Goal: Information Seeking & Learning: Learn about a topic

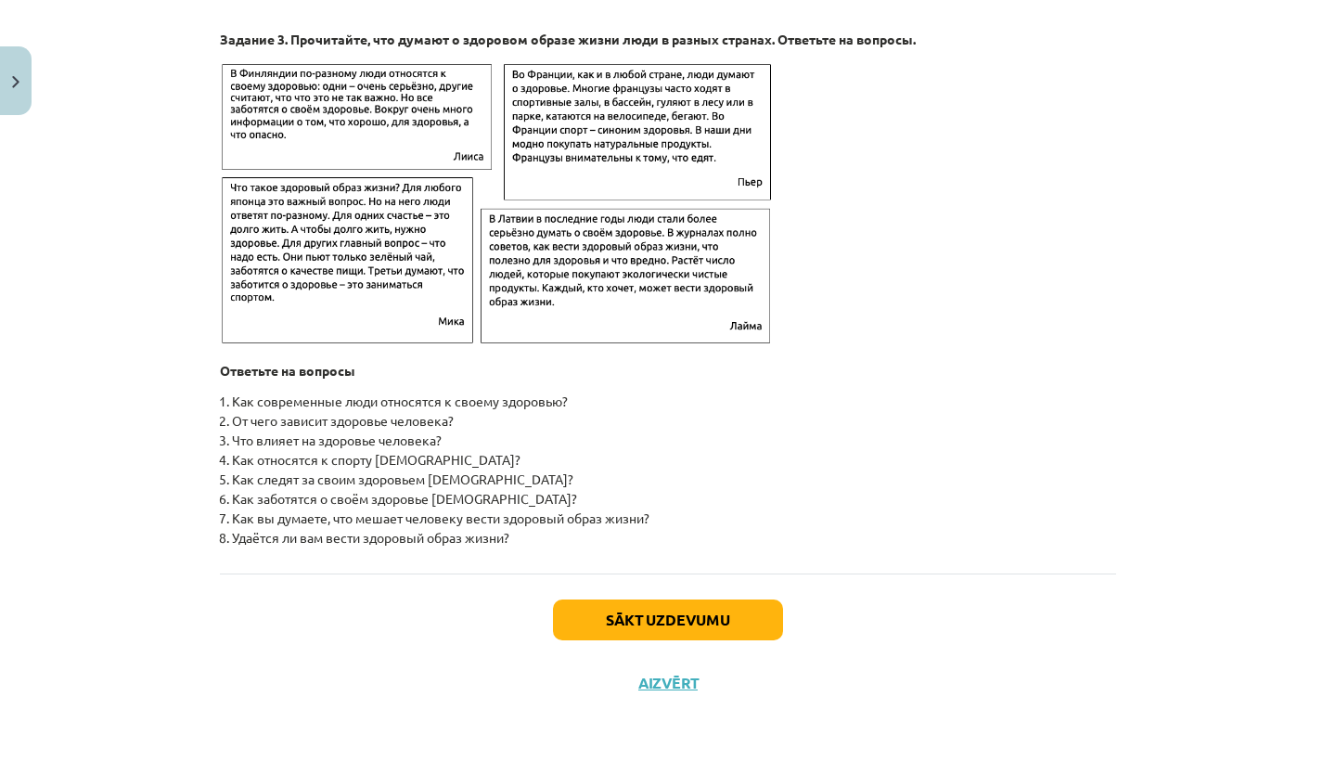
scroll to position [2895, 0]
click at [627, 628] on button "Sākt uzdevumu" at bounding box center [668, 619] width 230 height 41
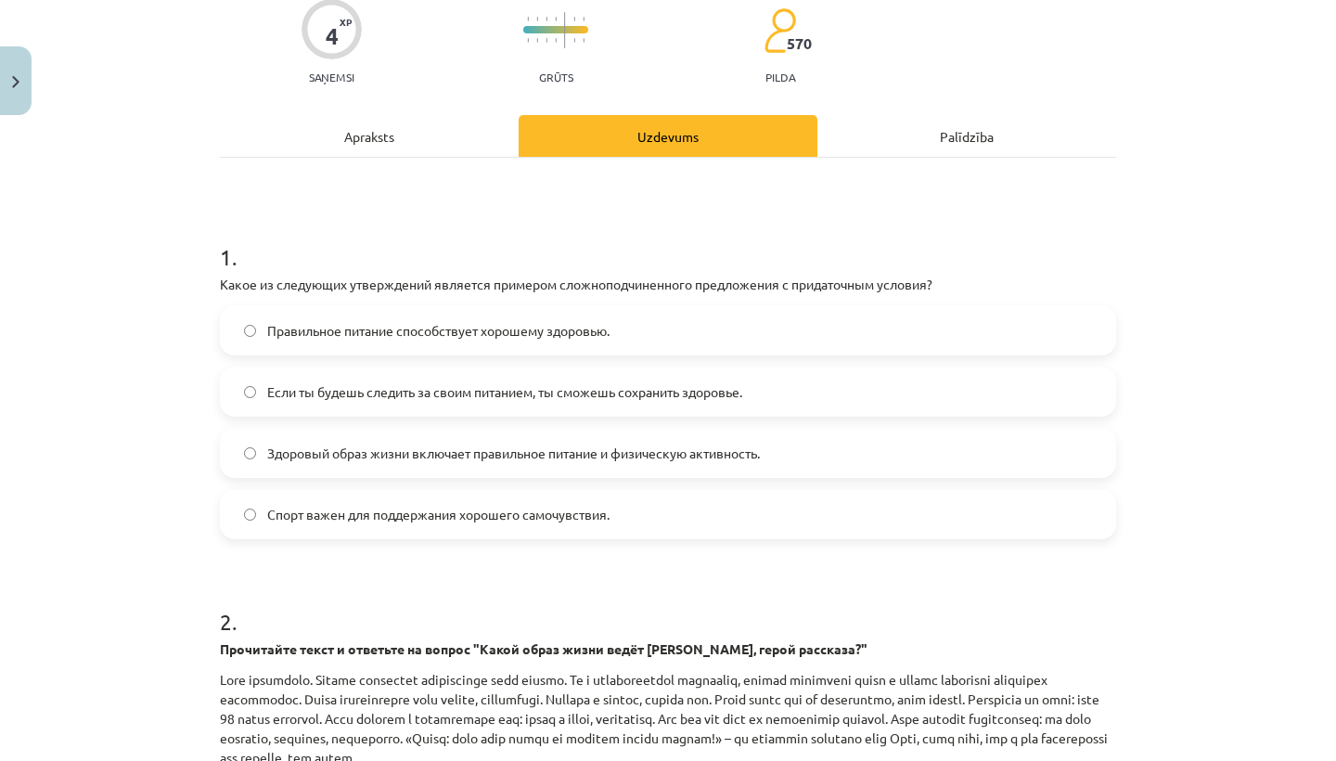
scroll to position [160, 0]
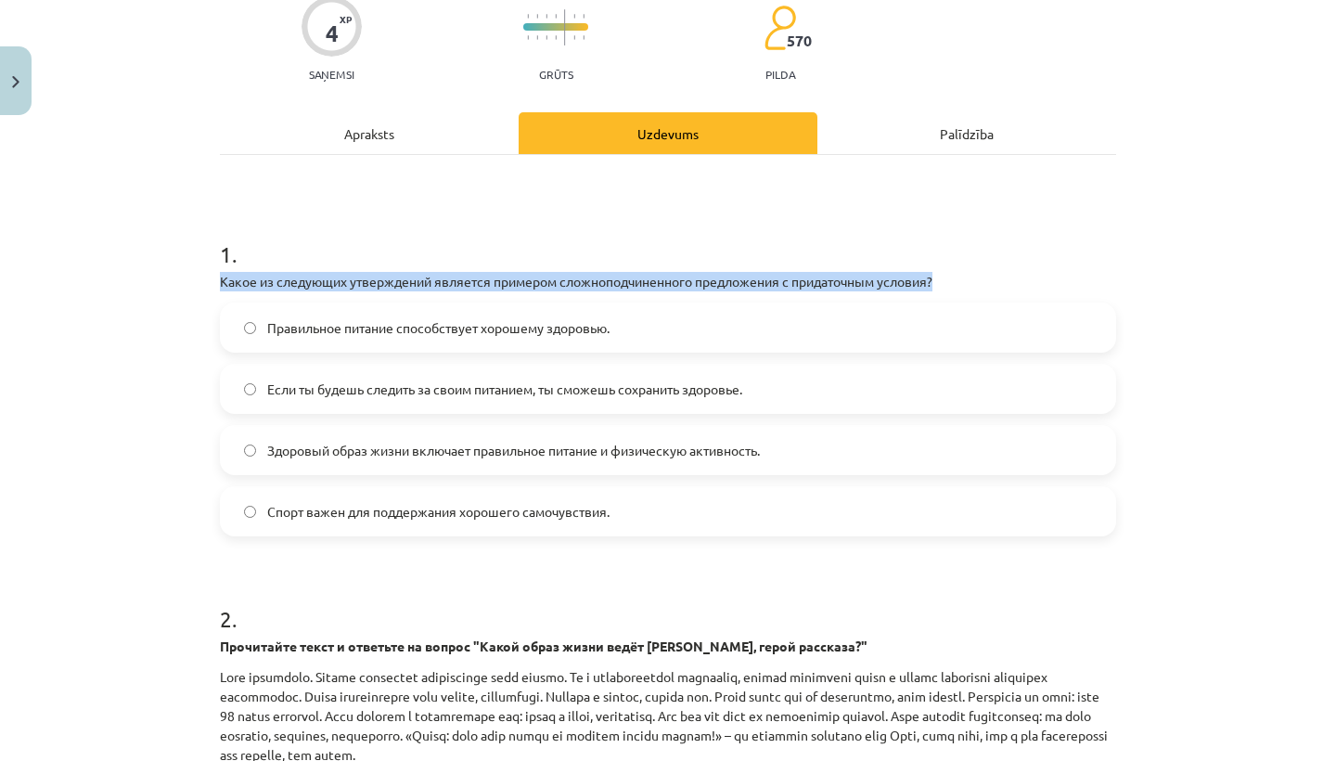
drag, startPoint x: 951, startPoint y: 280, endPoint x: 212, endPoint y: 283, distance: 738.5
click at [212, 283] on div "4 XP Saņemsi Grūts 570 pilda Apraksts Uzdevums Palīdzība 1 . Какое из следующих…" at bounding box center [668, 570] width 918 height 1215
copy p "Какое из следующих утверждений является примером сложноподчиненного предложения…"
click at [1296, 427] on div "Mācību tēma: Krievu valodas b1 - 11. klases 1.ieskaites mācību materiāls #2 🏃‍♂…" at bounding box center [668, 380] width 1336 height 761
drag, startPoint x: 941, startPoint y: 278, endPoint x: 223, endPoint y: 281, distance: 718.1
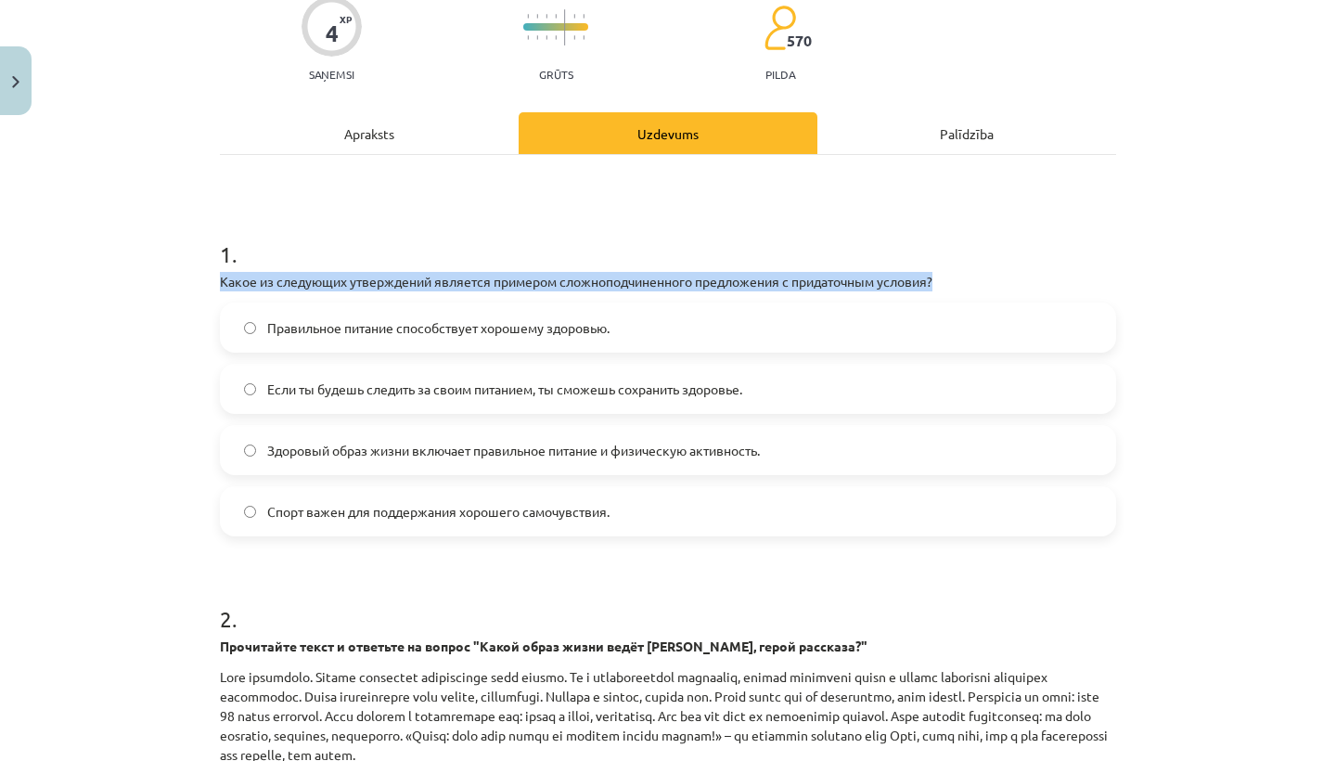
click at [223, 281] on p "Какое из следующих утверждений является примером сложноподчиненного предложения…" at bounding box center [668, 281] width 896 height 19
copy p "Какое из следующих утверждений является примером сложноподчиненного предложения…"
click at [250, 395] on label "Если ты будешь следить за своим питанием, ты сможешь сохранить здоровье." at bounding box center [668, 389] width 892 height 46
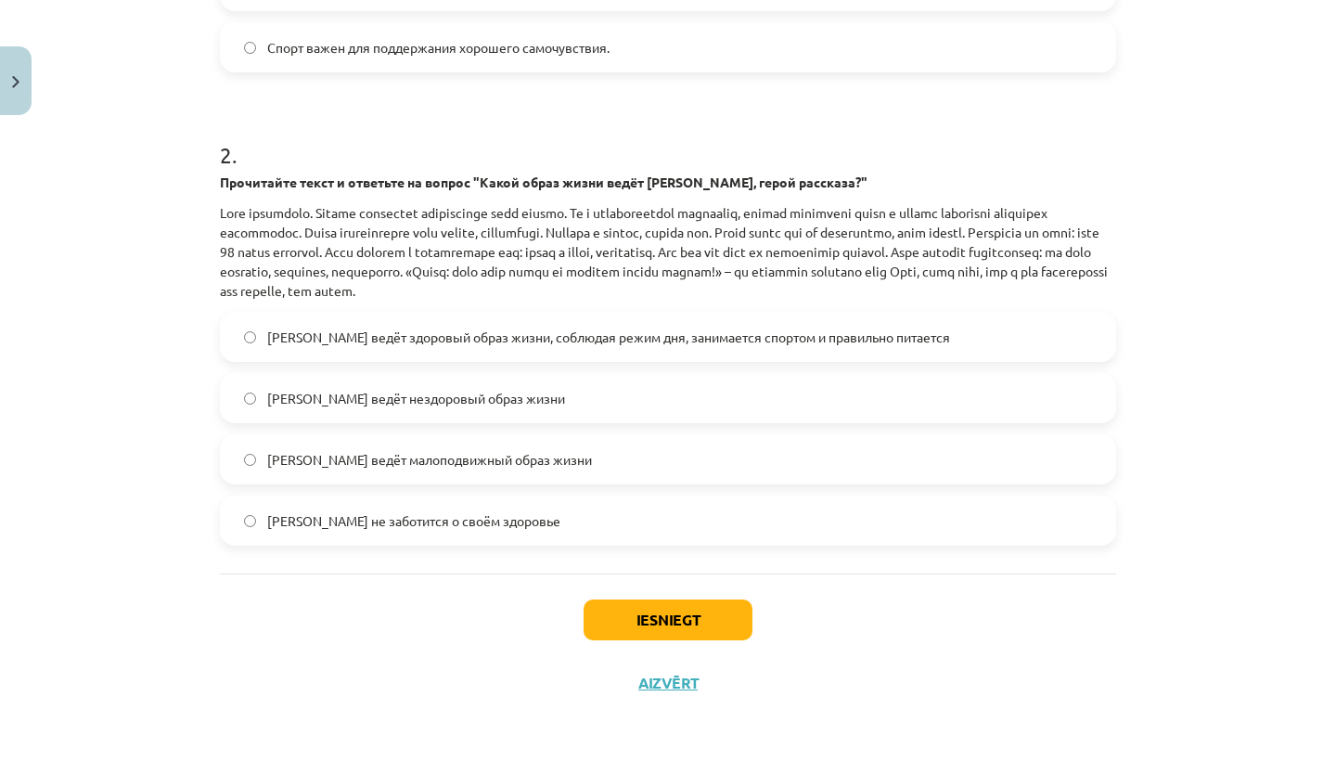
scroll to position [627, 0]
click at [668, 614] on button "Iesniegt" at bounding box center [668, 619] width 169 height 41
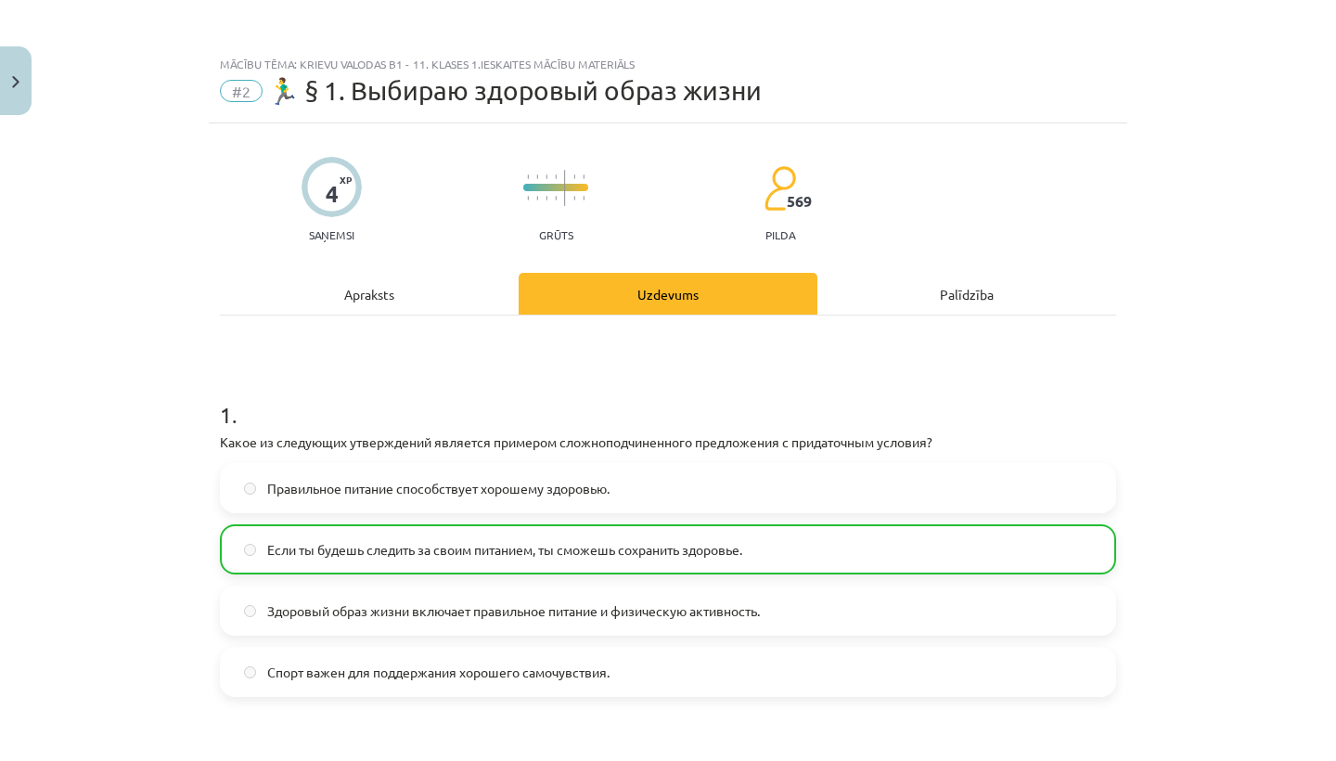
scroll to position [0, 0]
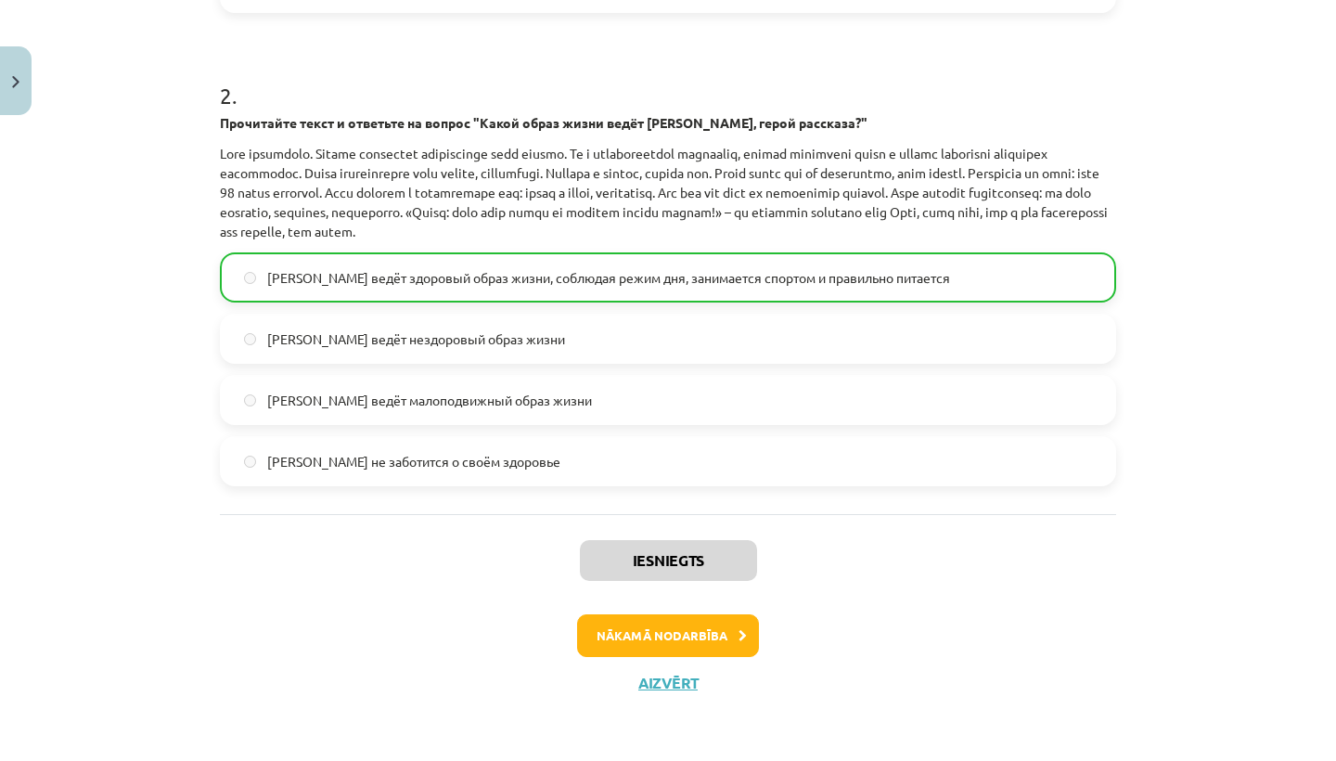
click at [671, 642] on button "Nākamā nodarbība" at bounding box center [668, 635] width 182 height 43
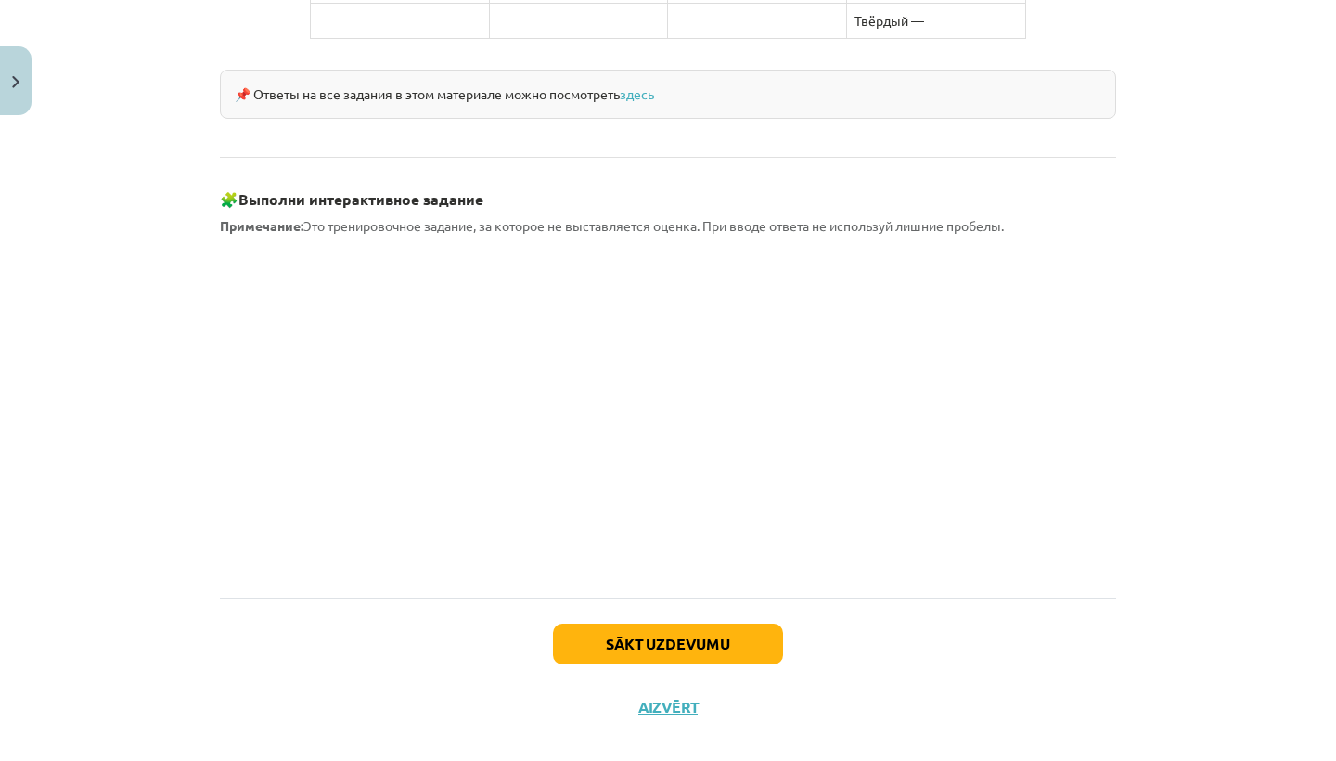
scroll to position [1588, 0]
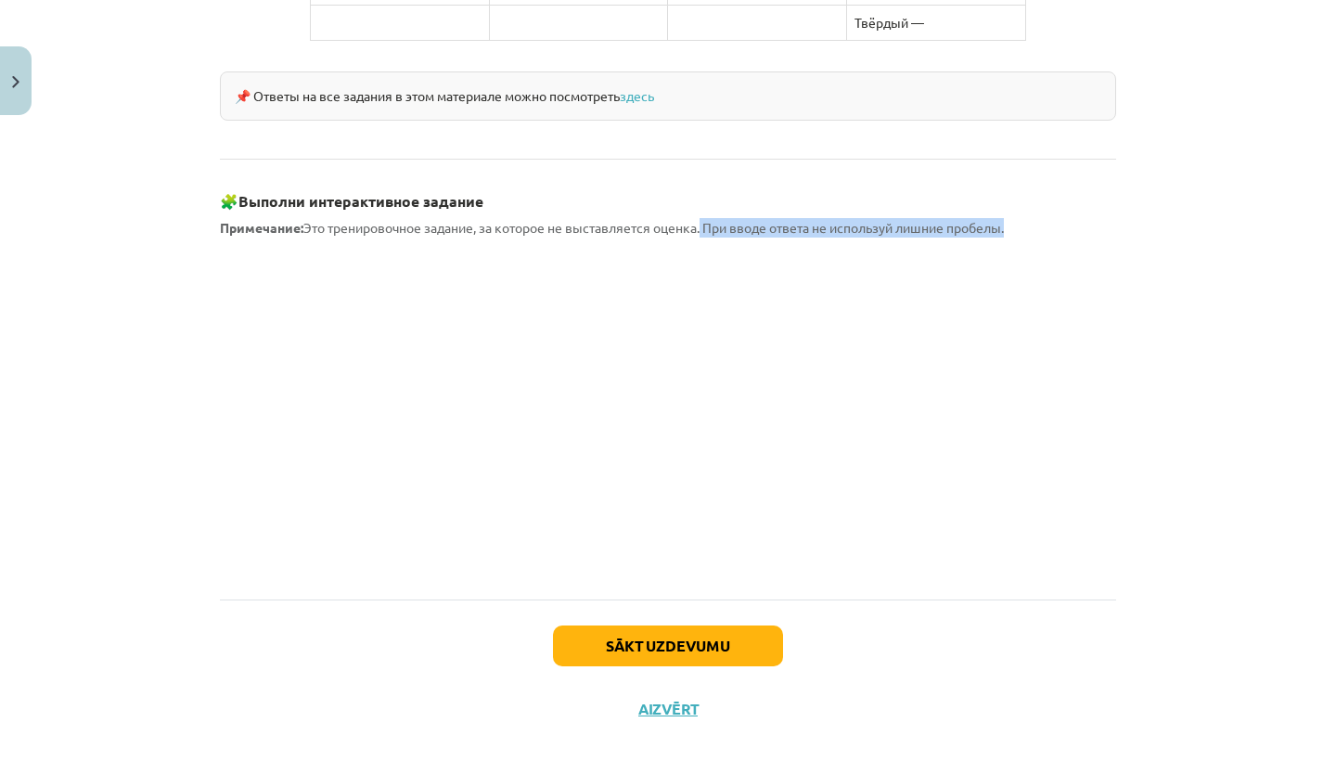
drag, startPoint x: 1020, startPoint y: 197, endPoint x: 711, endPoint y: 199, distance: 308.9
click at [710, 218] on p "Примечание: Это тренировочное задание, за которое не выставляется оценка. При в…" at bounding box center [668, 227] width 896 height 19
copy span "При вводе ответа не используй лишние пробелы."
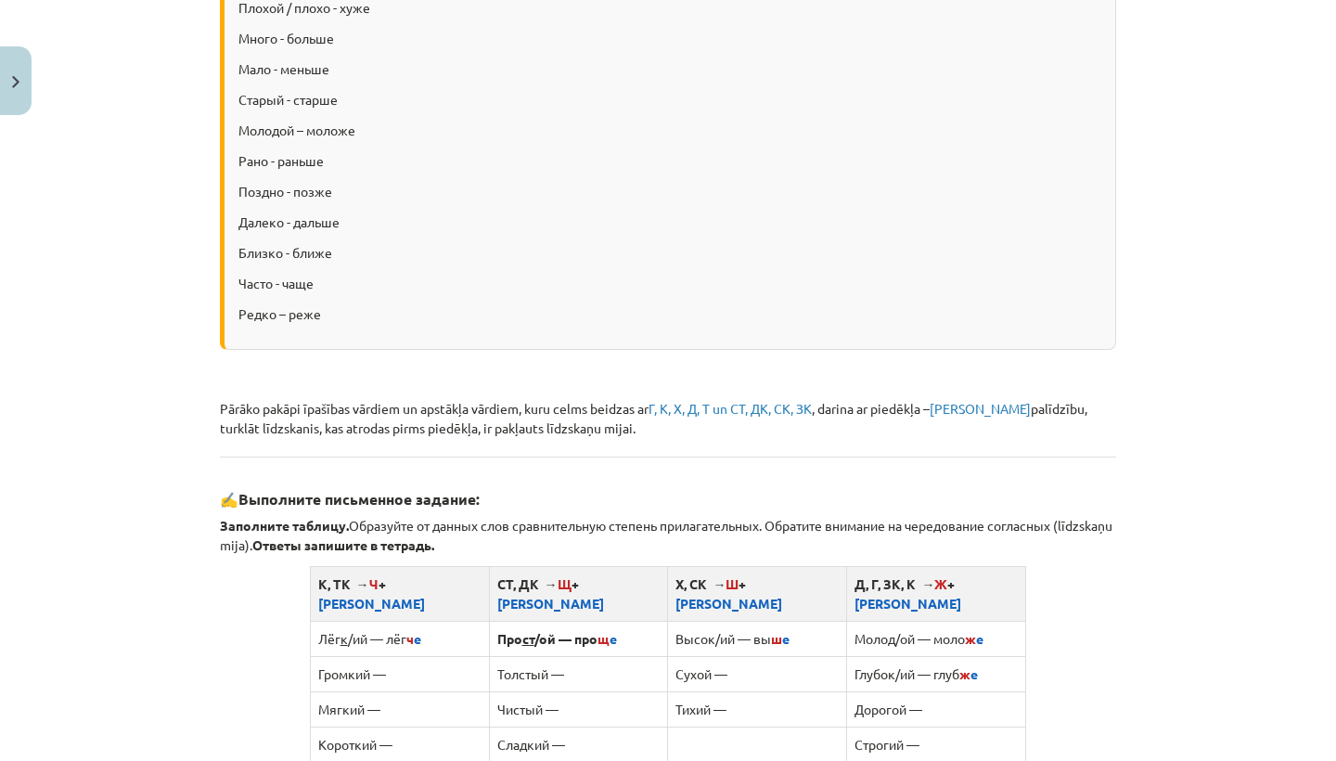
scroll to position [675, 0]
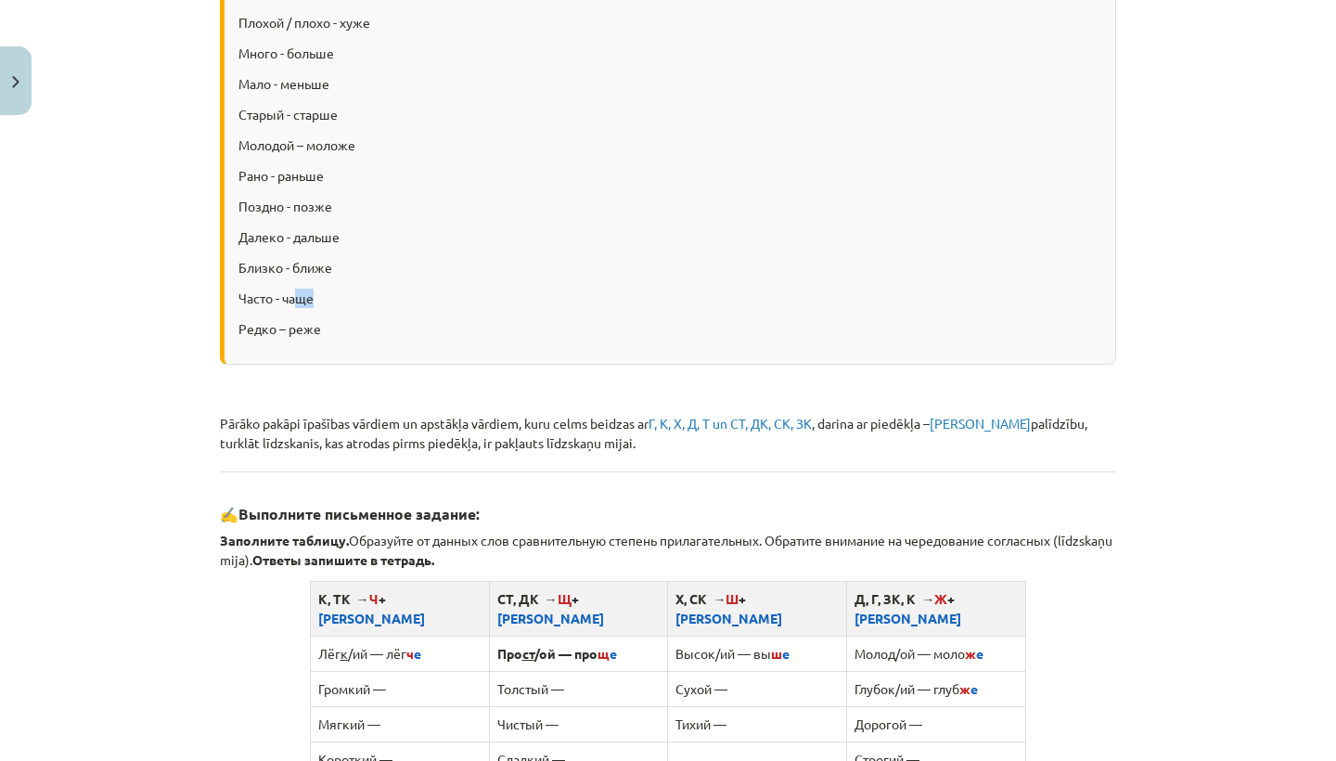
drag, startPoint x: 315, startPoint y: 299, endPoint x: 296, endPoint y: 299, distance: 18.6
click at [296, 299] on p "Часто - чаще" at bounding box center [669, 298] width 863 height 19
copy p "ще"
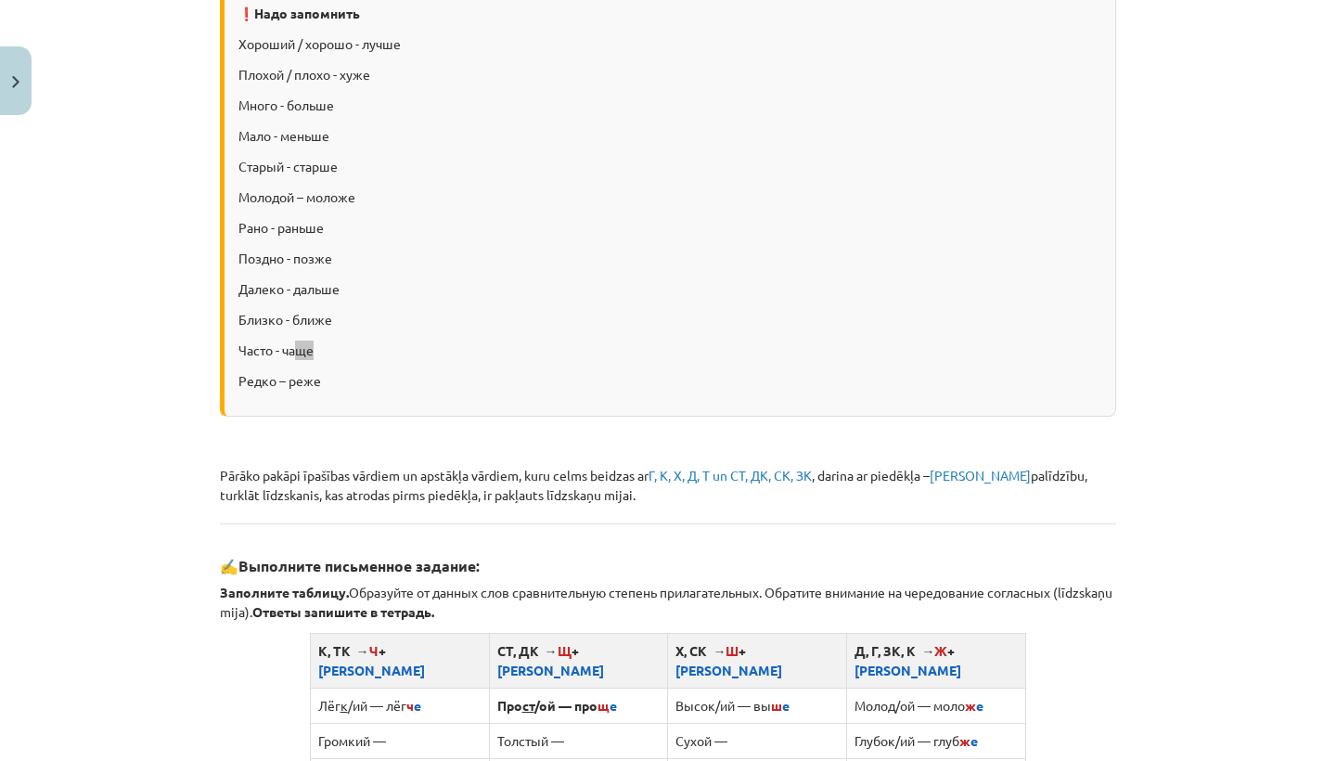
scroll to position [621, 0]
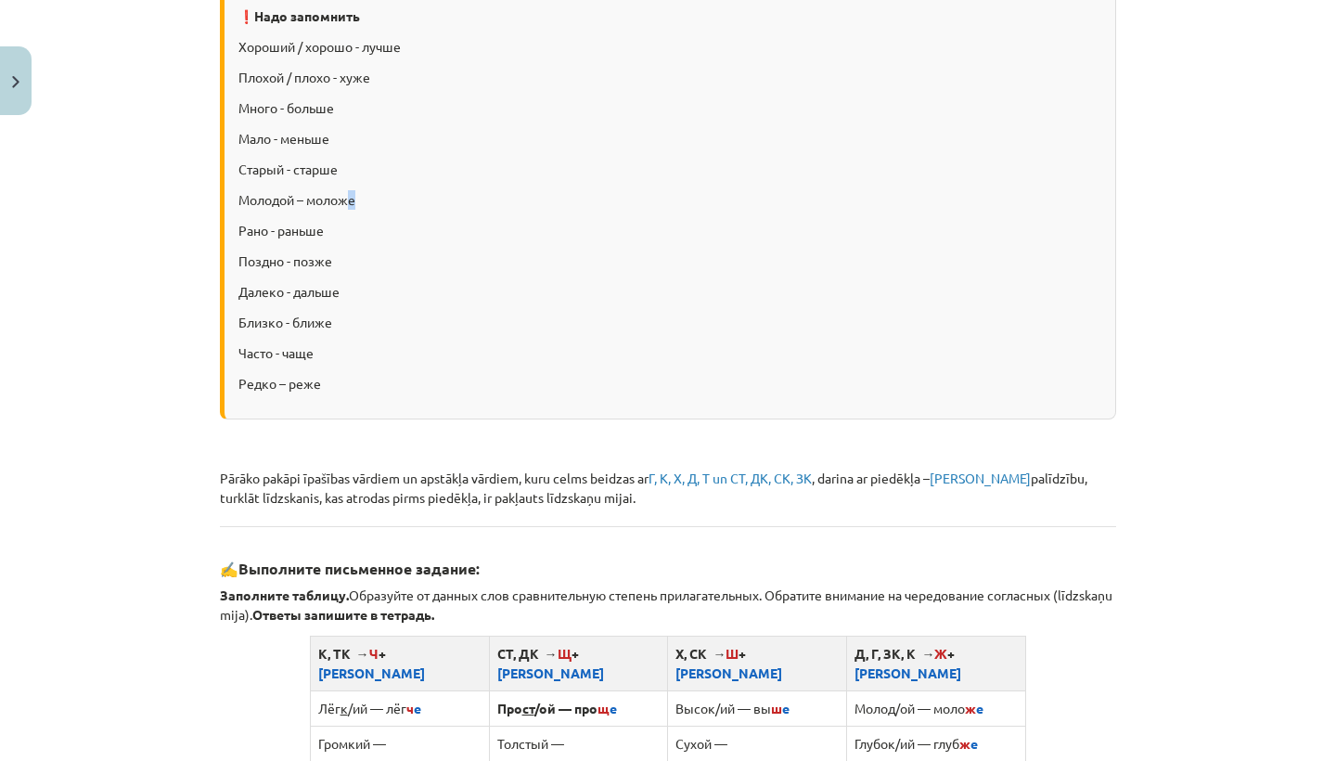
drag, startPoint x: 364, startPoint y: 207, endPoint x: 351, endPoint y: 204, distance: 13.3
click at [351, 204] on p "Молодой – моложе" at bounding box center [669, 199] width 863 height 19
copy p "е"
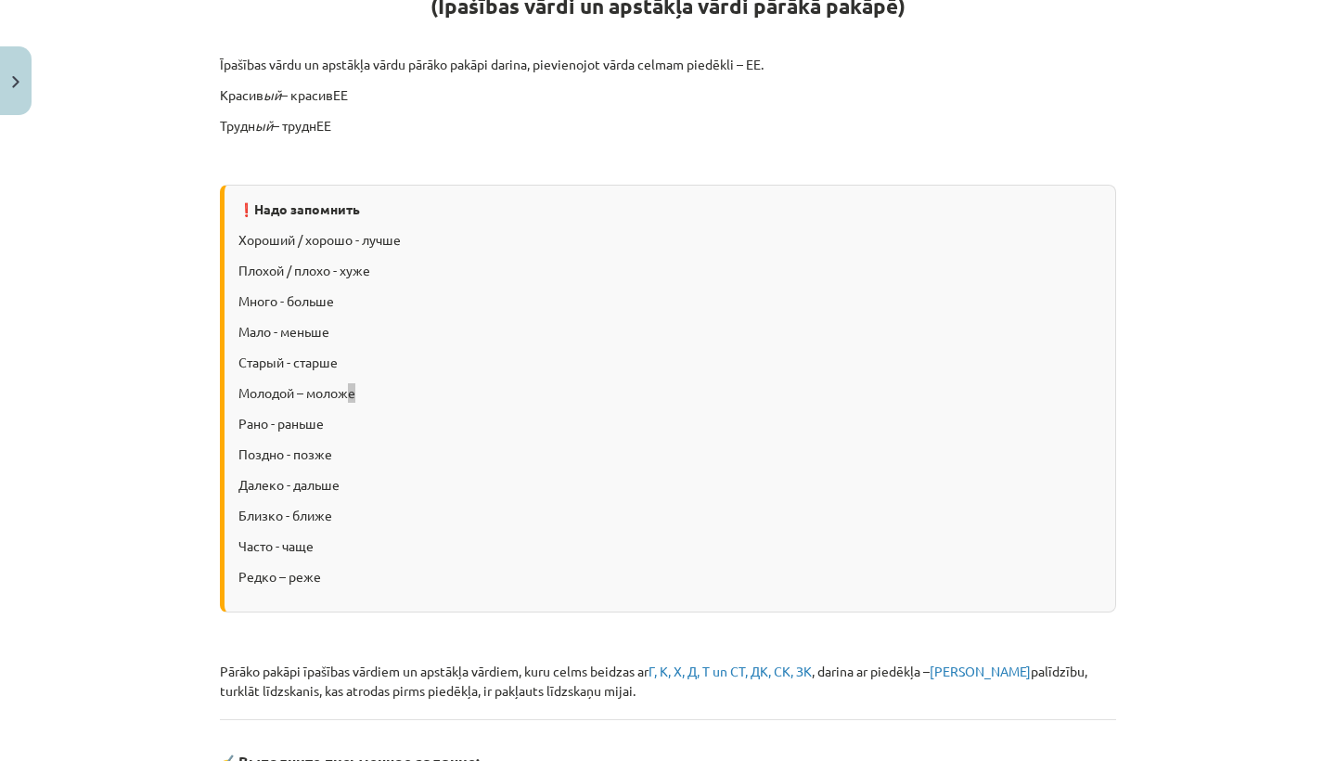
scroll to position [423, 0]
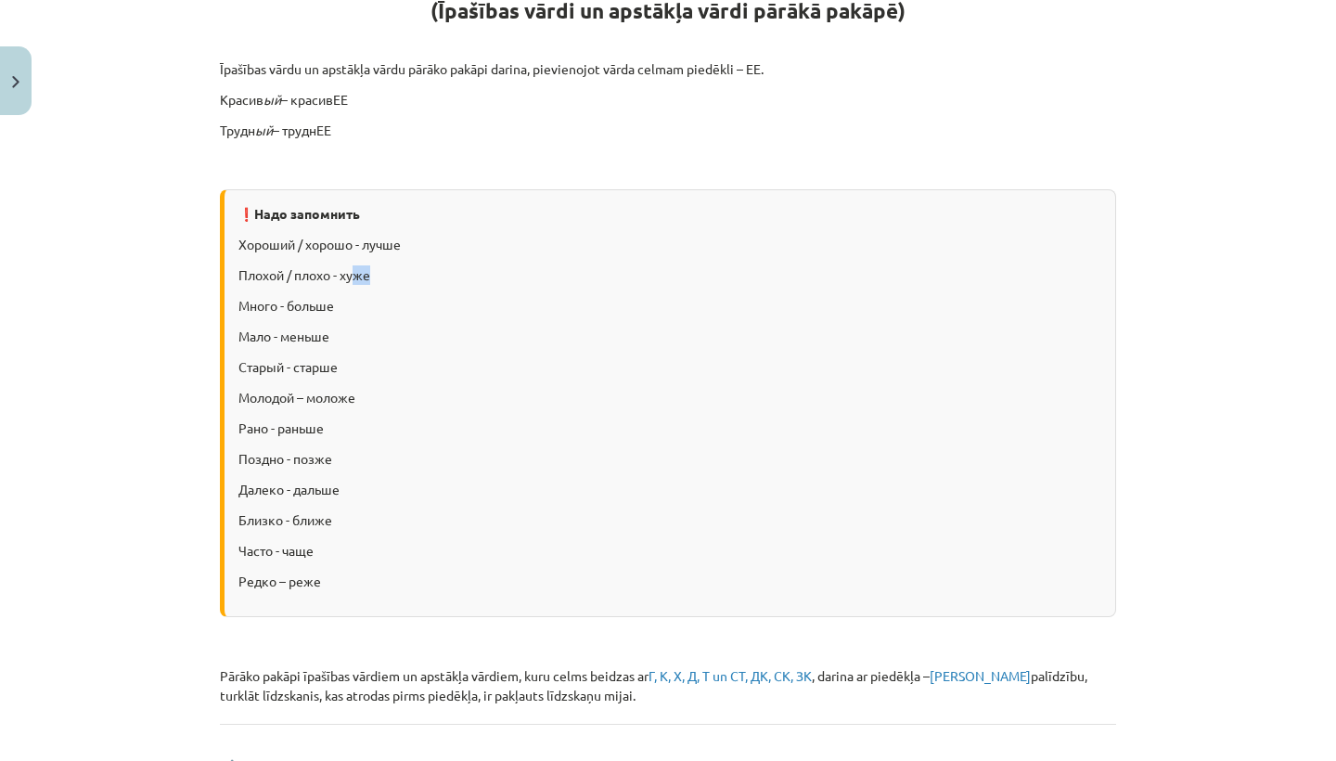
drag, startPoint x: 369, startPoint y: 276, endPoint x: 357, endPoint y: 279, distance: 12.4
click at [357, 279] on p "Плохой / плохо - хуже" at bounding box center [669, 274] width 863 height 19
copy p "же"
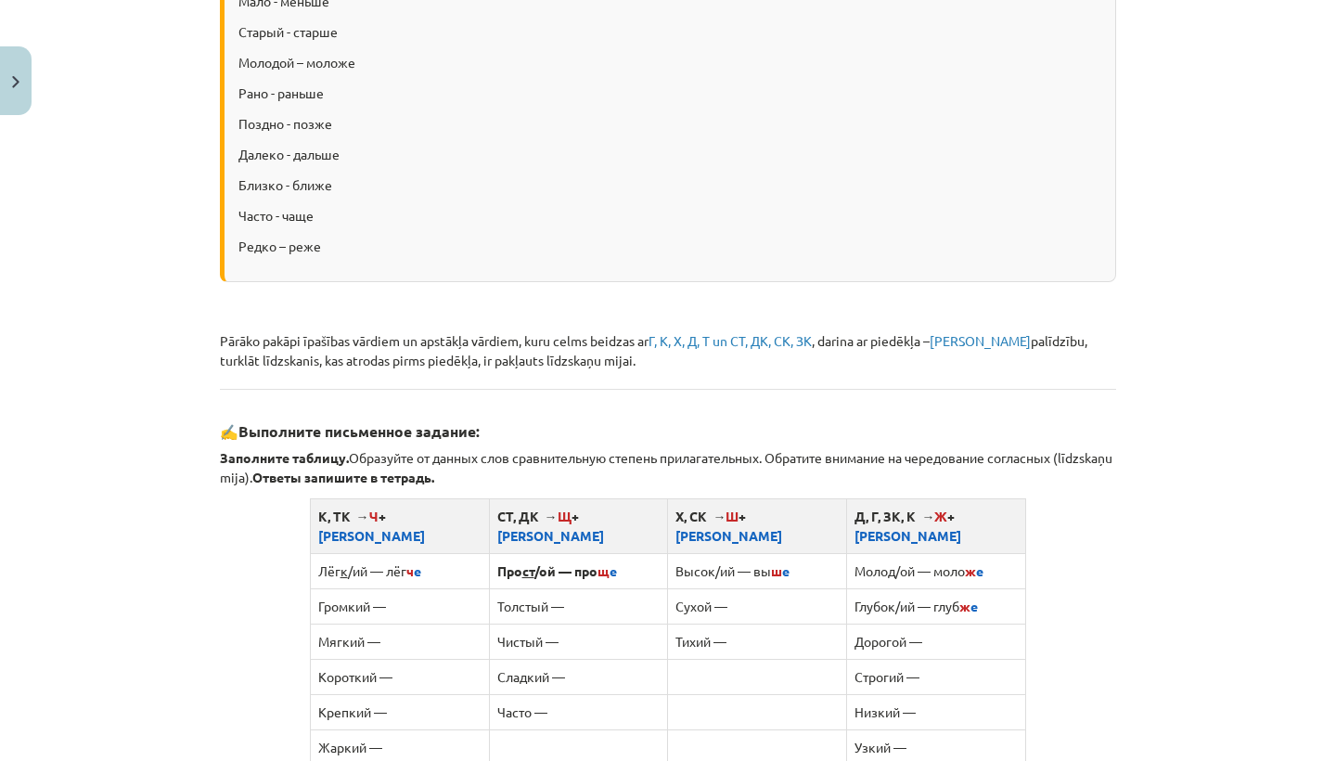
scroll to position [599, 0]
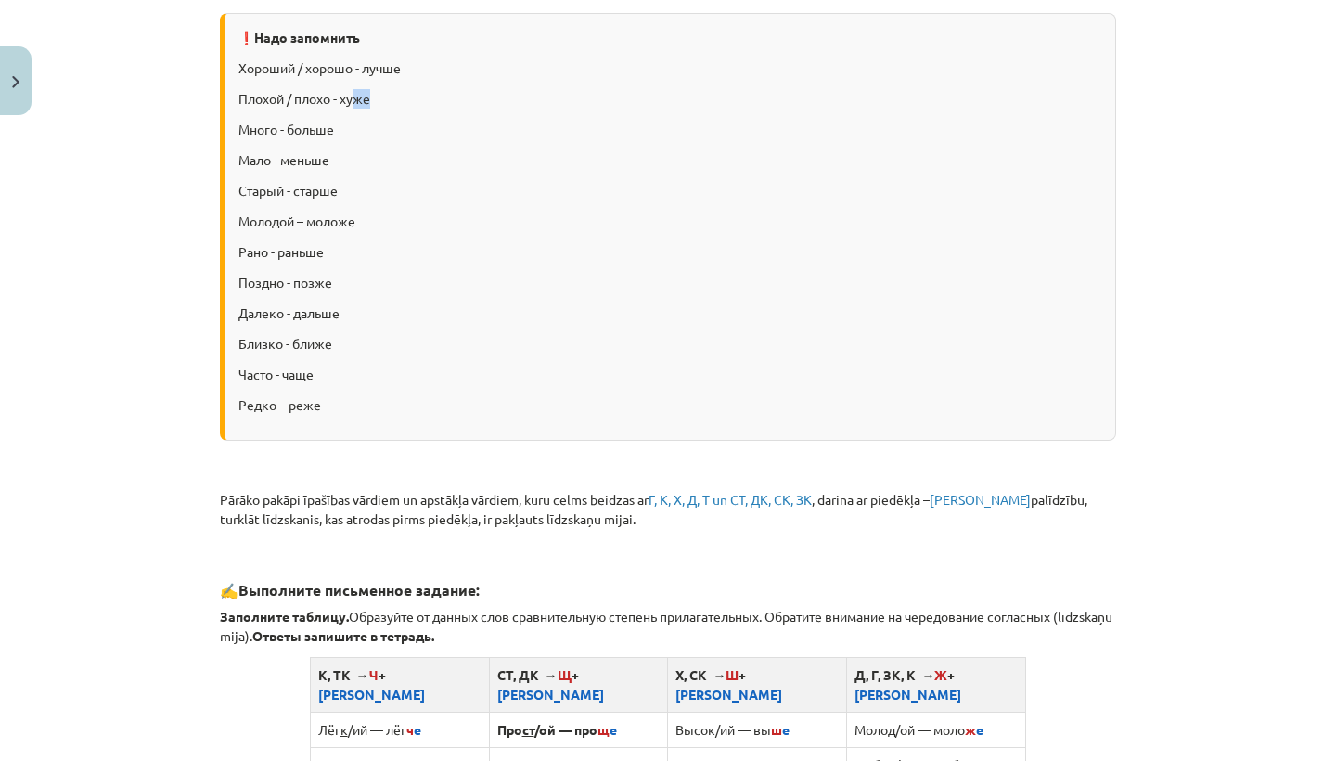
click at [386, 100] on p "Плохой / плохо - хуже" at bounding box center [669, 98] width 863 height 19
drag, startPoint x: 375, startPoint y: 99, endPoint x: 355, endPoint y: 99, distance: 19.5
click at [355, 99] on p "Плохой / плохо - хуже" at bounding box center [669, 98] width 863 height 19
copy p "же"
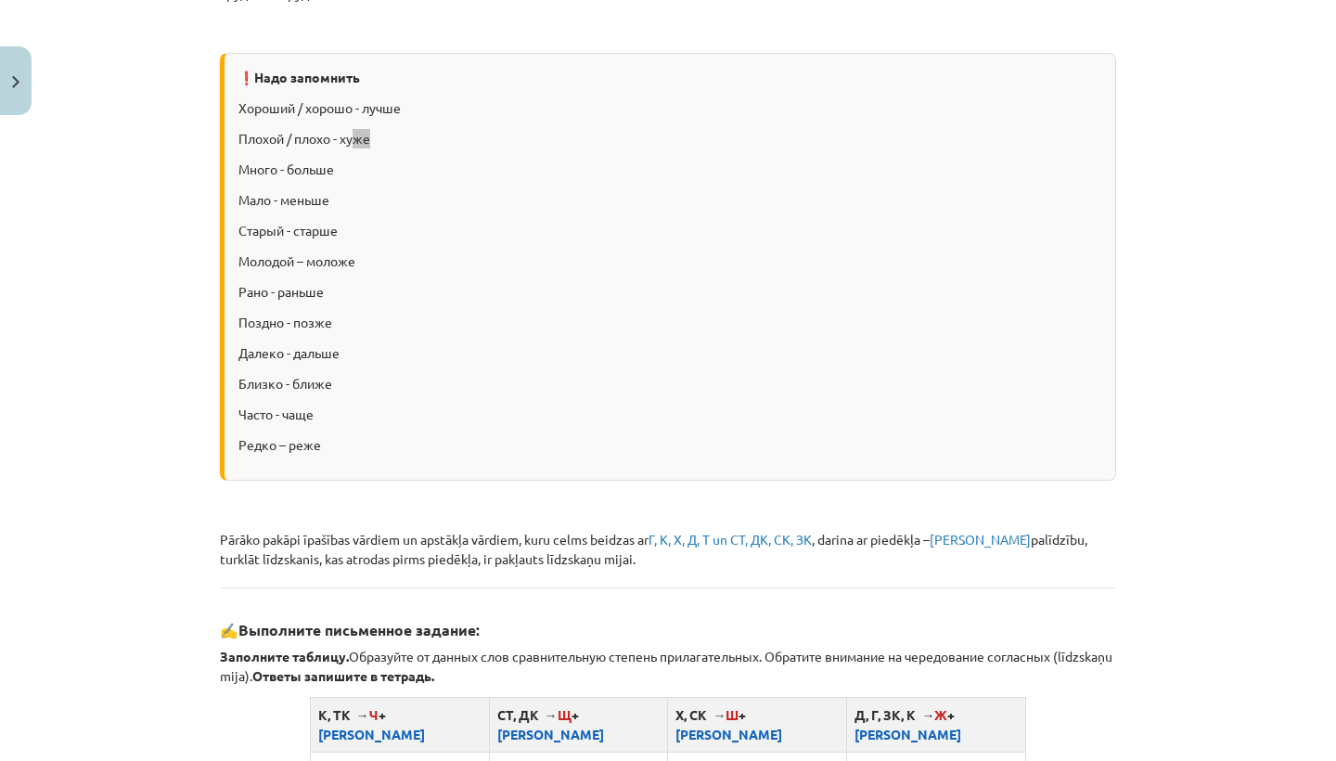
scroll to position [556, 0]
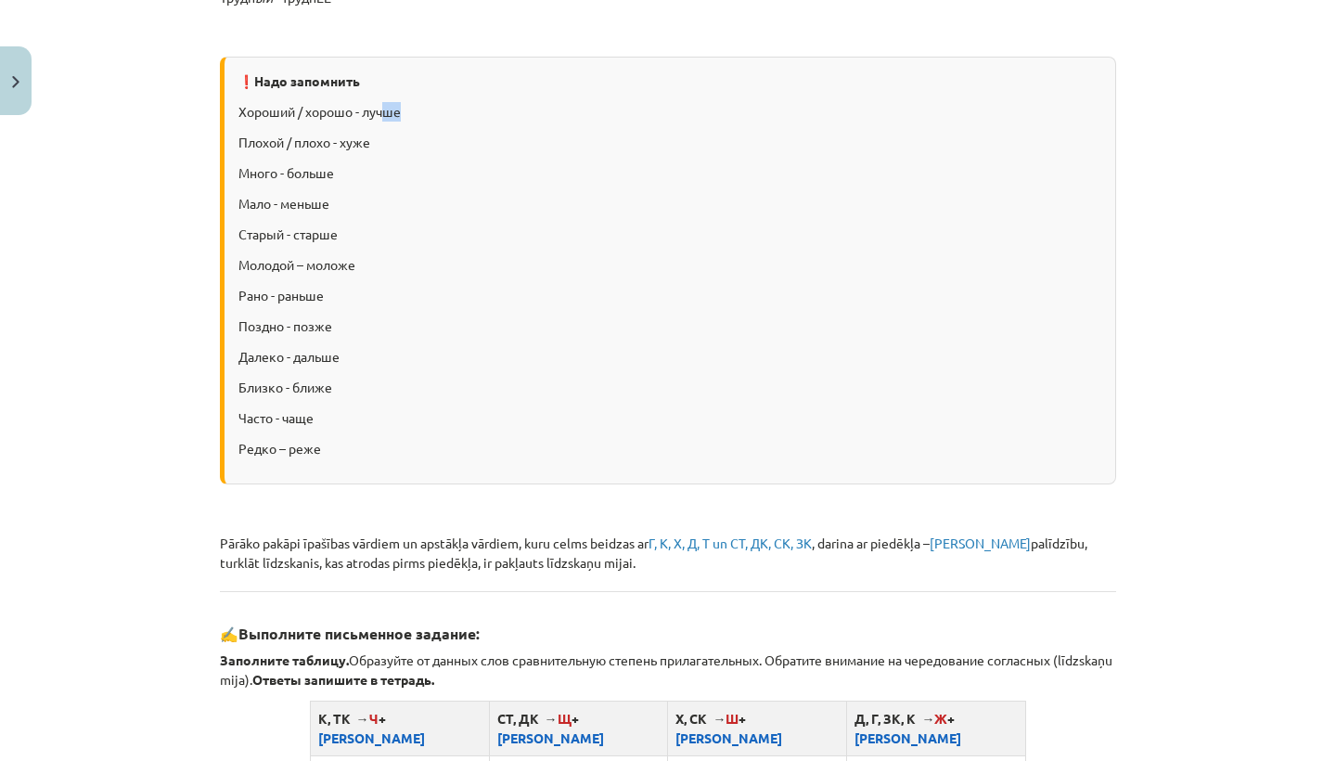
drag, startPoint x: 410, startPoint y: 111, endPoint x: 388, endPoint y: 113, distance: 22.3
click at [388, 113] on p "Хороший / хорошо - лучше" at bounding box center [669, 111] width 863 height 19
copy p "ше"
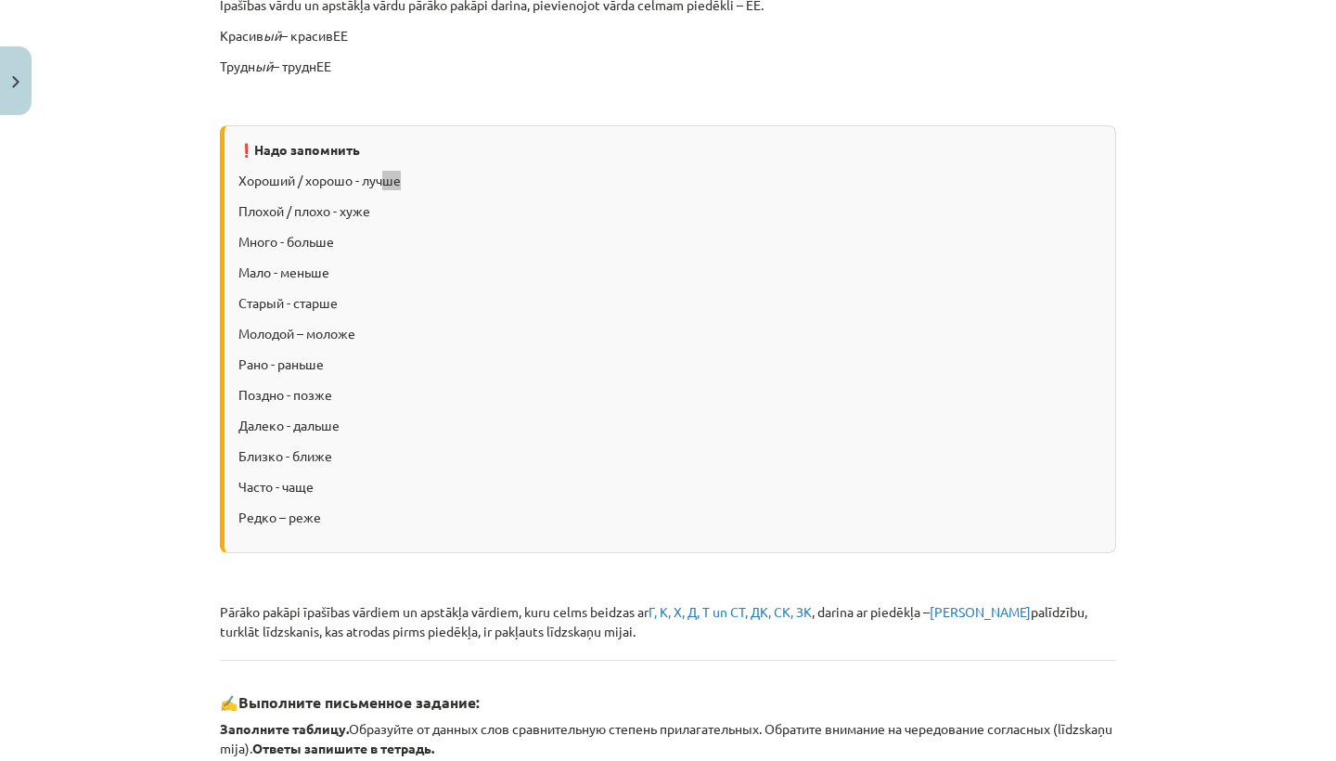
scroll to position [483, 0]
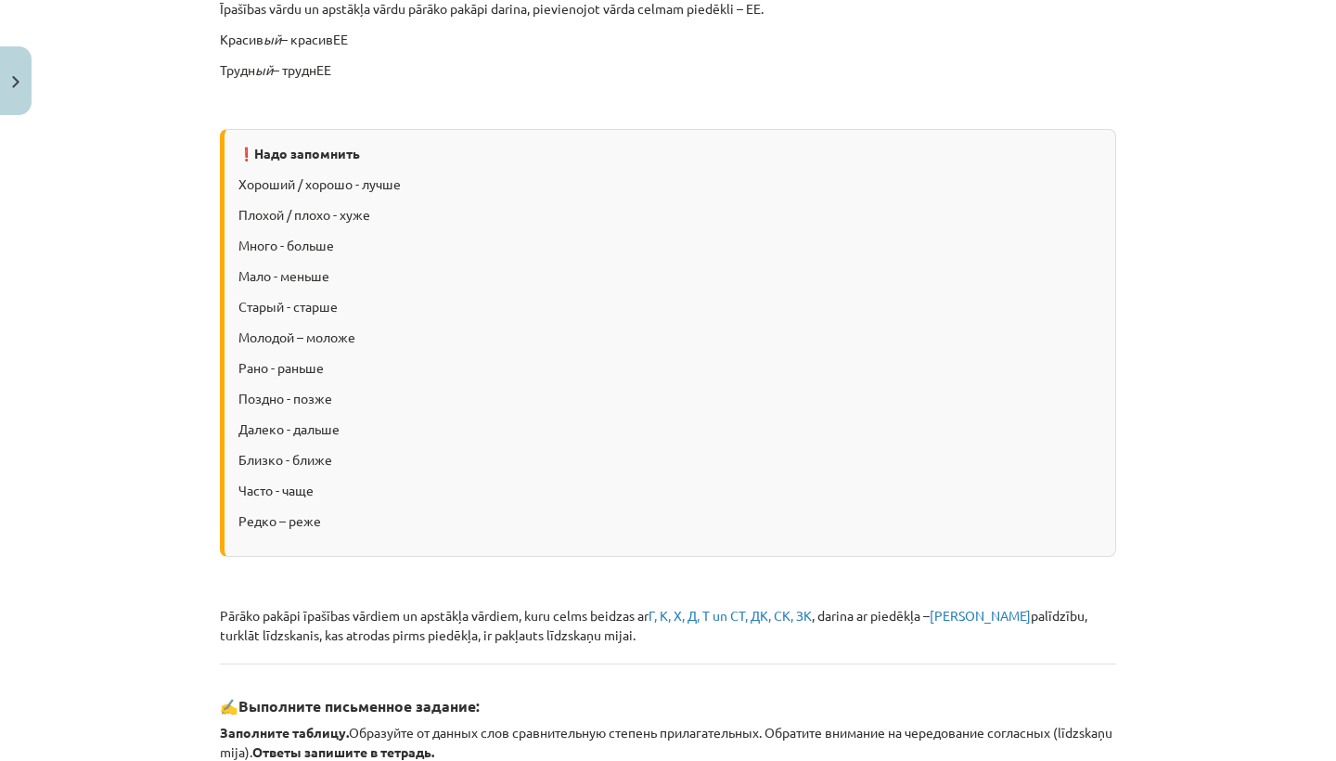
click at [429, 186] on p "Хороший / хорошо - лучше" at bounding box center [669, 183] width 863 height 19
drag, startPoint x: 415, startPoint y: 183, endPoint x: 364, endPoint y: 184, distance: 51.0
click at [364, 184] on p "Хороший / хорошо - лучше" at bounding box center [669, 183] width 863 height 19
copy p "лучше"
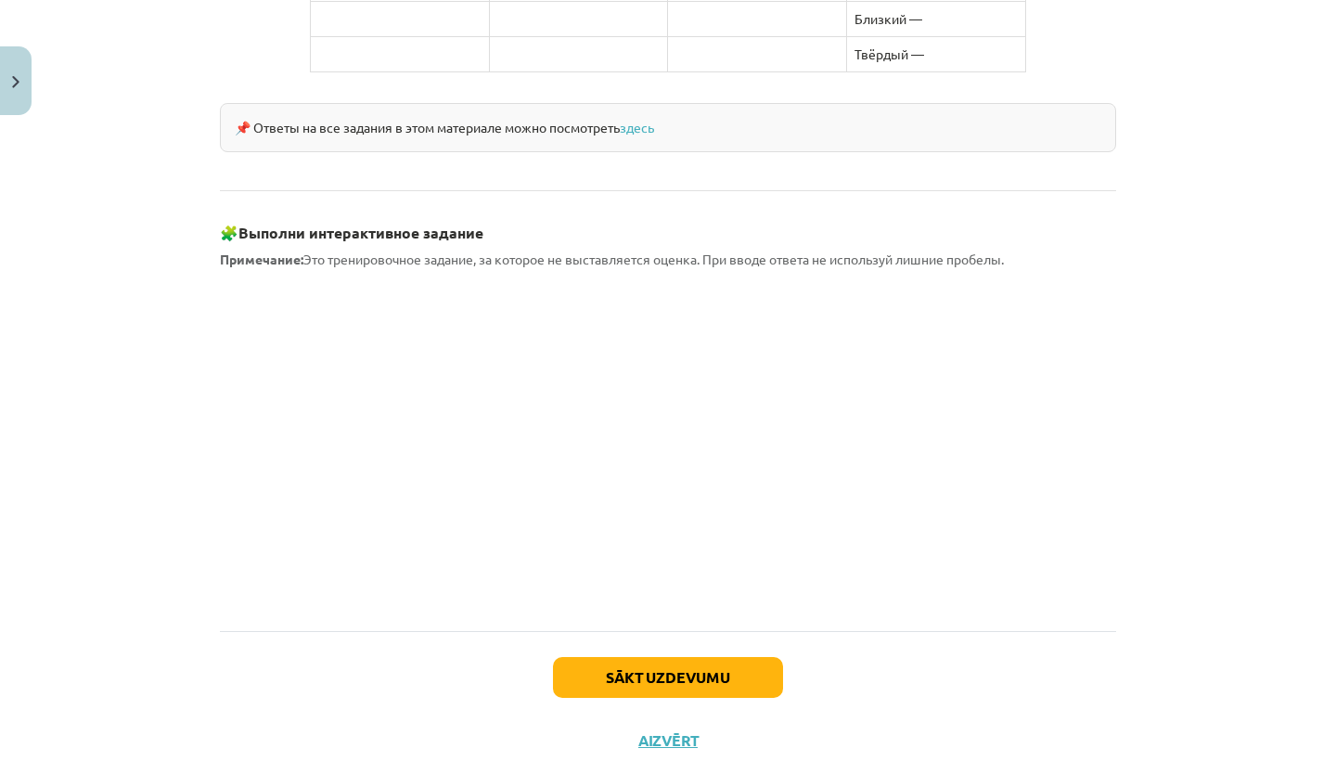
scroll to position [1570, 0]
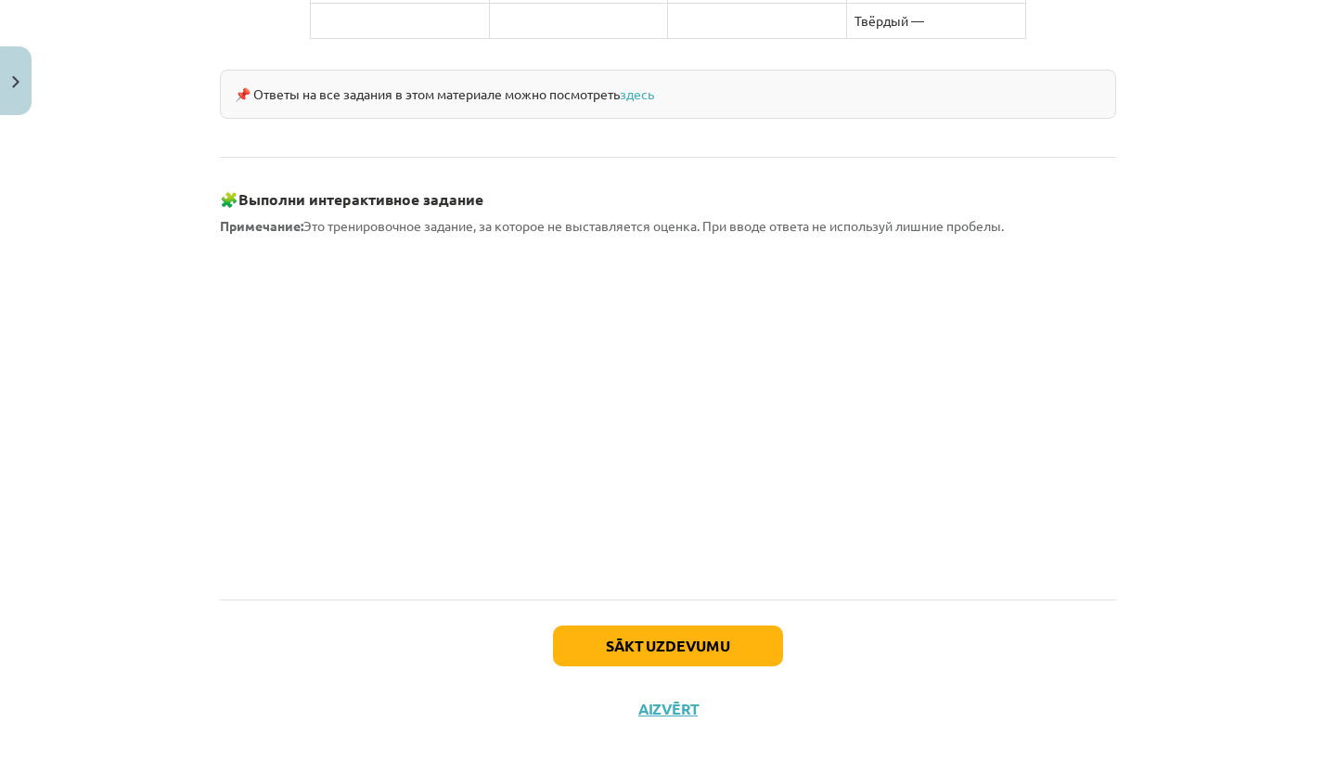
click at [637, 625] on button "Sākt uzdevumu" at bounding box center [668, 645] width 230 height 41
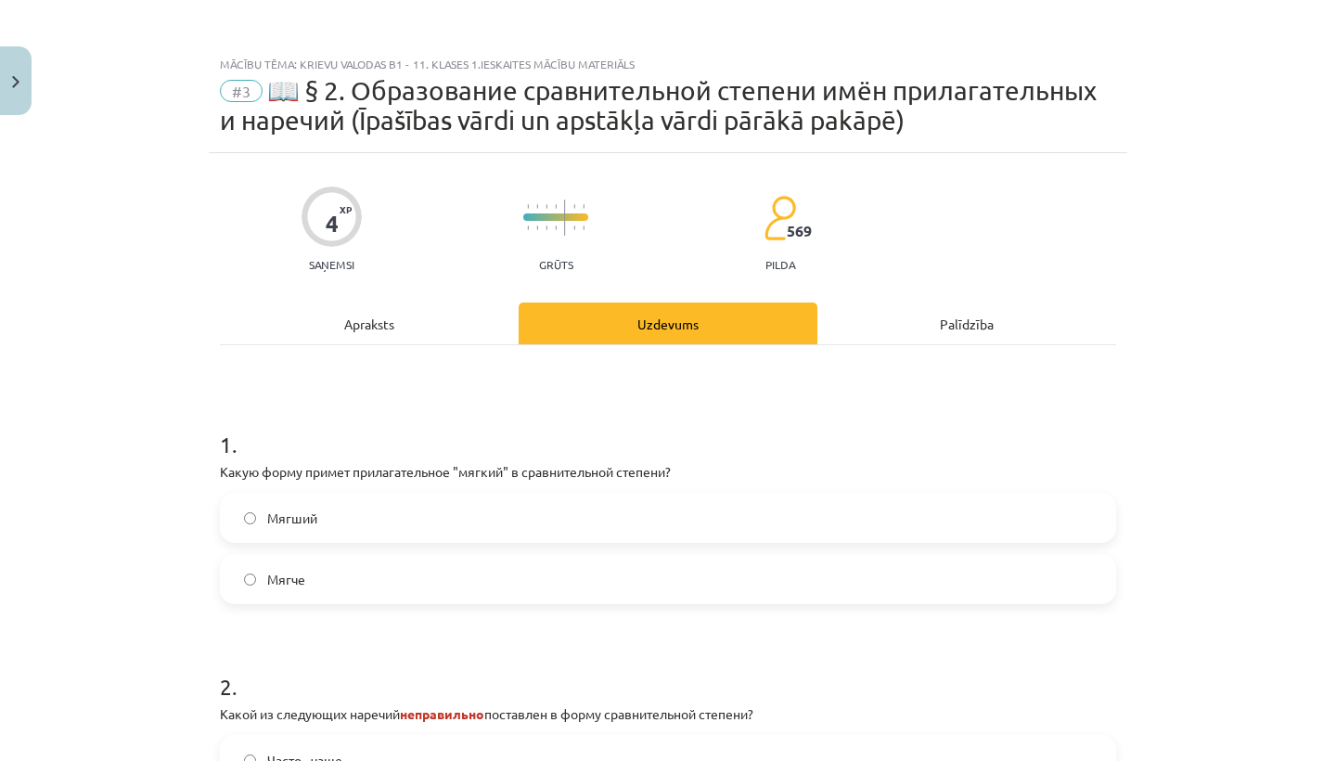
scroll to position [0, 0]
click at [249, 571] on label "Мягче" at bounding box center [668, 579] width 892 height 46
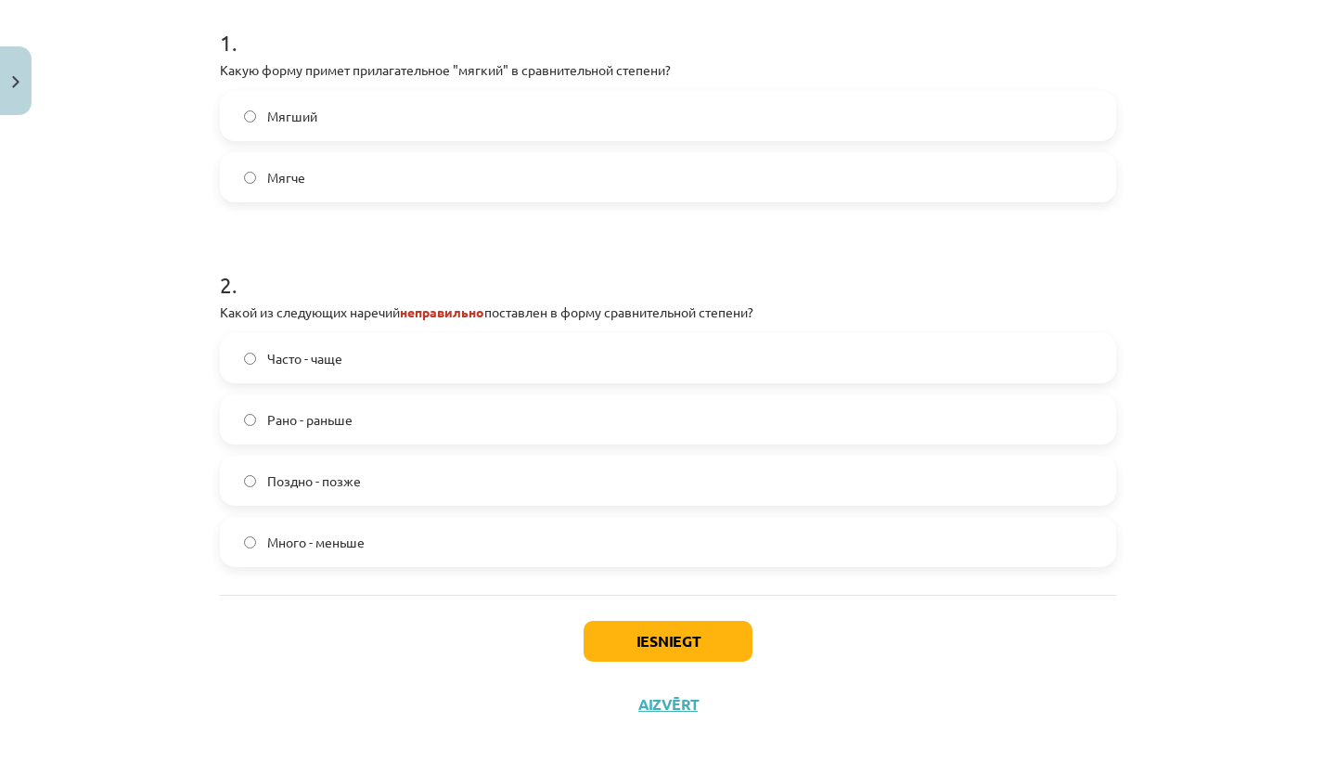
scroll to position [426, 0]
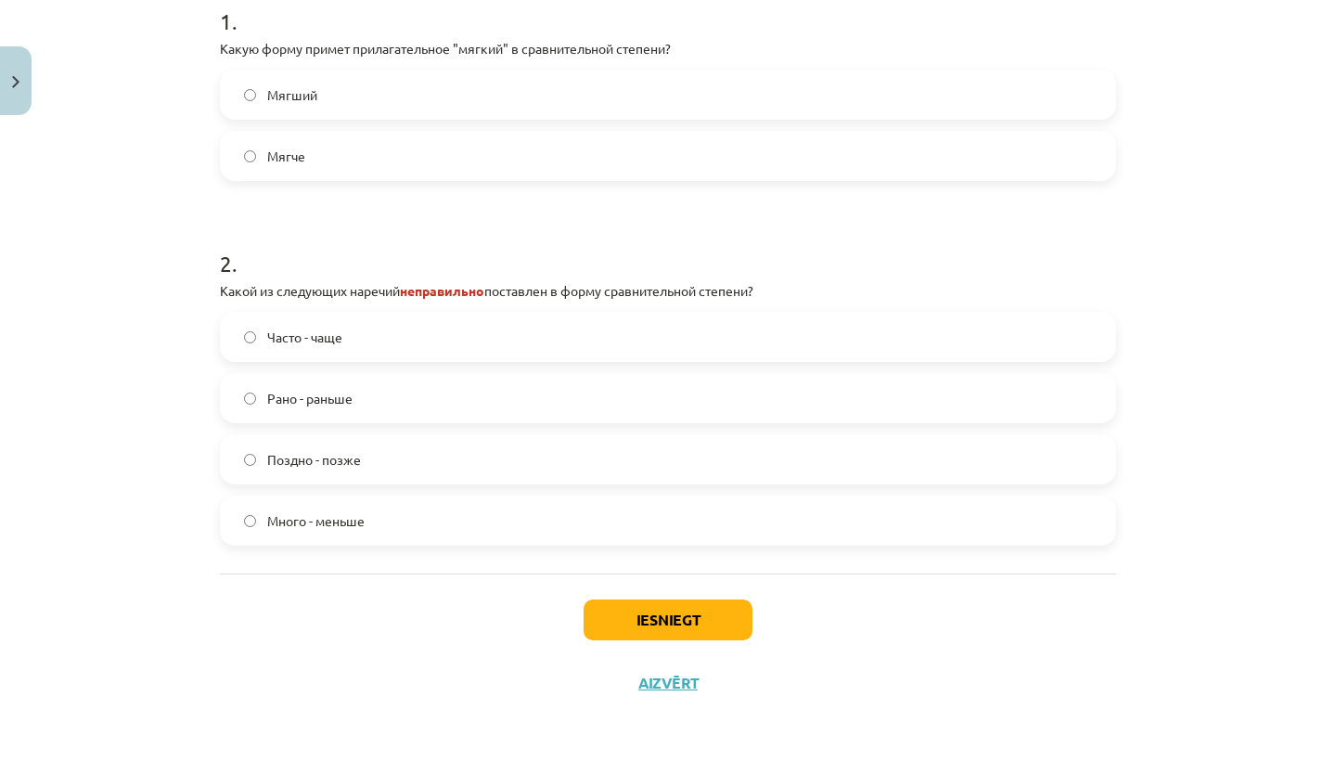
click at [242, 526] on label "Много - меньше" at bounding box center [668, 520] width 892 height 46
click at [674, 620] on button "Iesniegt" at bounding box center [668, 619] width 169 height 41
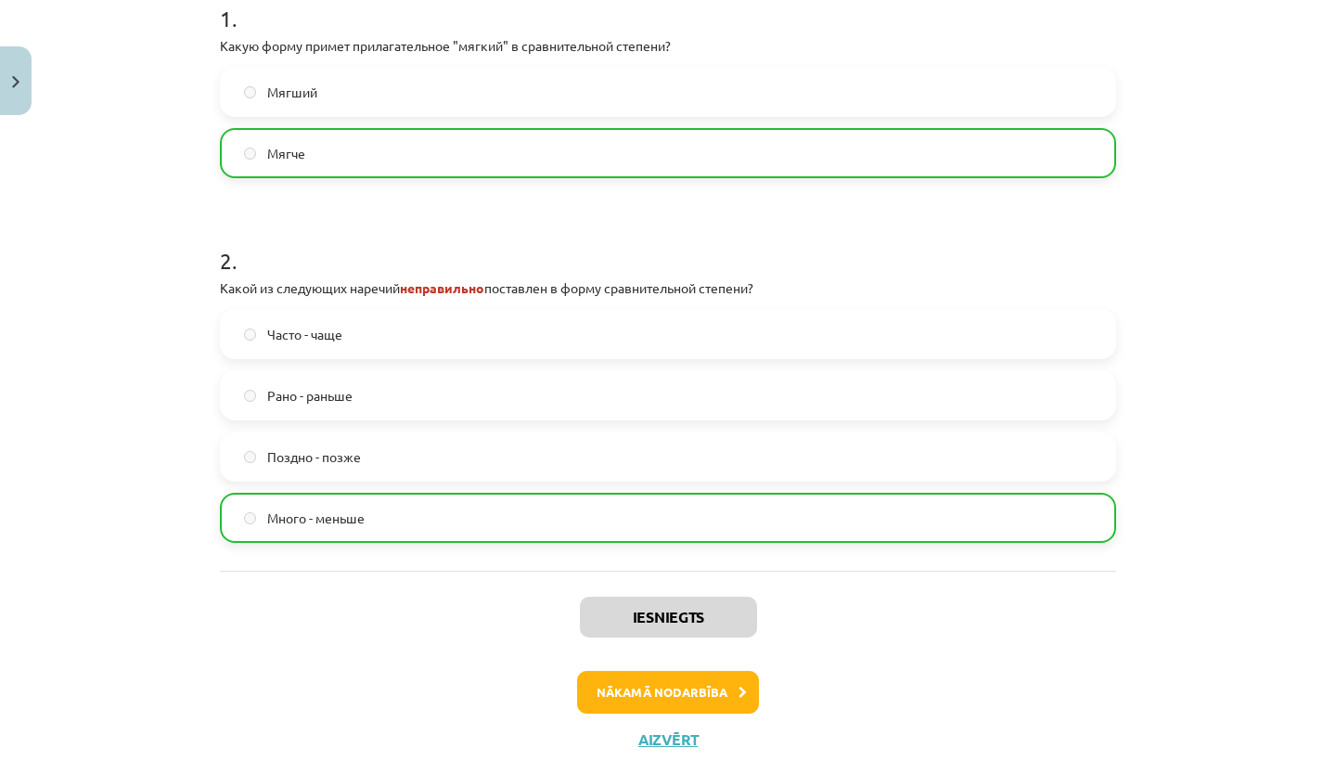
click at [702, 696] on button "Nākamā nodarbība" at bounding box center [668, 692] width 182 height 43
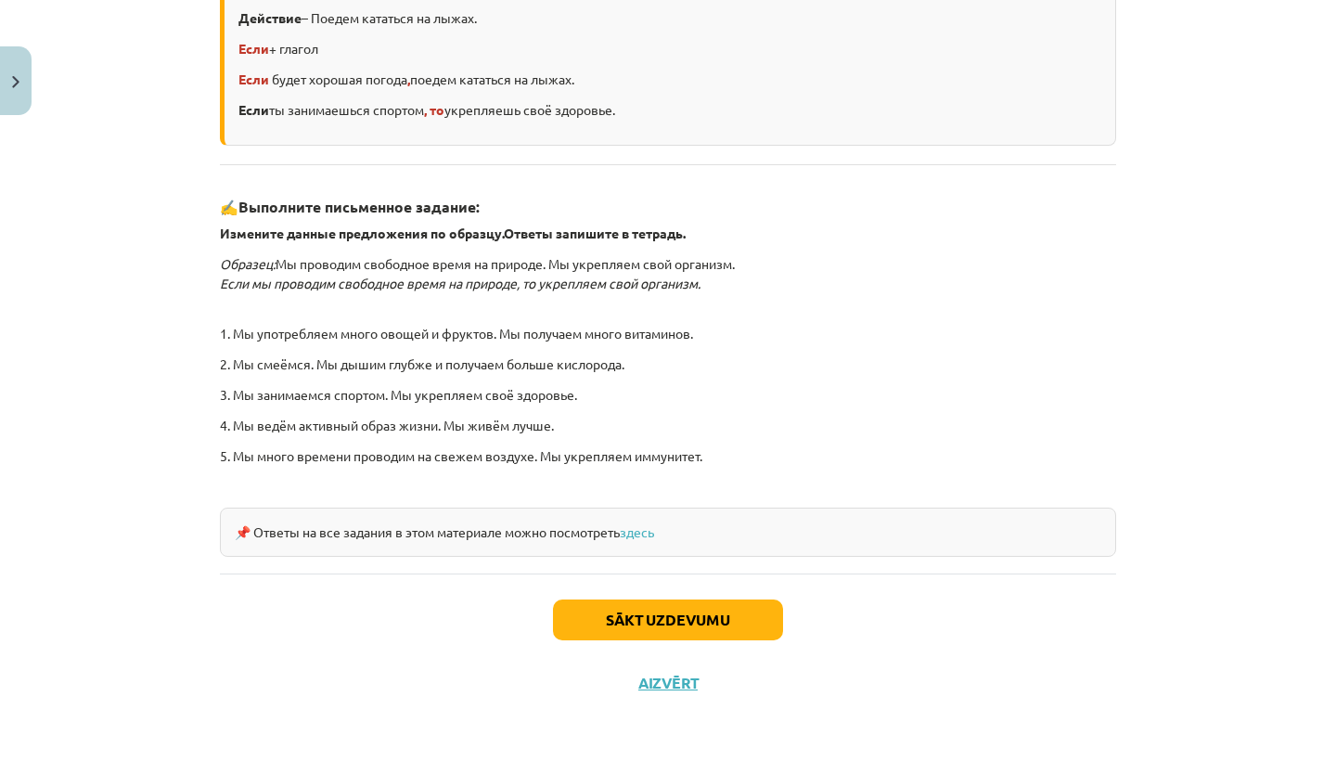
scroll to position [471, 0]
click at [658, 620] on button "Sākt uzdevumu" at bounding box center [668, 619] width 230 height 41
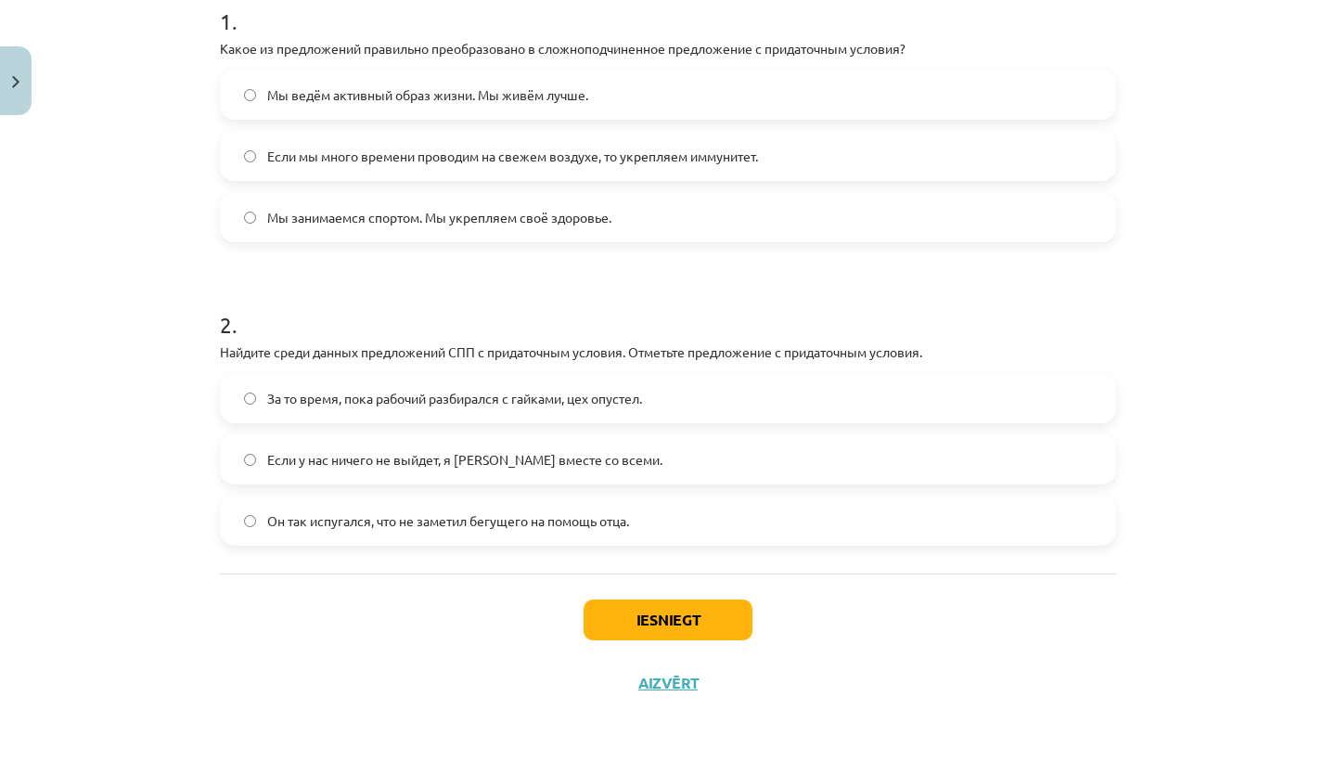
scroll to position [396, 0]
click at [675, 619] on button "Iesniegt" at bounding box center [668, 619] width 169 height 41
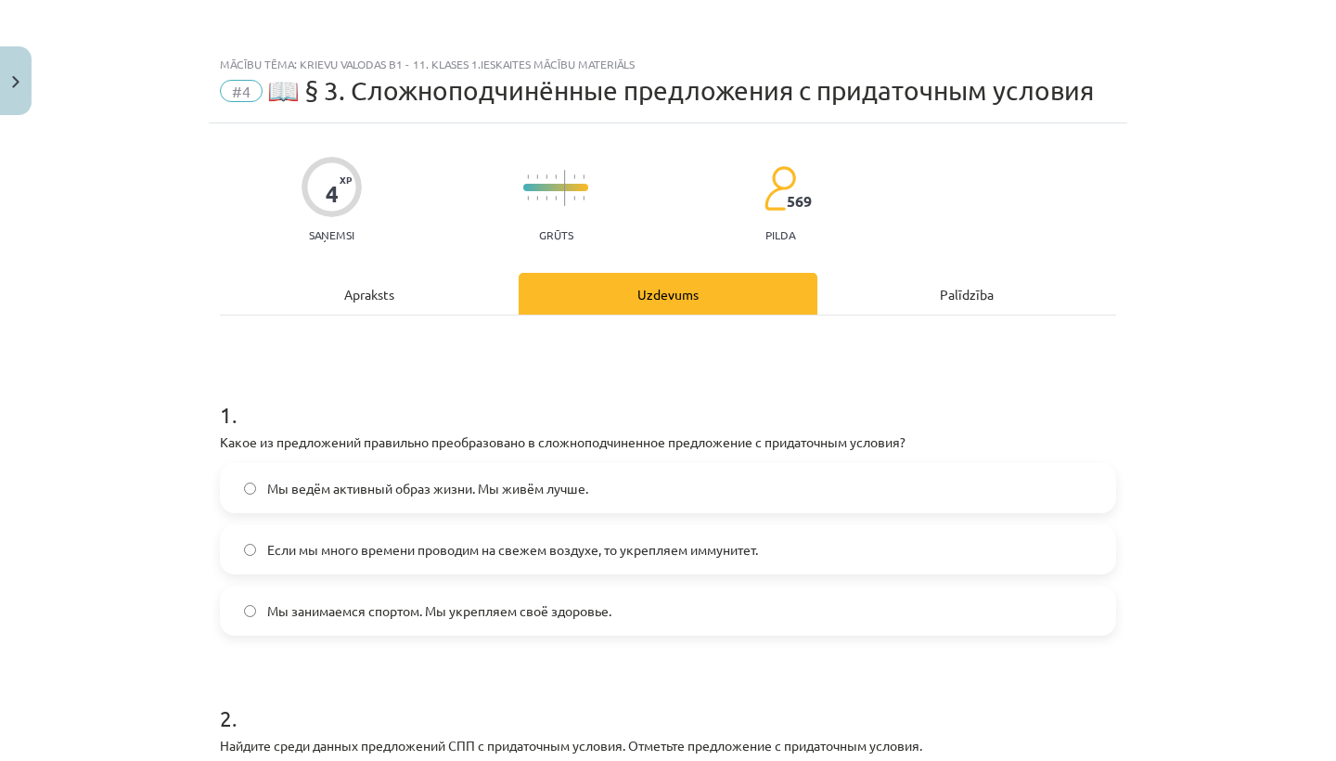
scroll to position [0, 0]
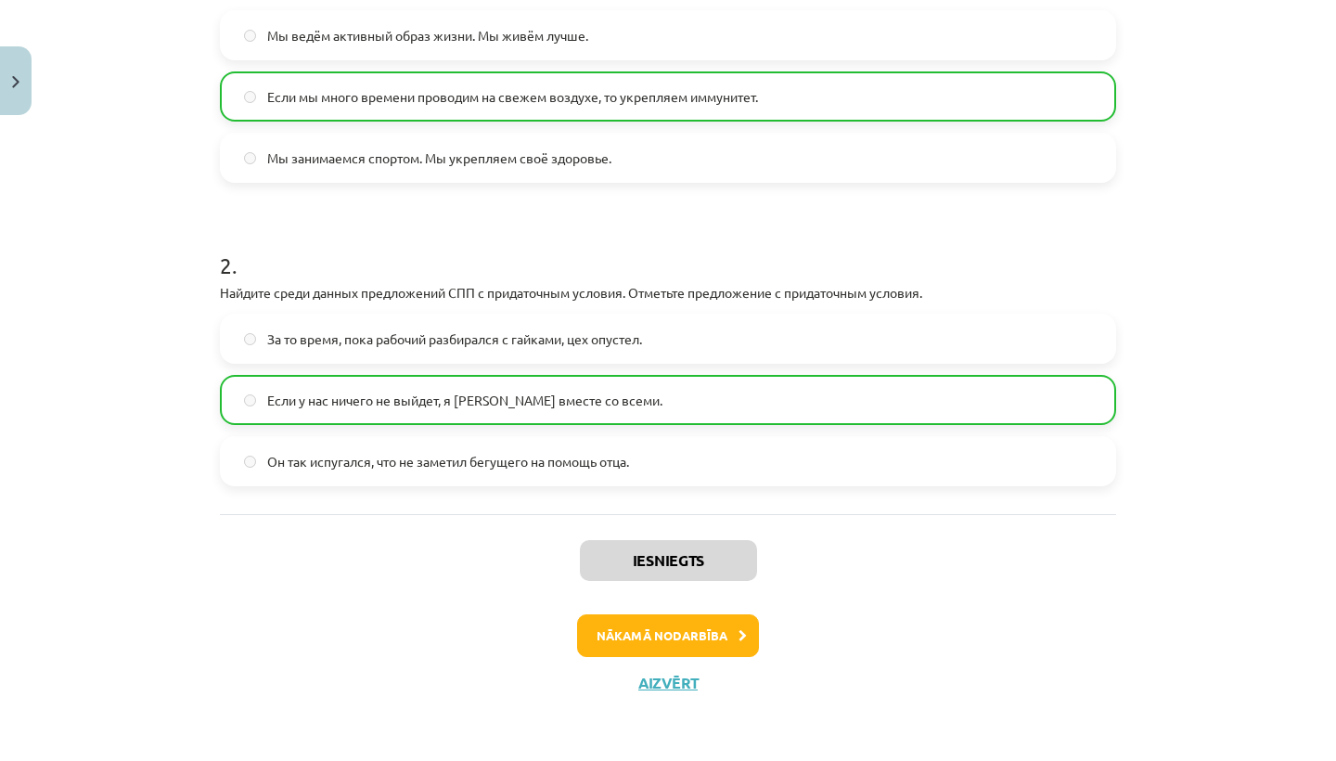
click at [687, 634] on button "Nākamā nodarbība" at bounding box center [668, 635] width 182 height 43
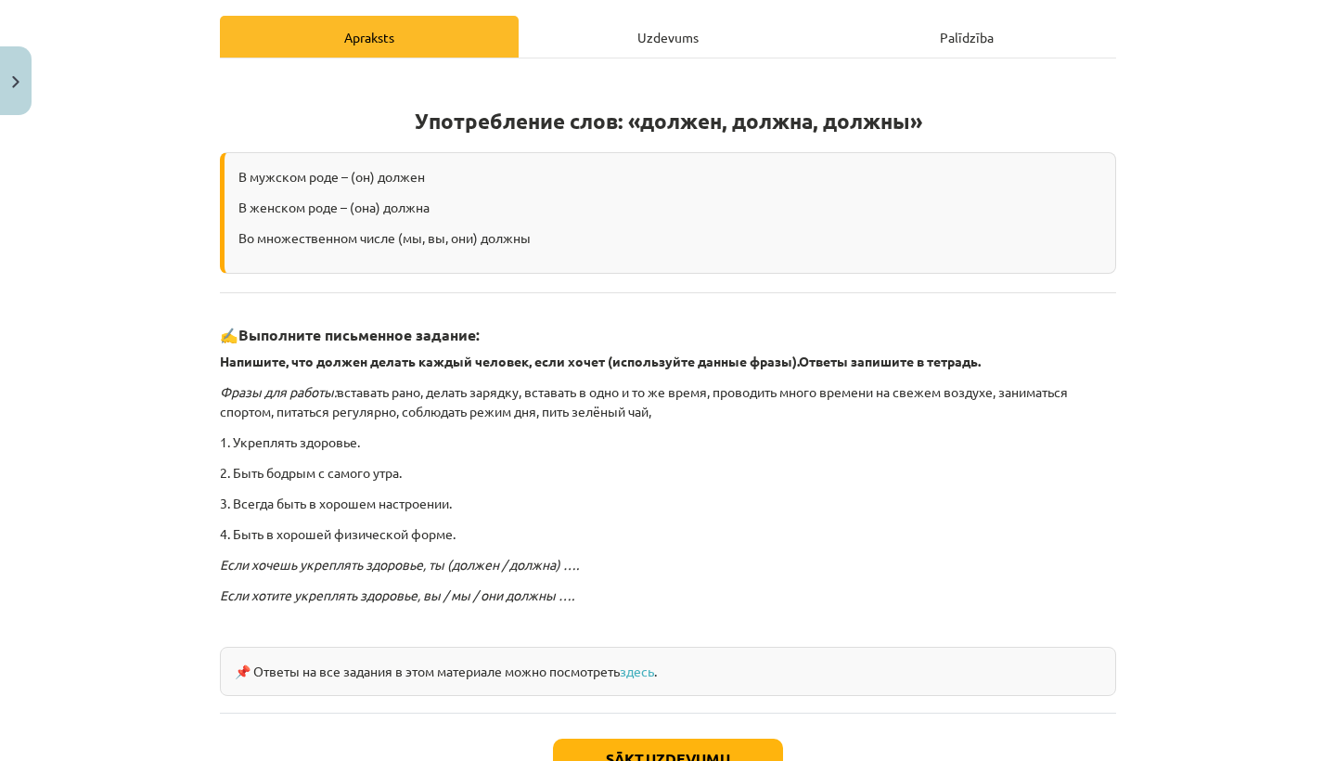
scroll to position [260, 0]
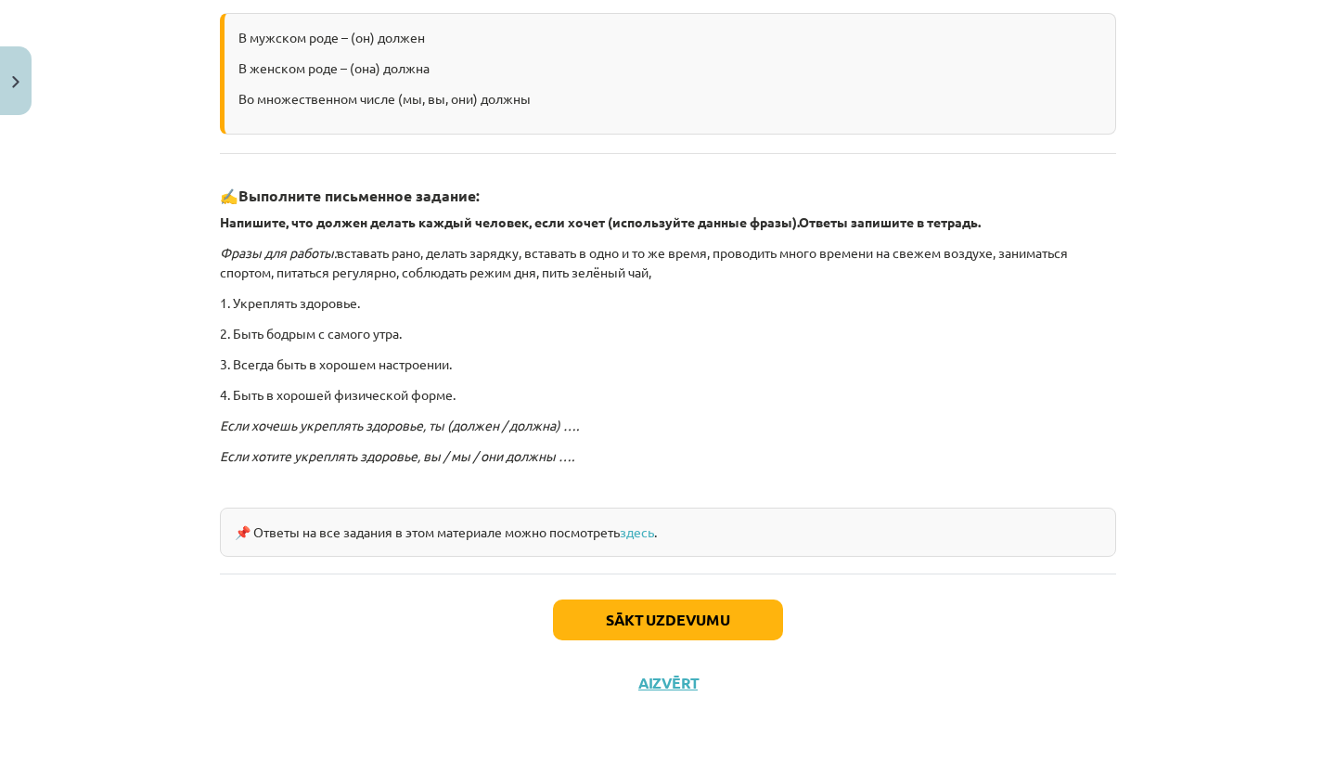
click at [663, 625] on button "Sākt uzdevumu" at bounding box center [668, 619] width 230 height 41
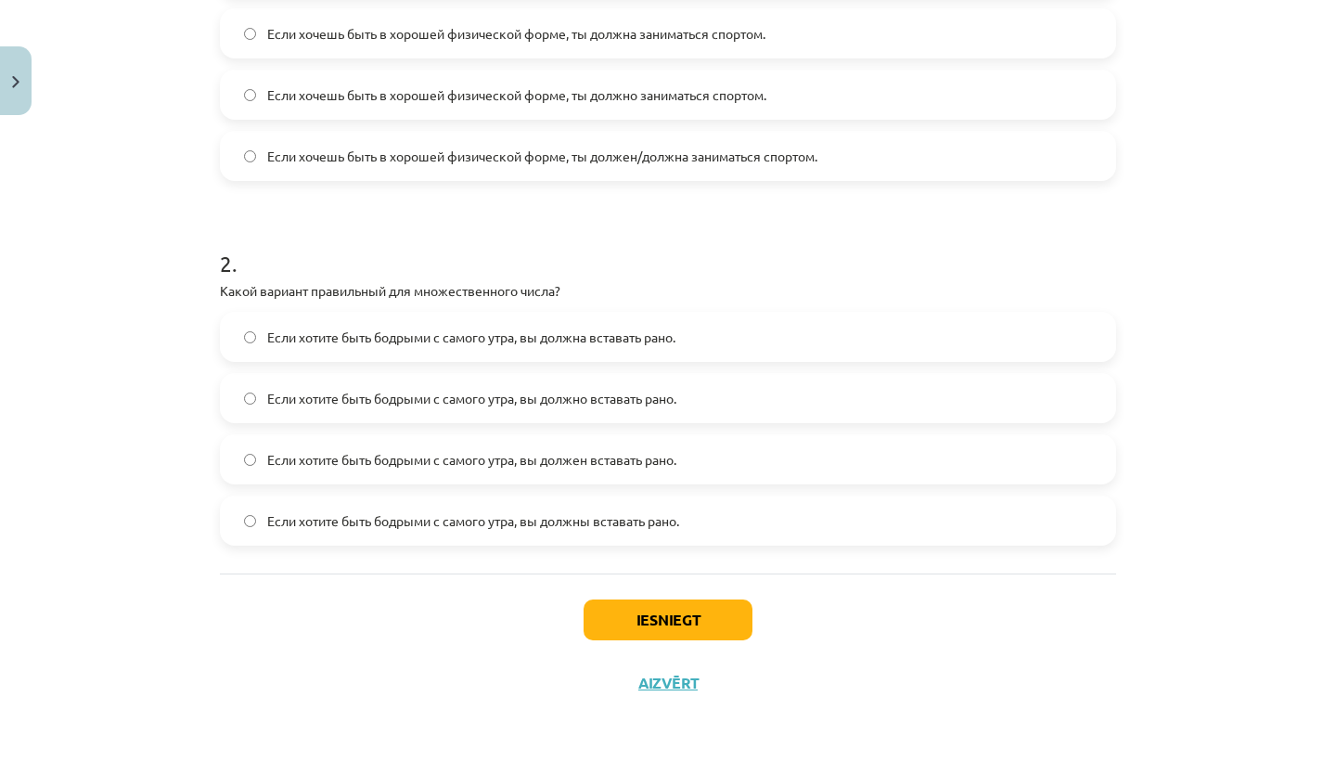
scroll to position [519, 0]
click at [670, 620] on button "Iesniegt" at bounding box center [668, 619] width 169 height 41
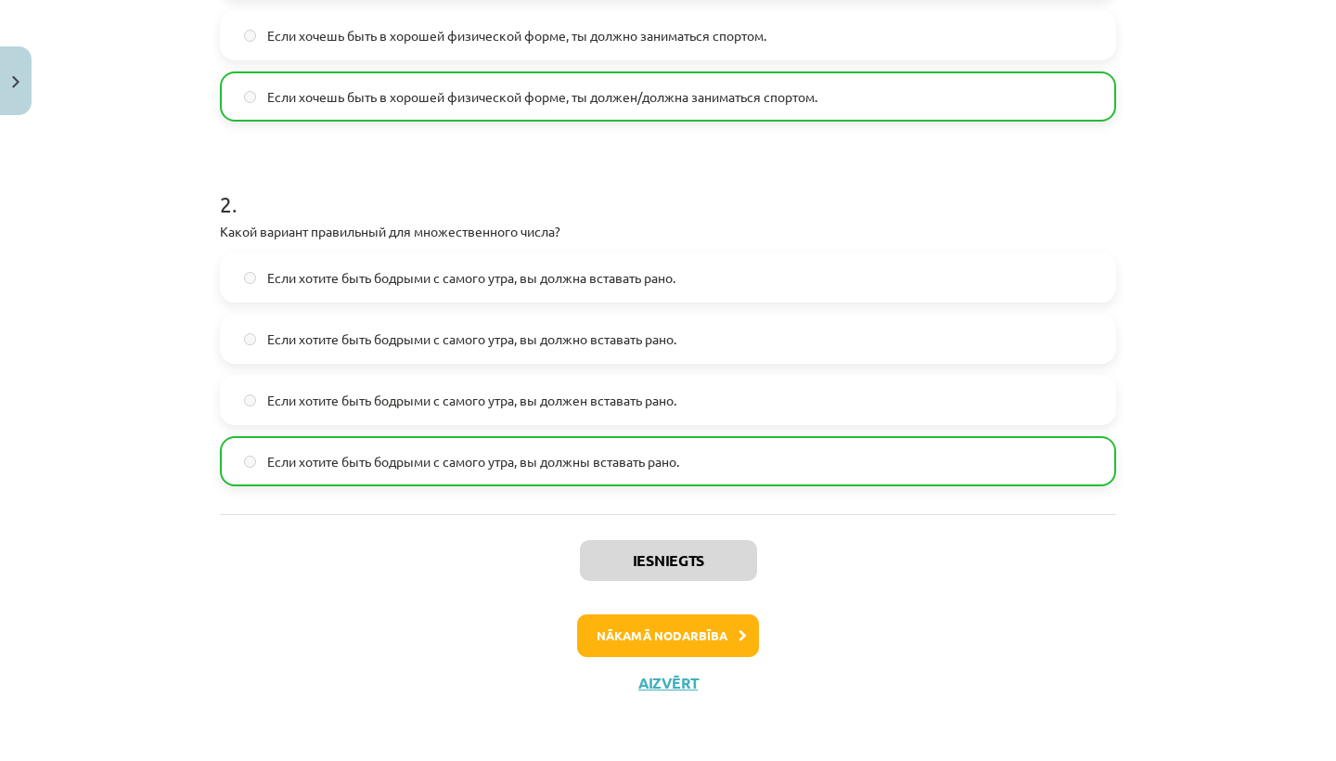
click at [706, 634] on button "Nākamā nodarbība" at bounding box center [668, 635] width 182 height 43
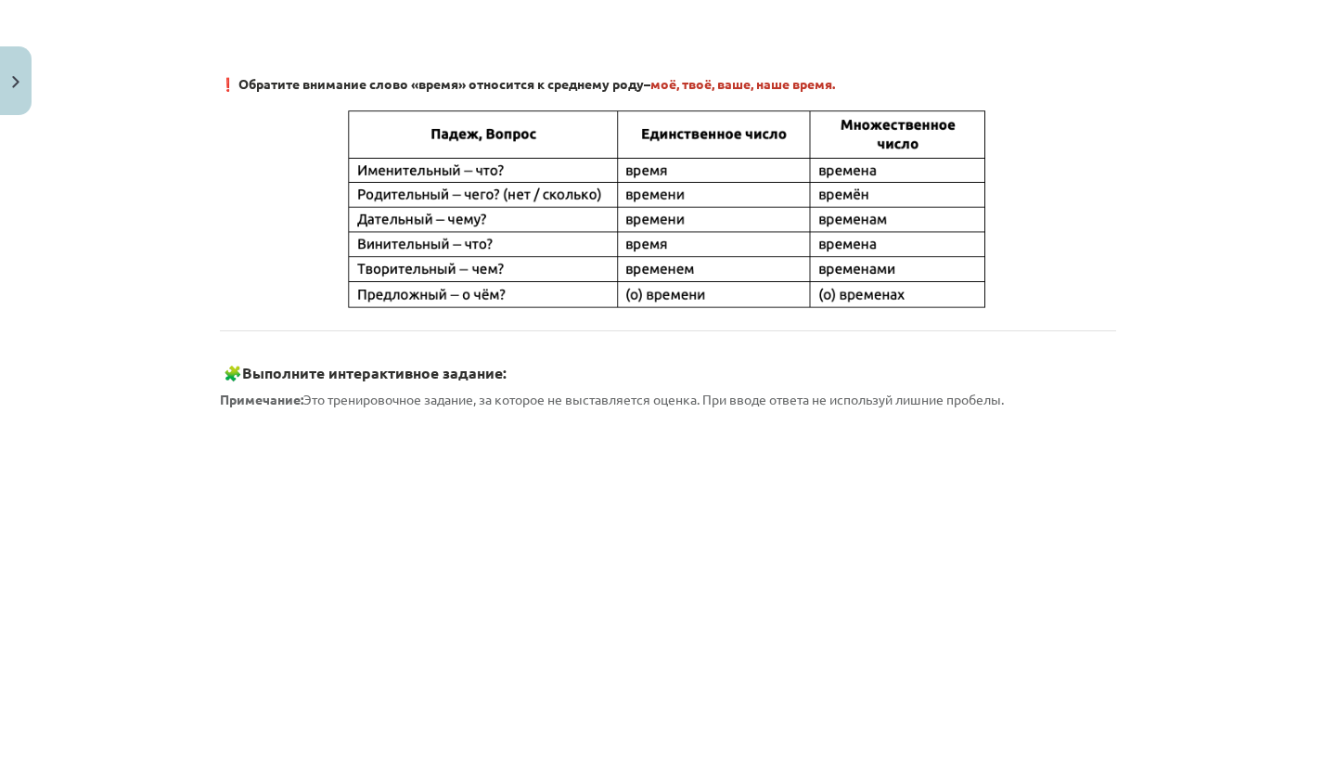
scroll to position [745, 0]
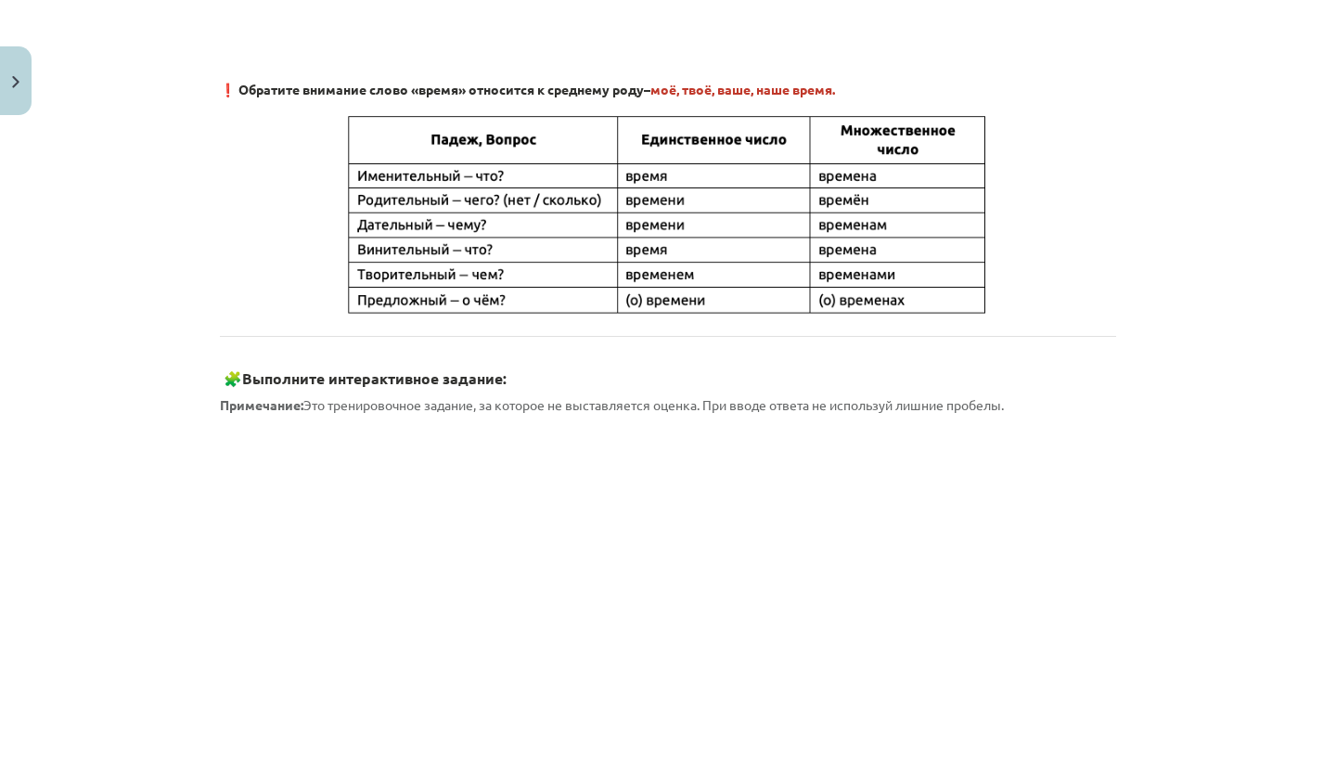
click at [658, 170] on img at bounding box center [667, 213] width 649 height 207
drag, startPoint x: 646, startPoint y: 173, endPoint x: 656, endPoint y: 173, distance: 10.2
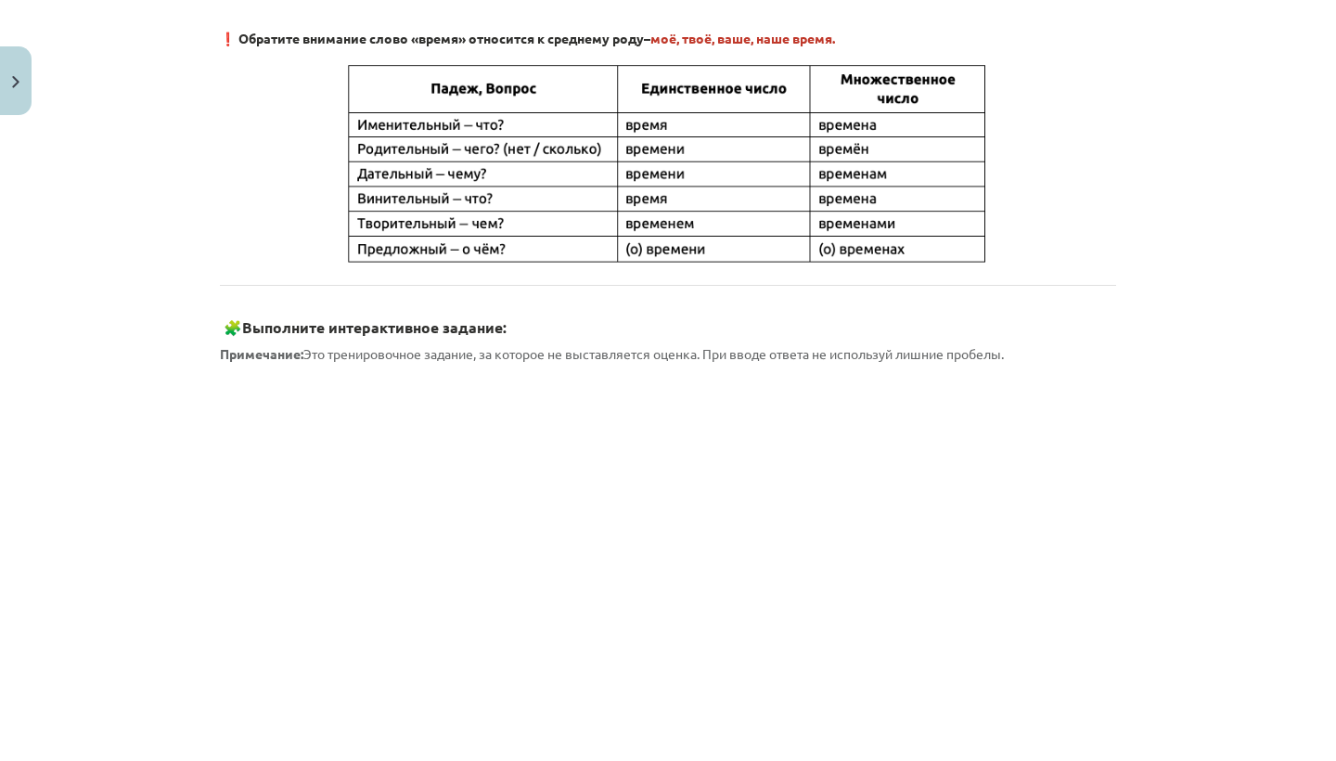
scroll to position [801, 0]
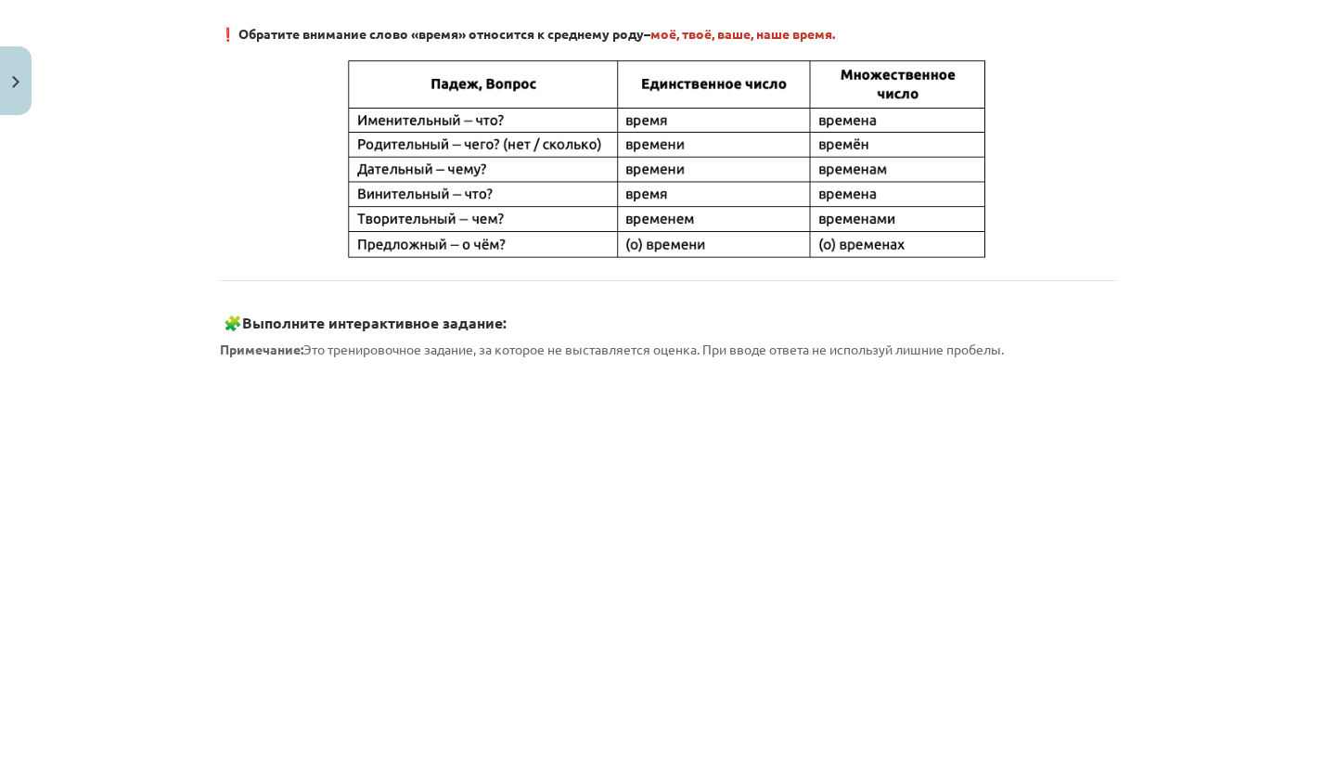
click at [754, 108] on img at bounding box center [667, 158] width 649 height 207
click at [648, 122] on img at bounding box center [667, 158] width 649 height 207
click at [661, 145] on img at bounding box center [667, 158] width 649 height 207
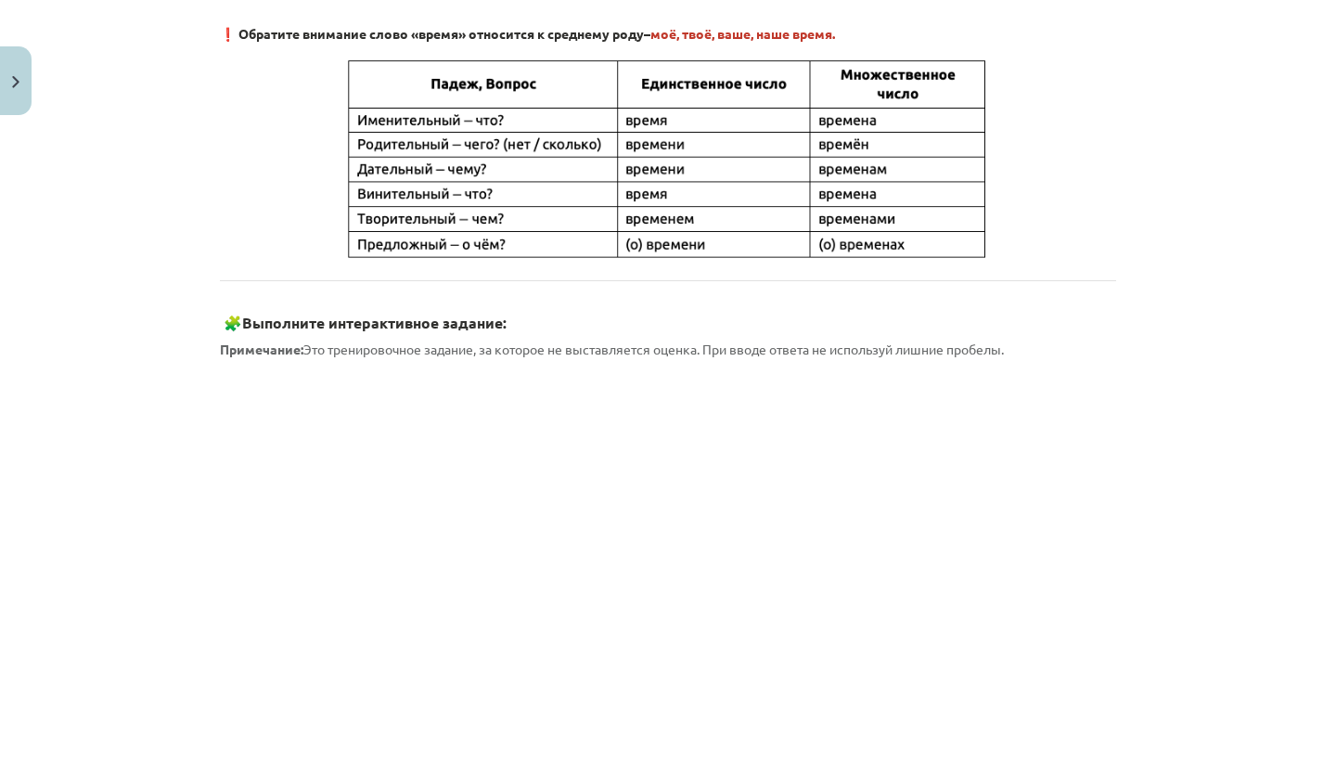
click at [657, 164] on img at bounding box center [667, 158] width 649 height 207
click at [649, 194] on img at bounding box center [667, 158] width 649 height 207
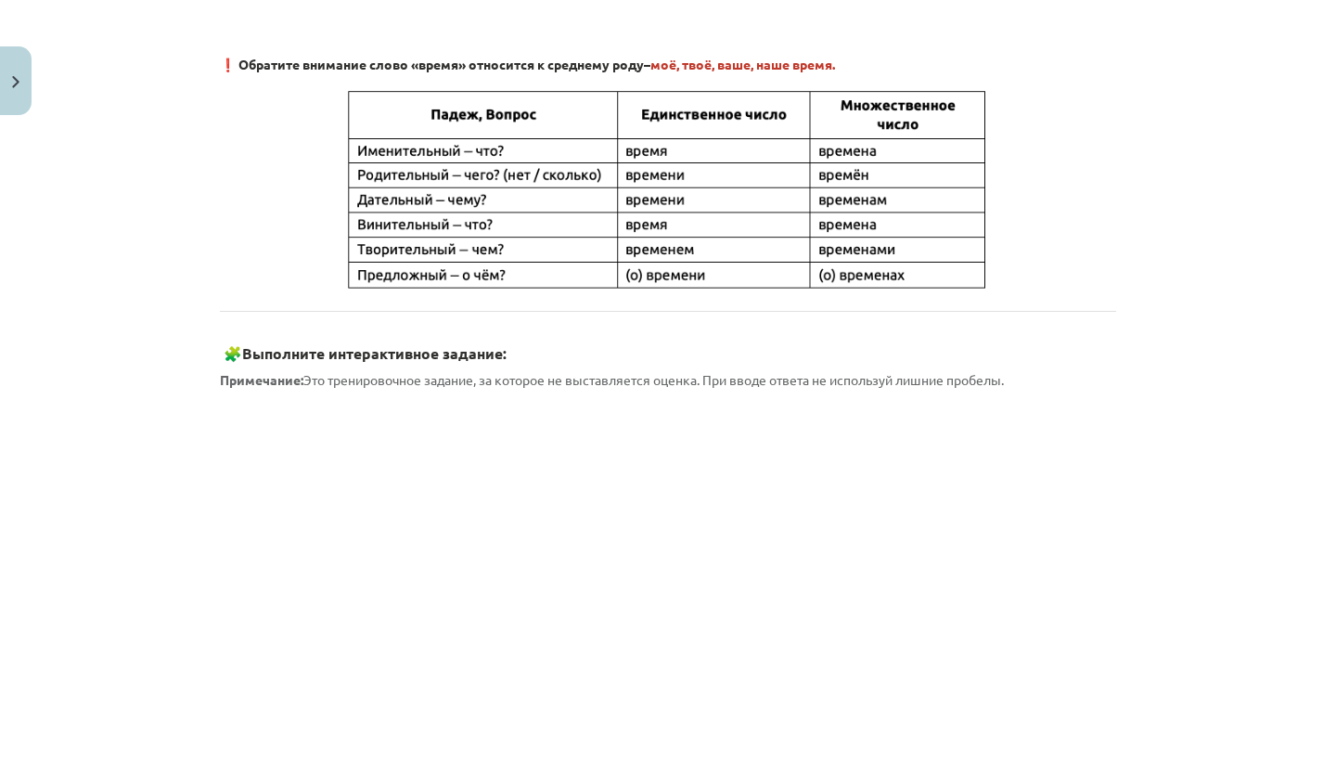
scroll to position [769, 0]
click at [661, 173] on img at bounding box center [667, 189] width 649 height 207
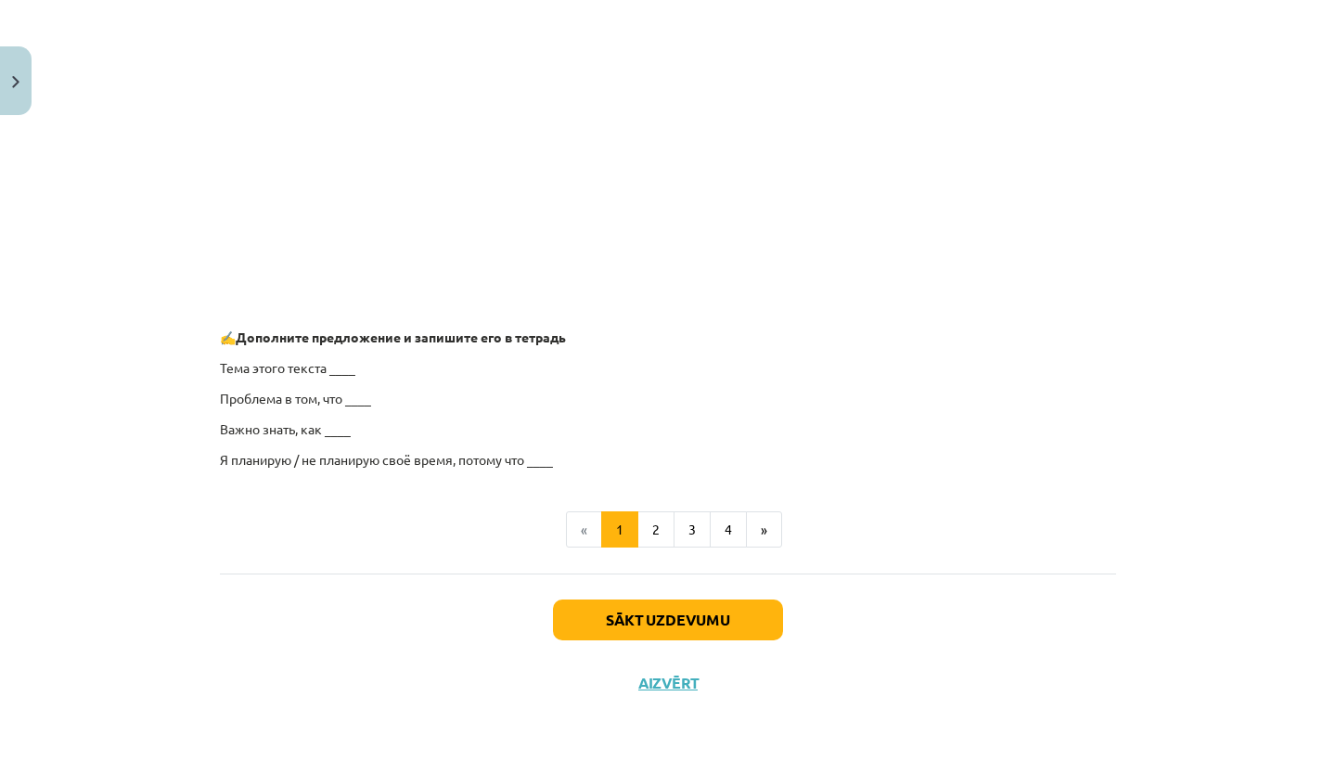
scroll to position [1379, 0]
click at [340, 374] on p "Тема этого текста ____" at bounding box center [668, 368] width 896 height 19
click at [340, 372] on p "Тема этого текста ____" at bounding box center [668, 368] width 896 height 19
click at [650, 525] on button "2" at bounding box center [655, 530] width 37 height 37
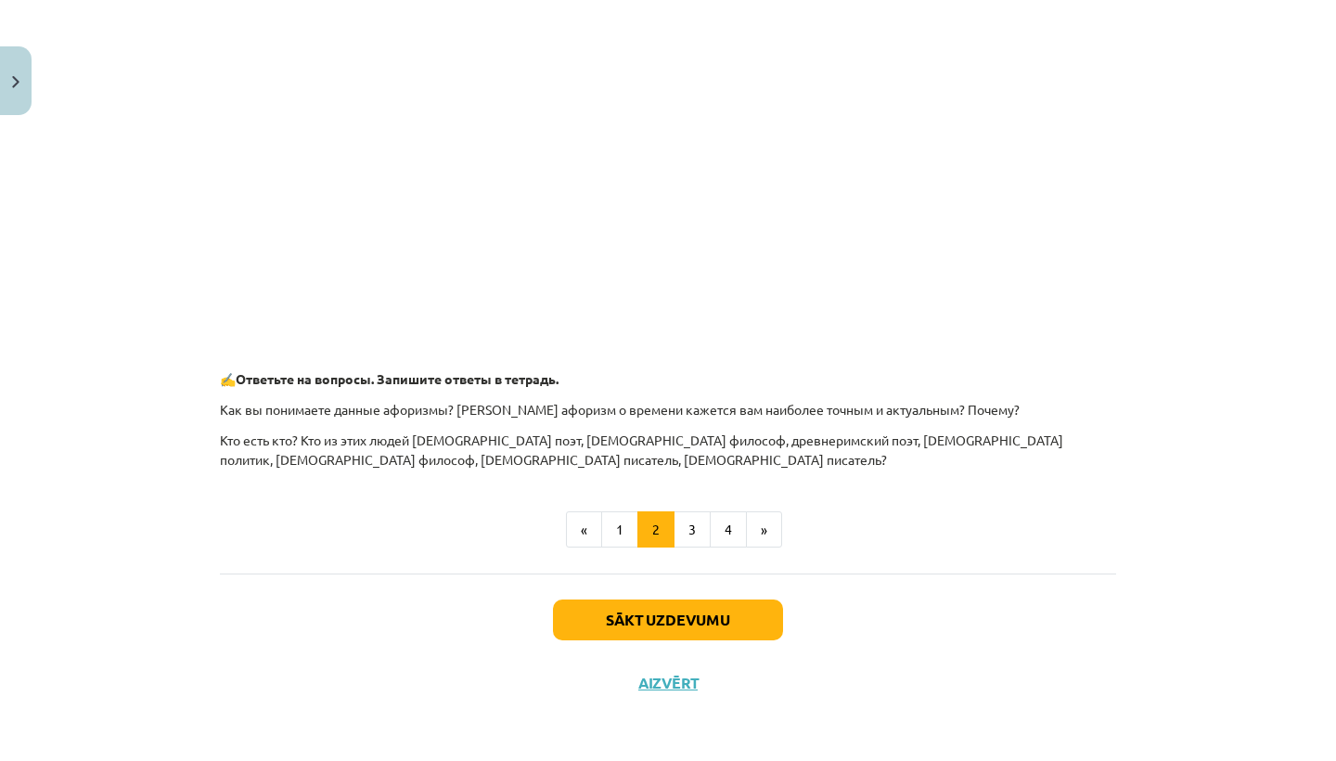
scroll to position [788, 0]
click at [641, 615] on button "Sākt uzdevumu" at bounding box center [668, 619] width 230 height 41
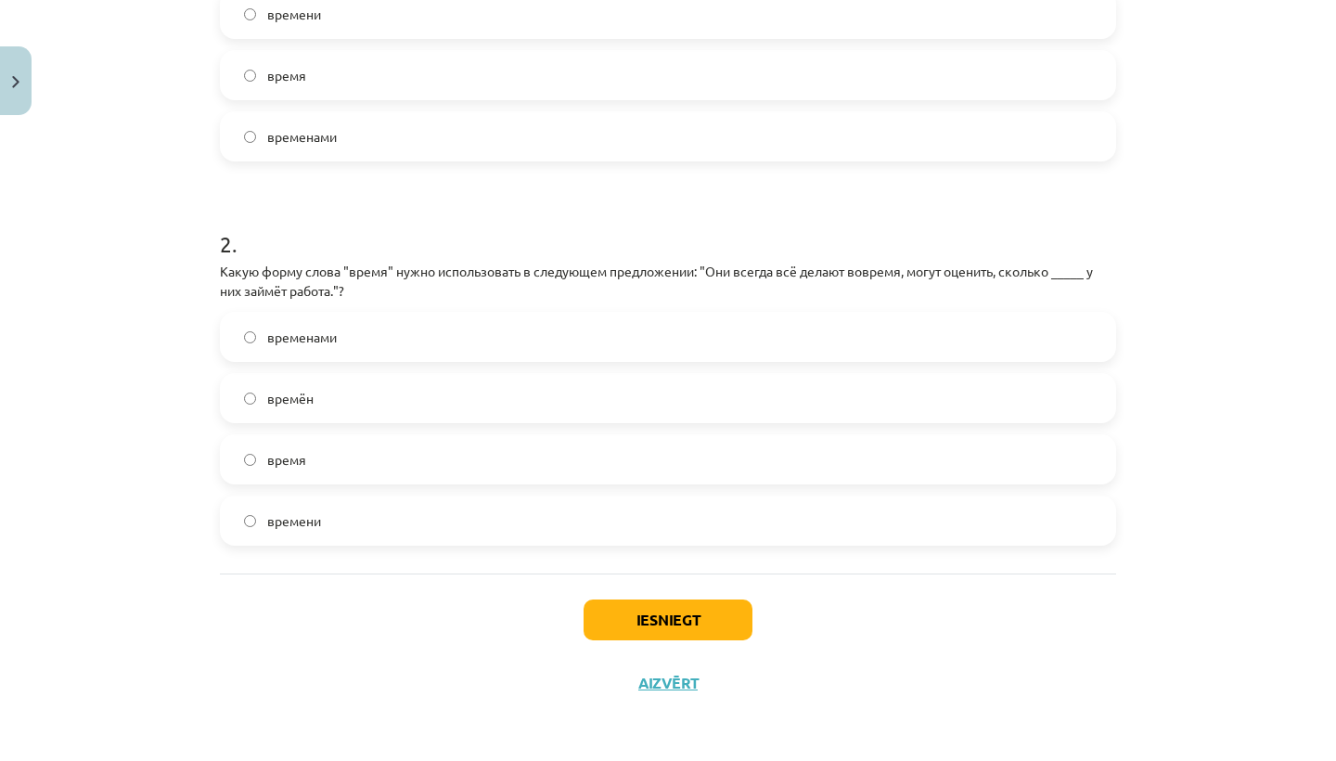
scroll to position [538, 0]
click at [245, 445] on label "время" at bounding box center [668, 459] width 892 height 46
click at [683, 623] on button "Iesniegt" at bounding box center [668, 619] width 169 height 41
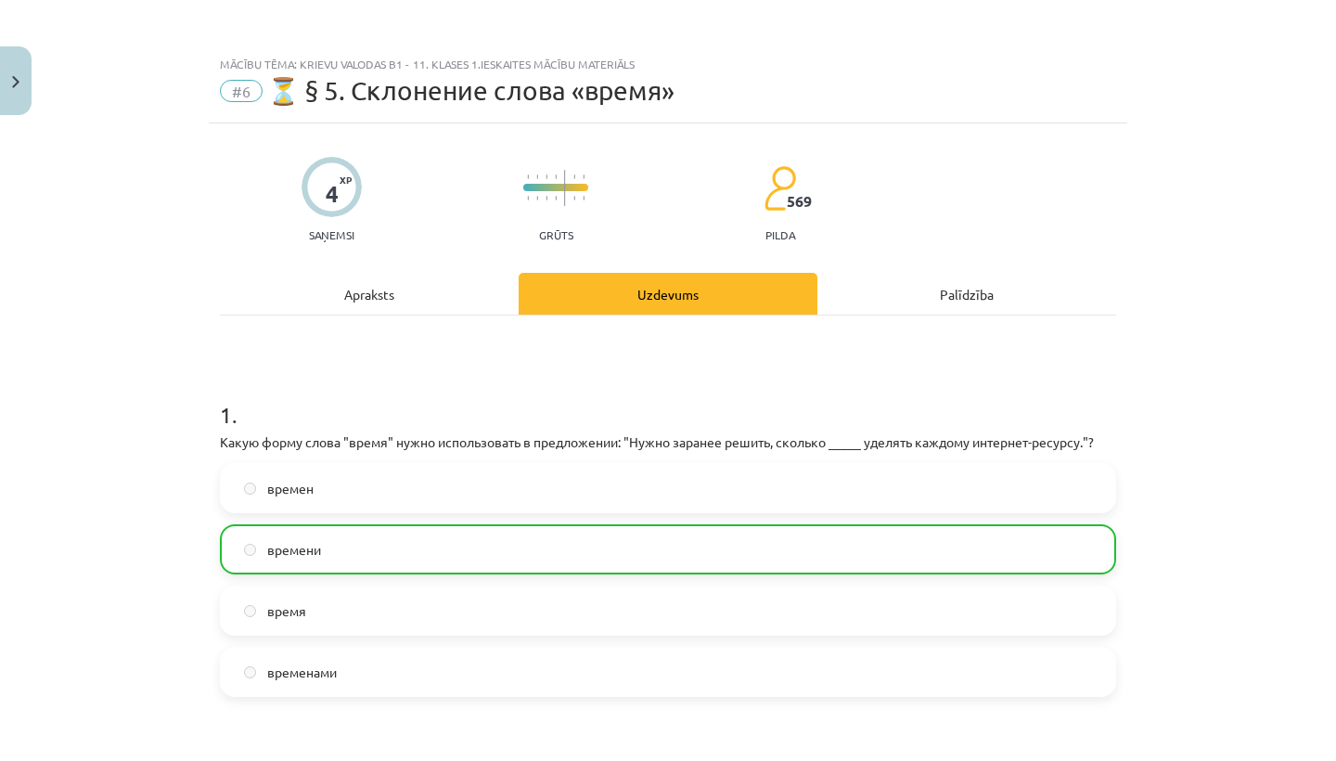
scroll to position [0, 0]
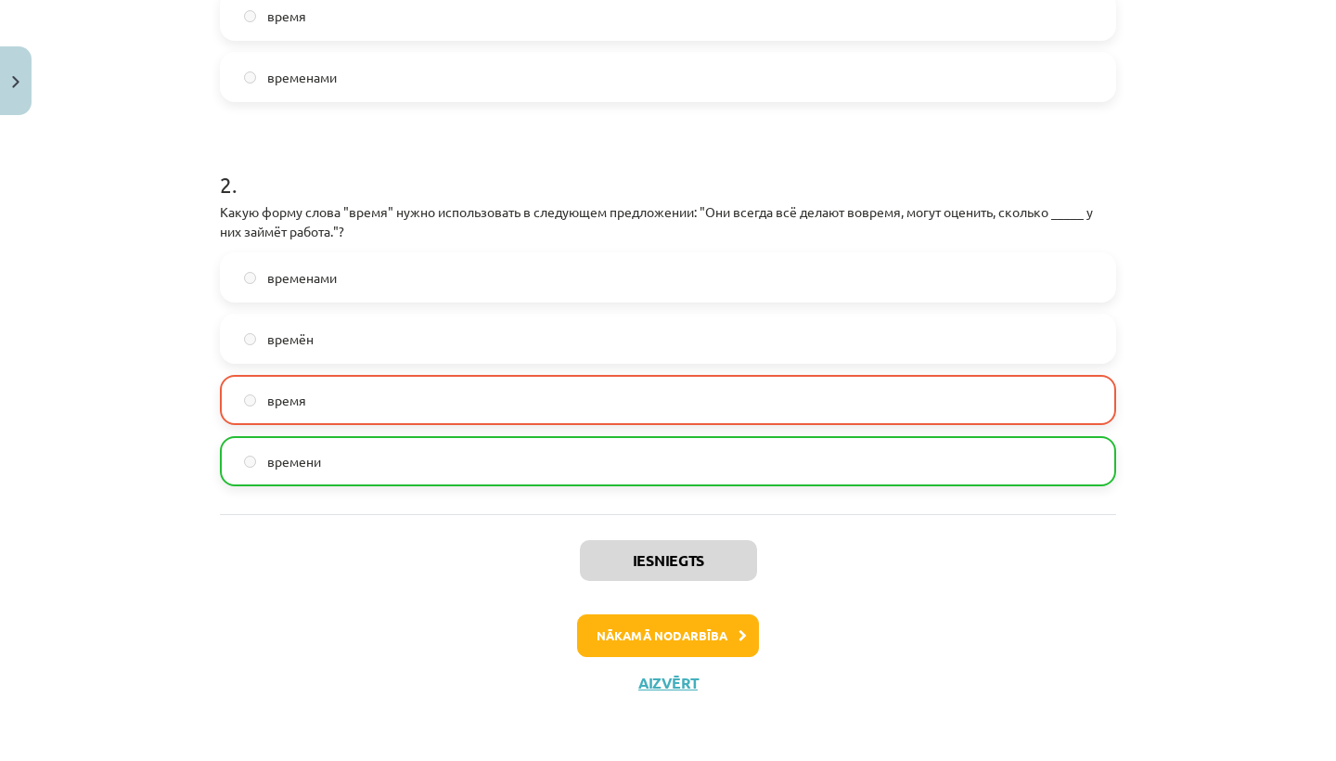
click at [656, 631] on button "Nākamā nodarbība" at bounding box center [668, 635] width 182 height 43
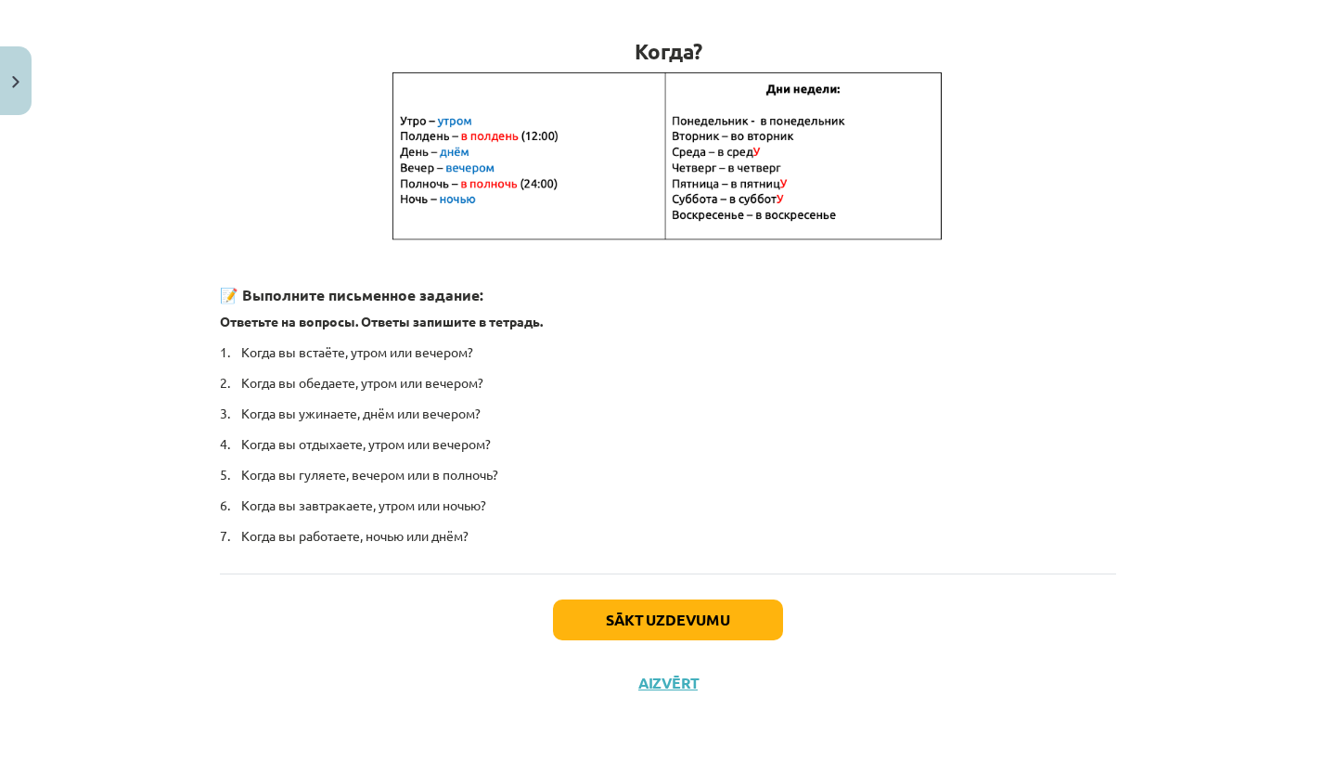
scroll to position [326, 0]
click at [696, 623] on button "Sākt uzdevumu" at bounding box center [668, 620] width 230 height 41
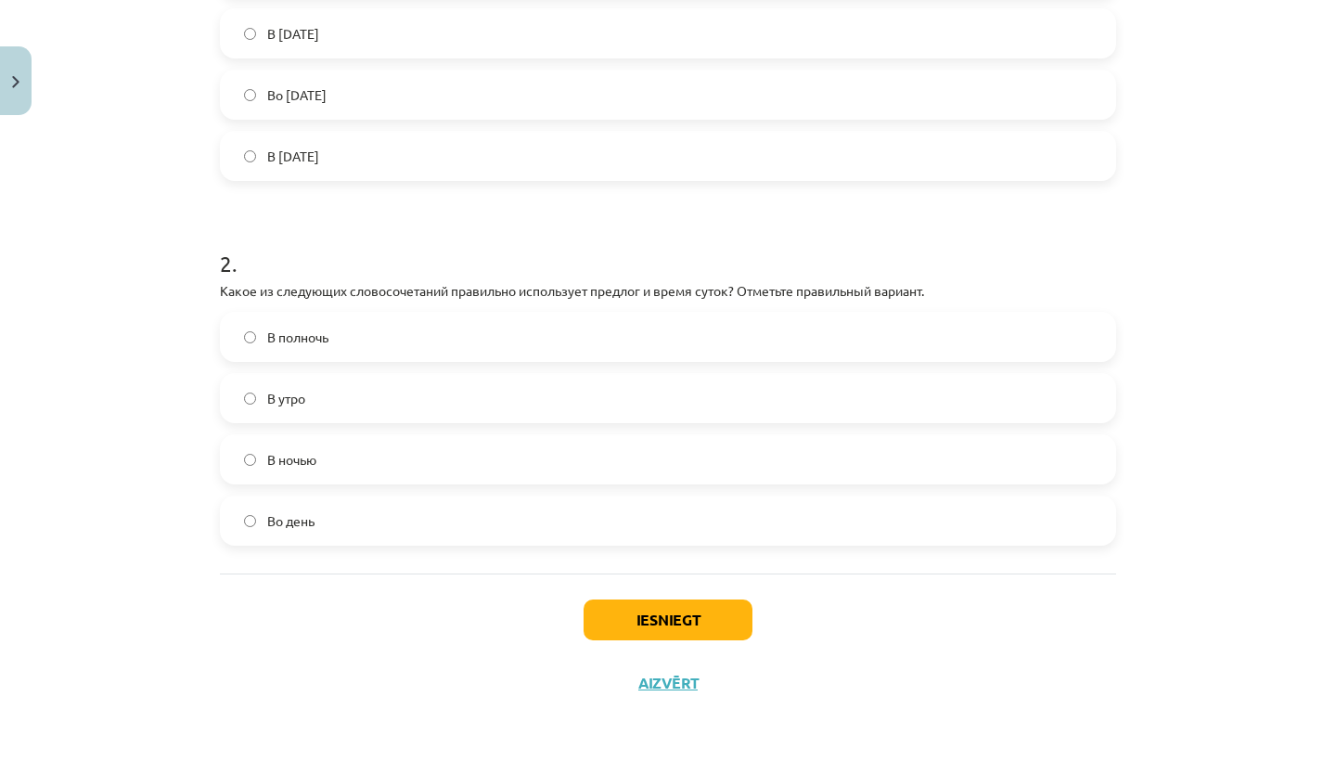
scroll to position [519, 0]
click at [241, 455] on label "В ночью" at bounding box center [668, 459] width 892 height 46
click at [694, 616] on button "Iesniegt" at bounding box center [668, 619] width 169 height 41
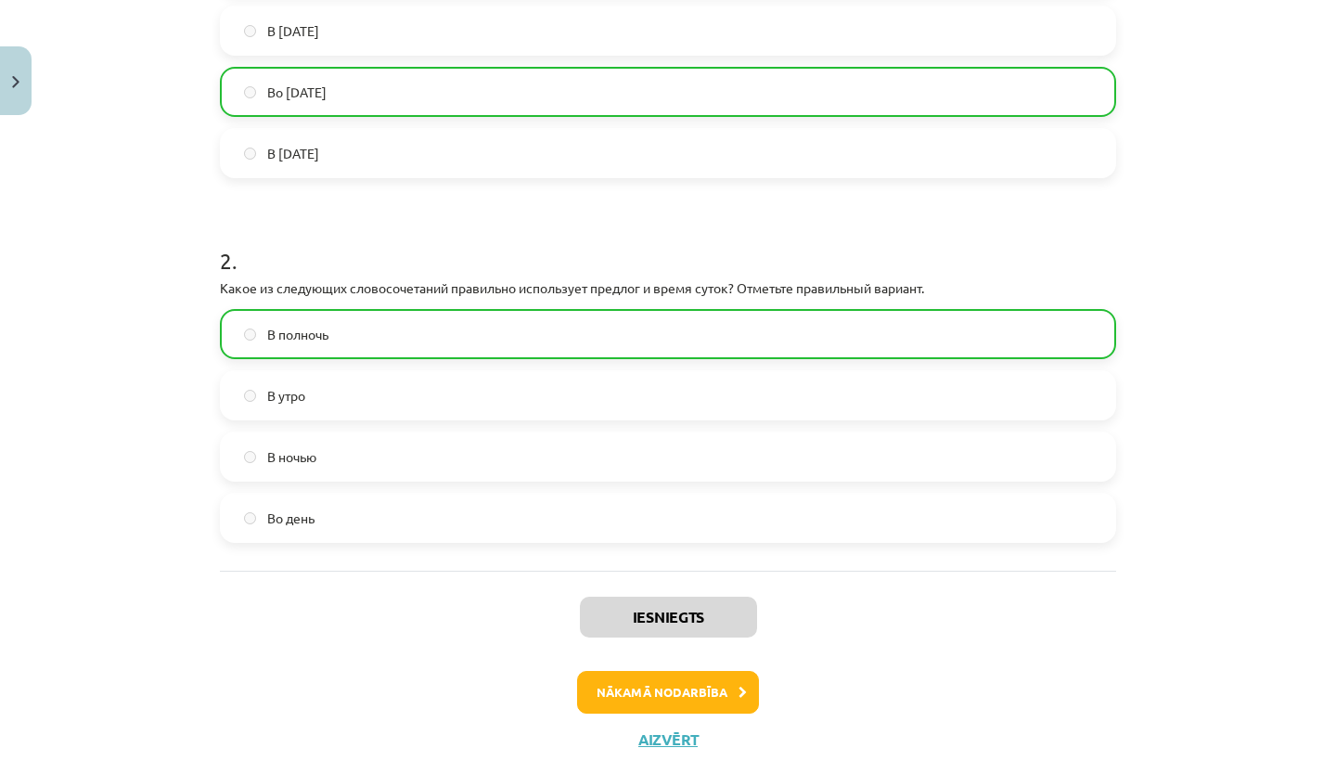
click at [708, 689] on button "Nākamā nodarbība" at bounding box center [668, 692] width 182 height 43
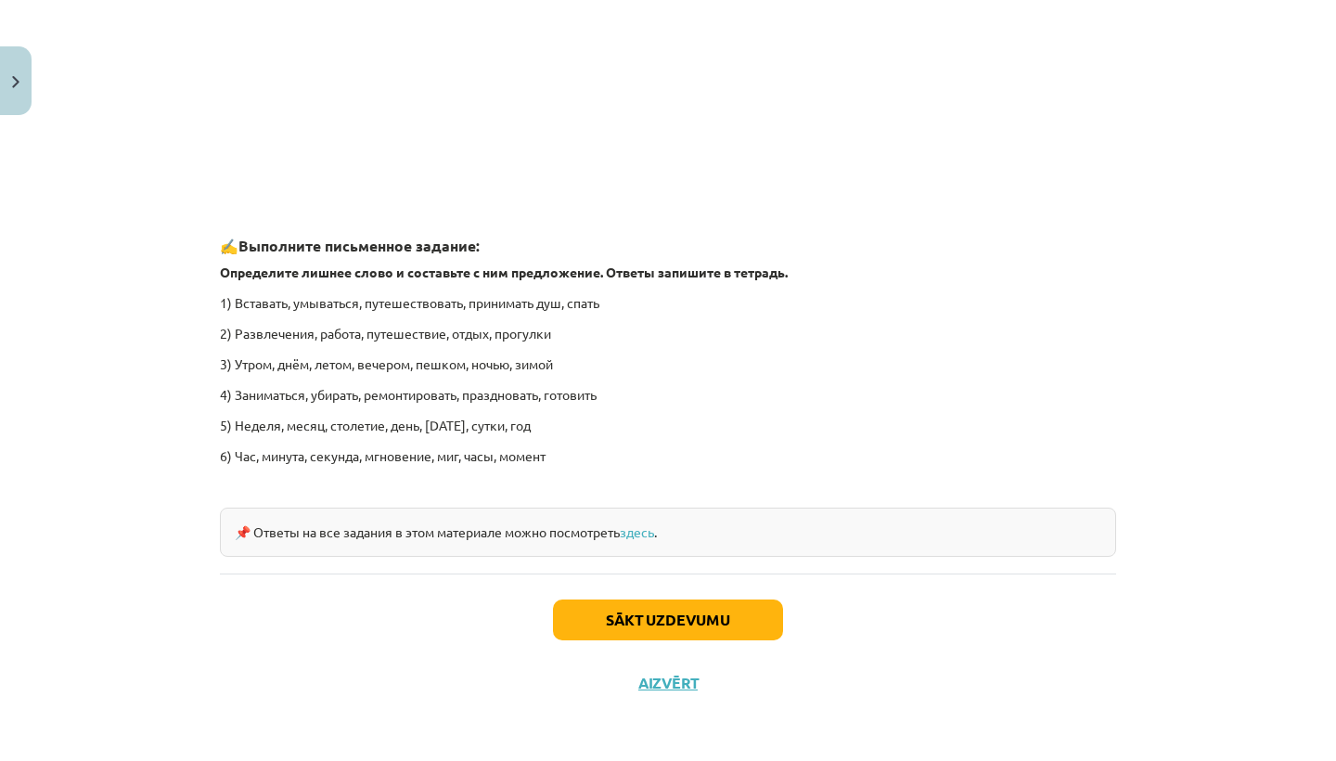
scroll to position [2704, 0]
click at [702, 608] on button "Sākt uzdevumu" at bounding box center [668, 619] width 230 height 41
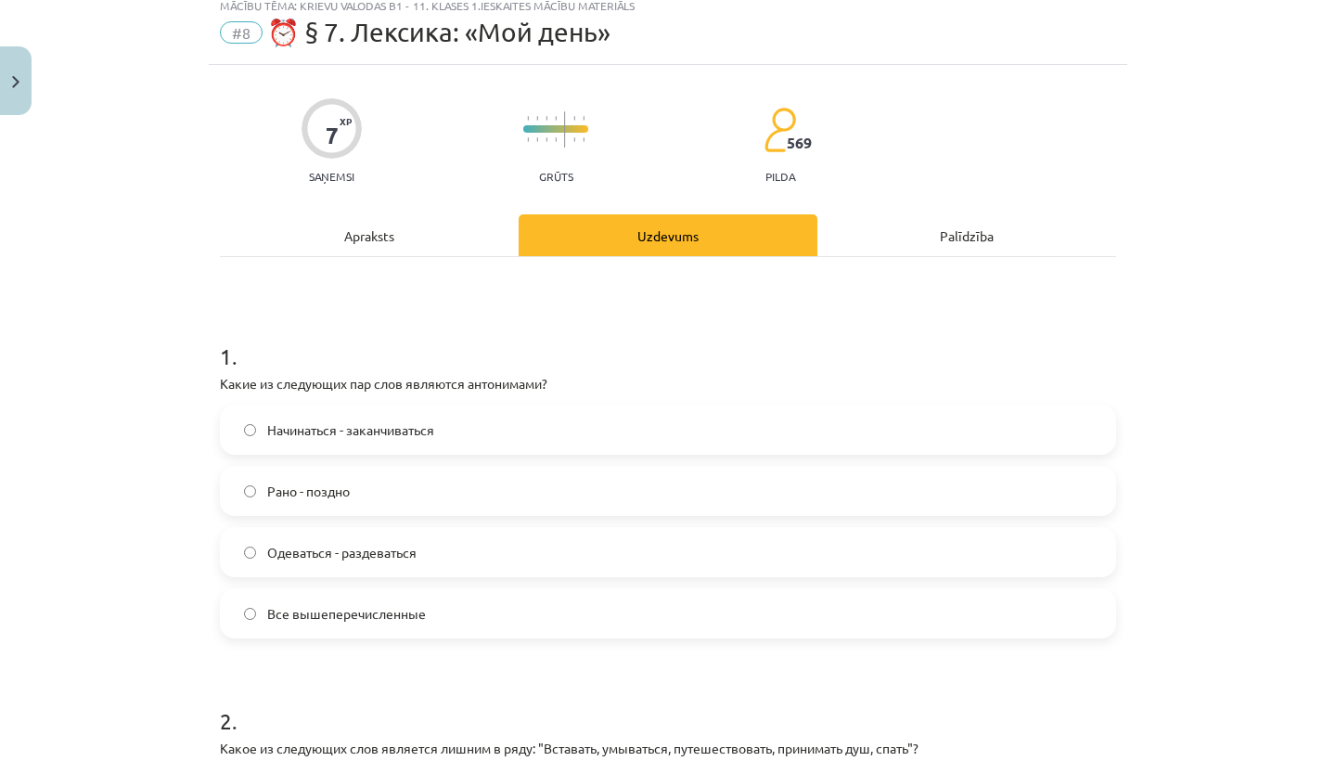
scroll to position [46, 0]
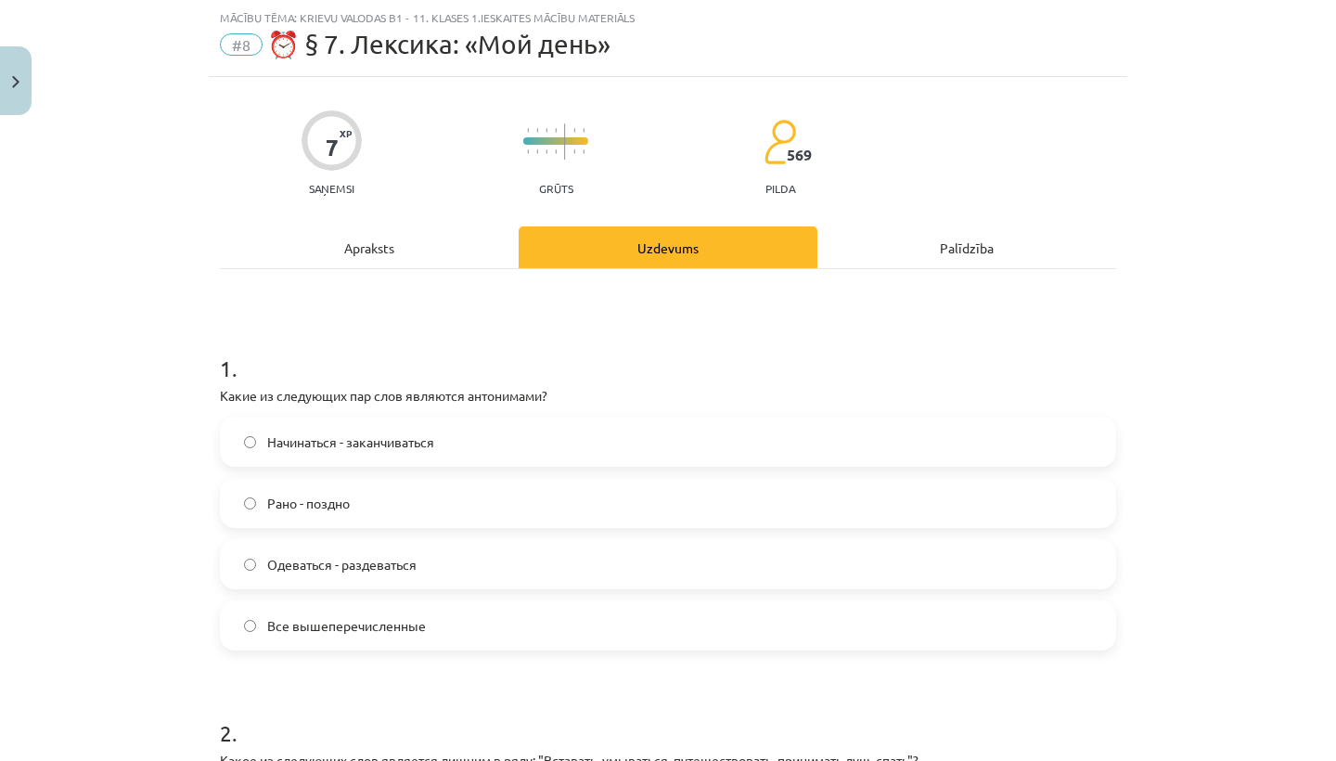
click at [253, 525] on label "Рано - поздно" at bounding box center [668, 503] width 892 height 46
click at [260, 625] on label "Все вышеперечисленные" at bounding box center [668, 625] width 892 height 46
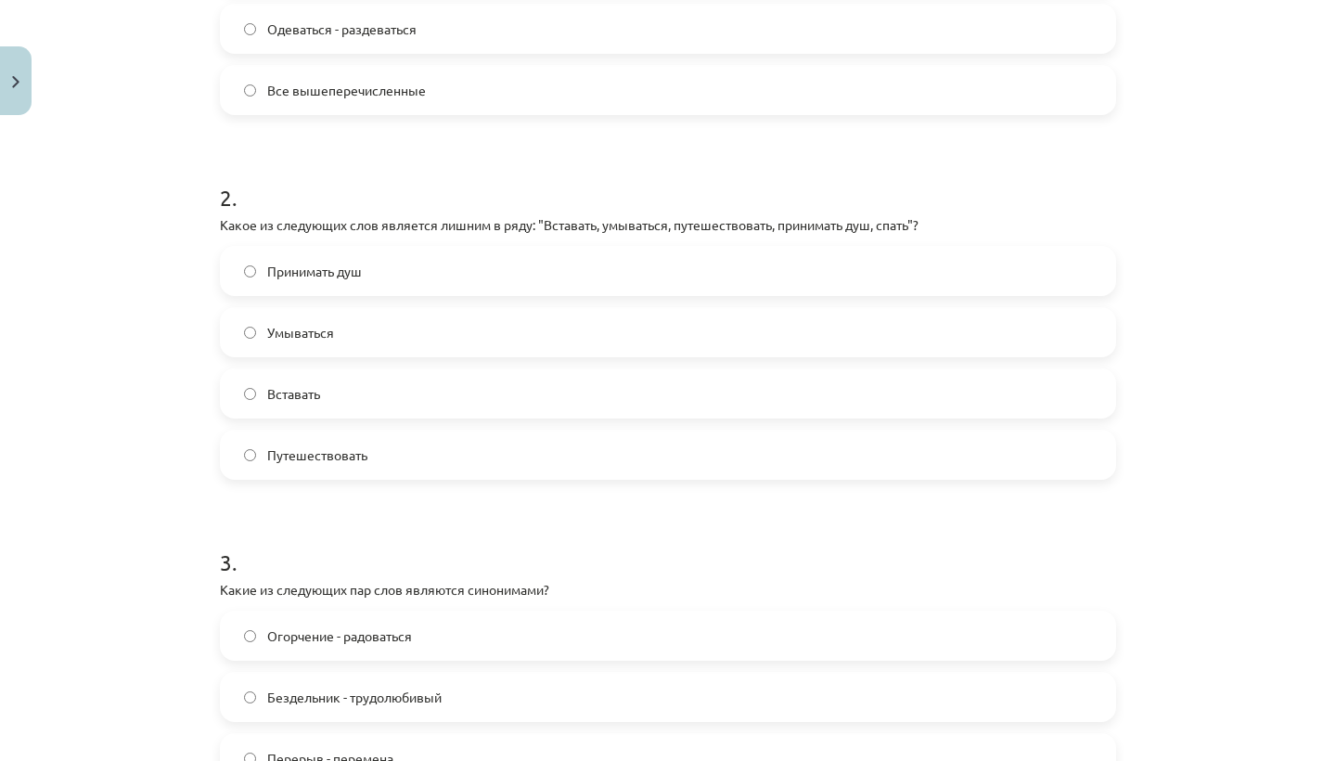
scroll to position [584, 0]
click at [243, 447] on label "Путешествовать" at bounding box center [668, 452] width 892 height 46
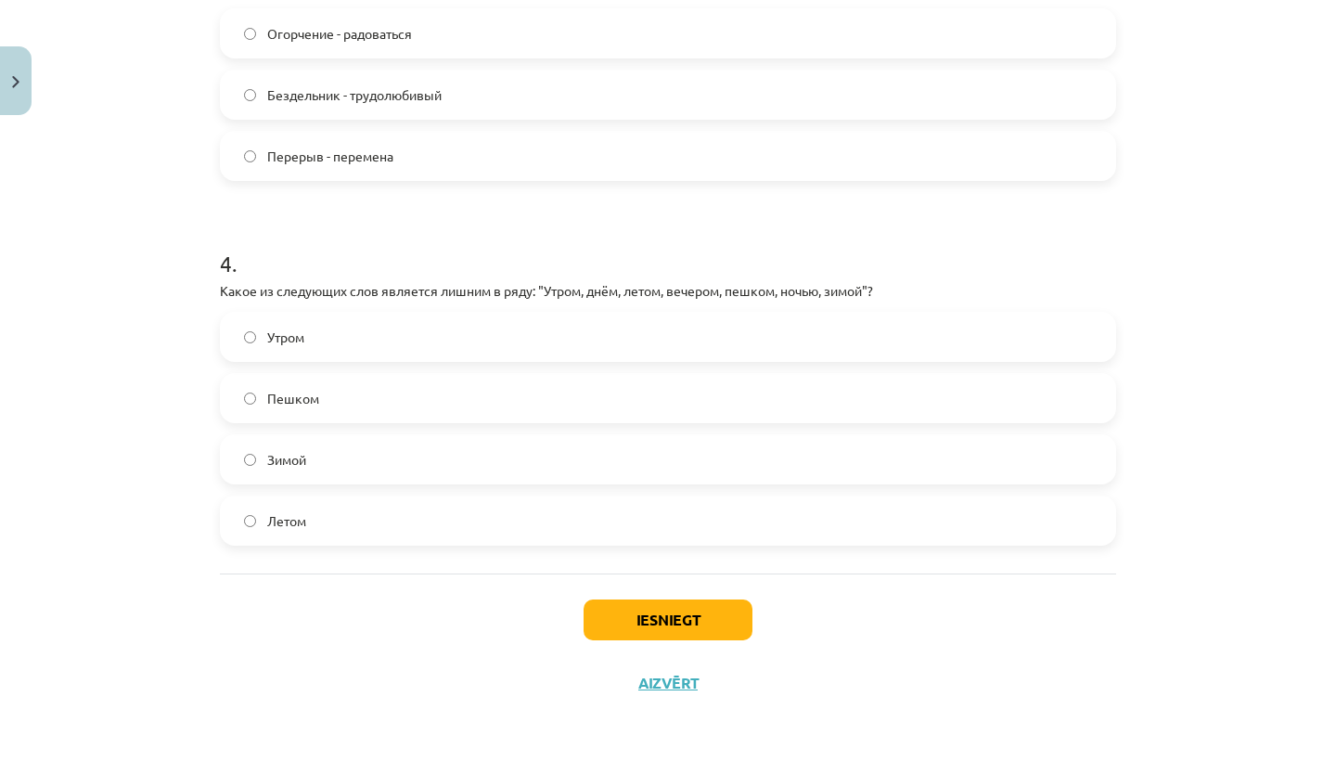
scroll to position [1187, 0]
click at [256, 396] on label "Пешком" at bounding box center [668, 398] width 892 height 46
click at [674, 623] on button "Iesniegt" at bounding box center [668, 619] width 169 height 41
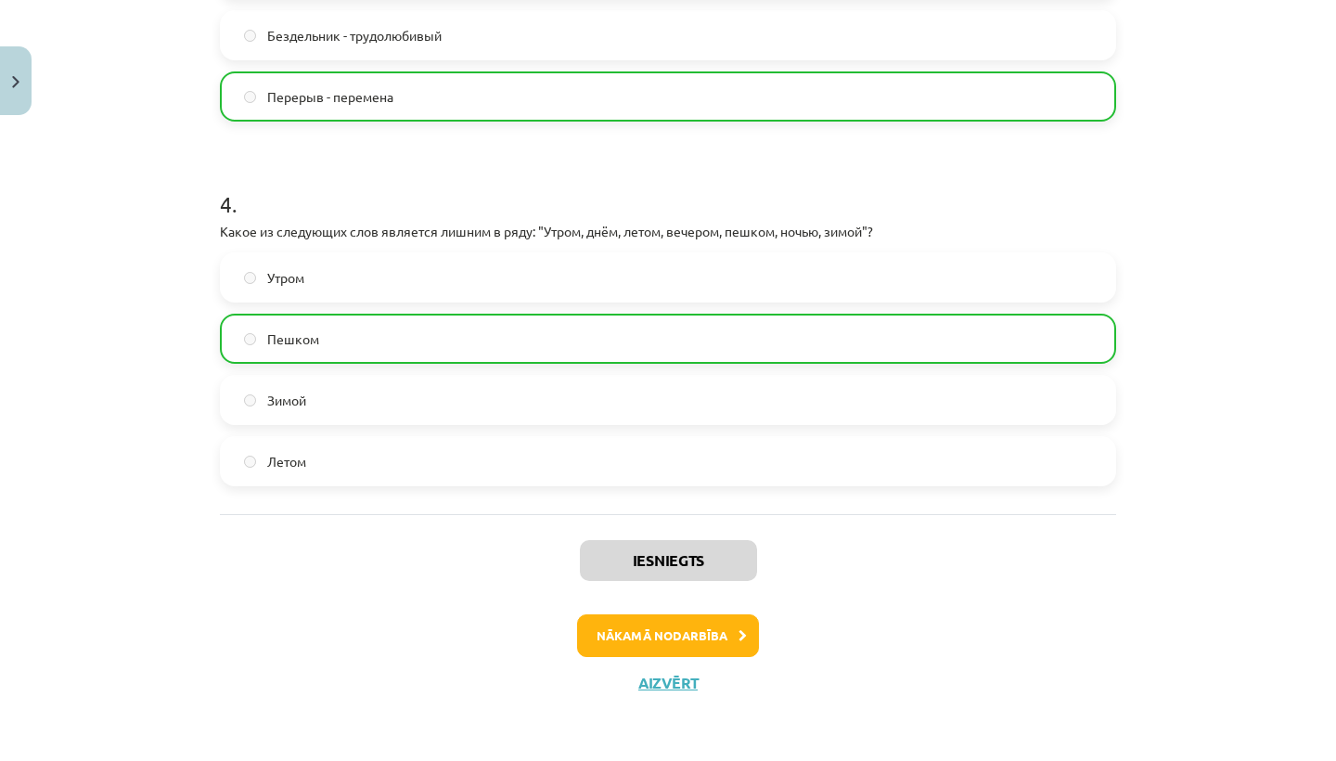
click at [719, 627] on button "Nākamā nodarbība" at bounding box center [668, 635] width 182 height 43
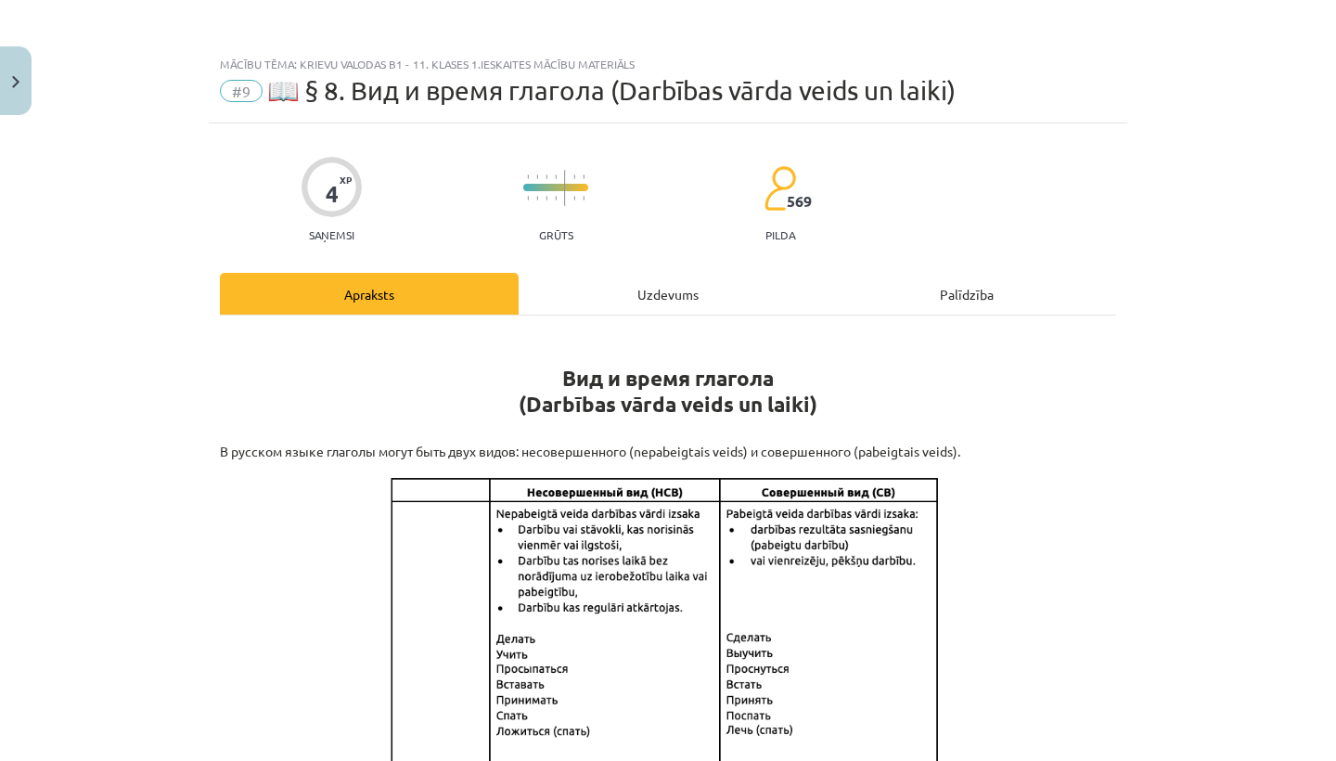
scroll to position [0, 0]
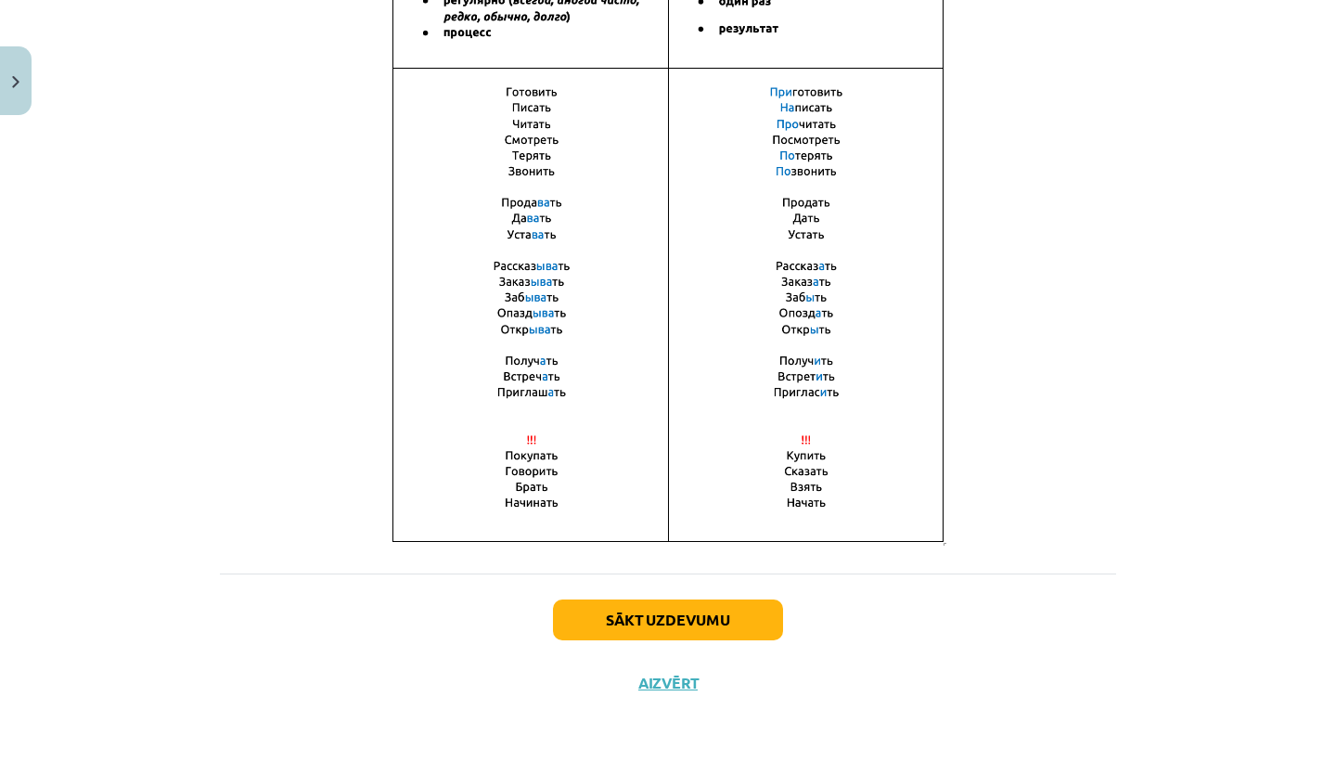
click at [670, 619] on button "Sākt uzdevumu" at bounding box center [668, 619] width 230 height 41
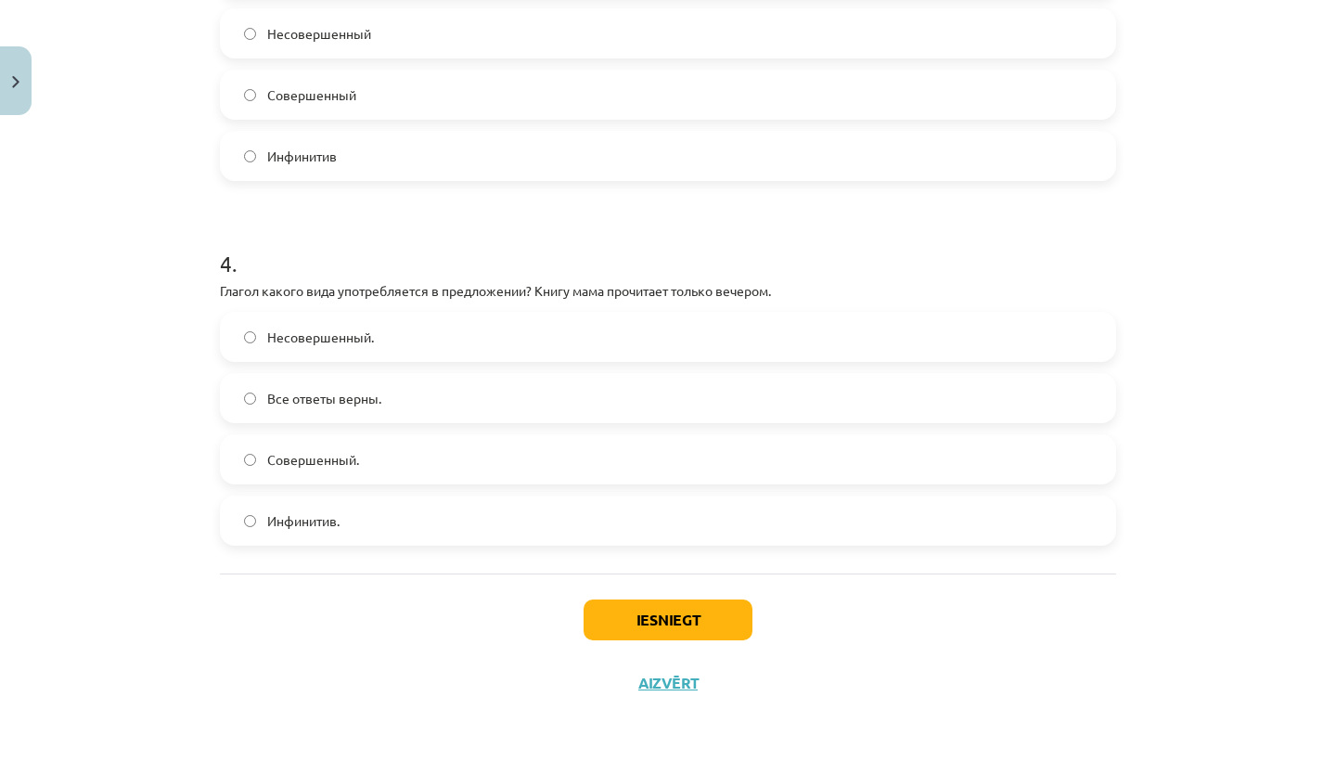
scroll to position [1248, 0]
click at [689, 629] on button "Iesniegt" at bounding box center [668, 619] width 169 height 41
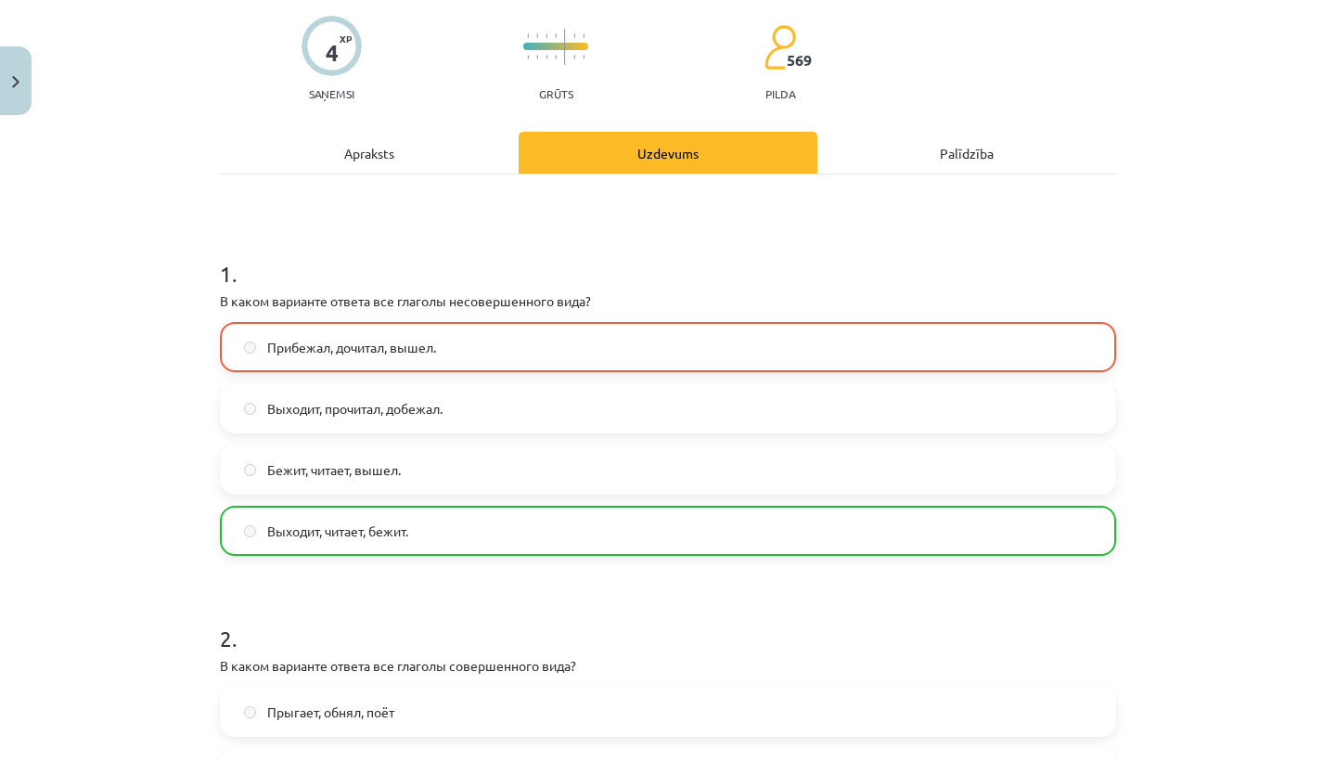
scroll to position [138, 0]
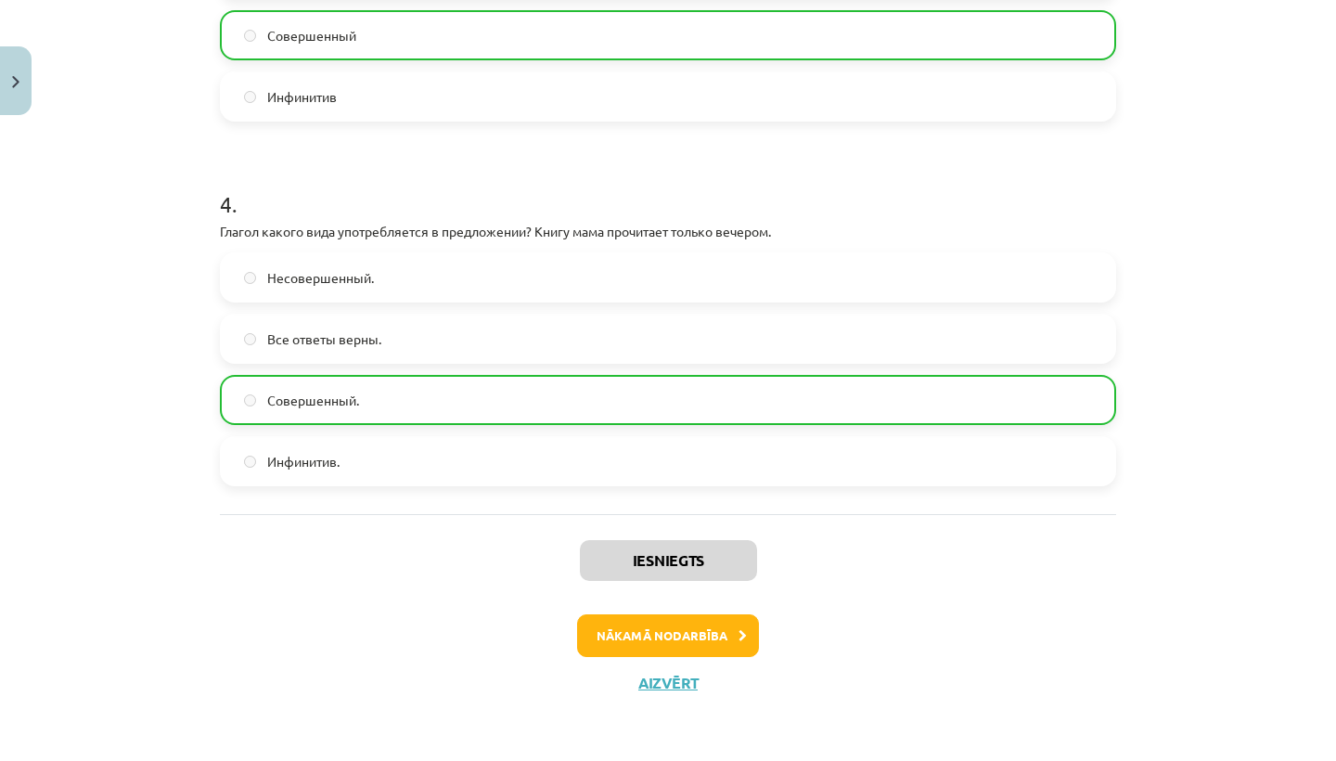
click at [690, 626] on button "Nākamā nodarbība" at bounding box center [668, 635] width 182 height 43
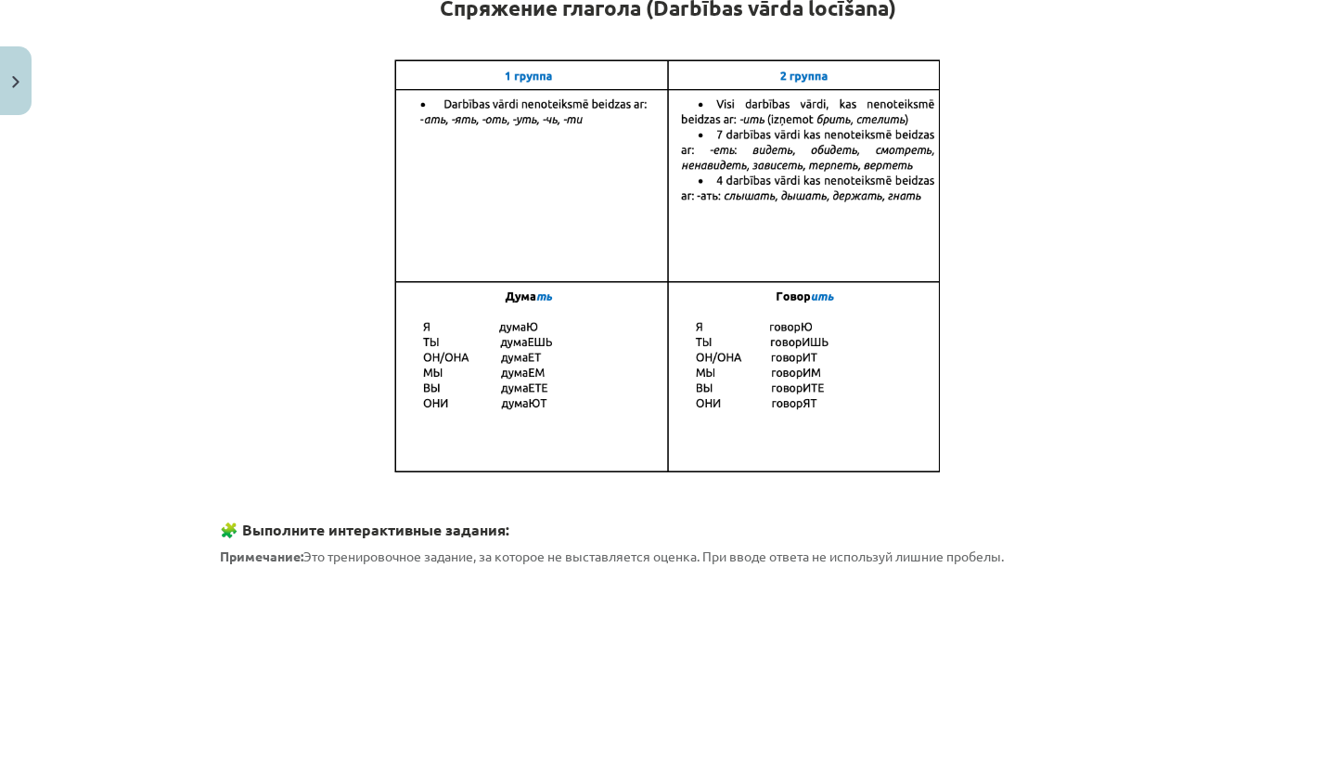
scroll to position [363, 0]
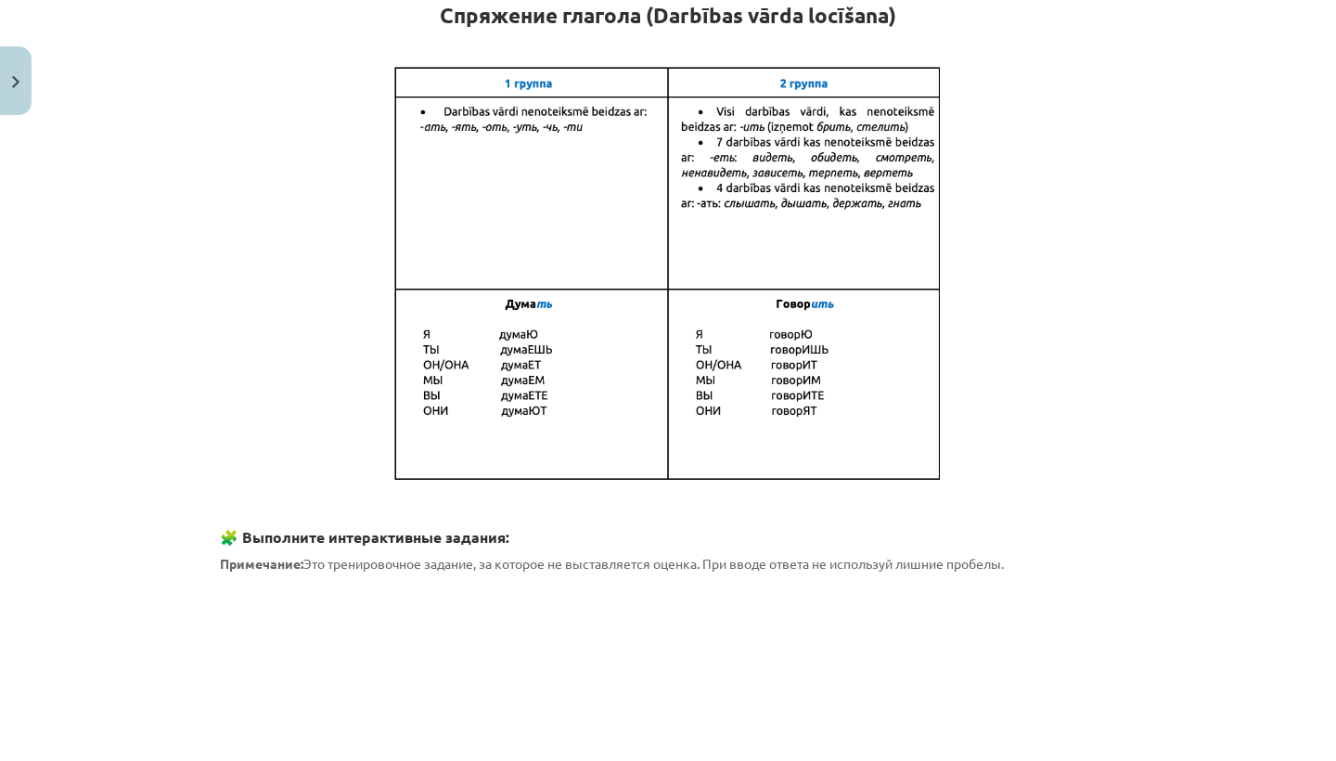
click at [536, 349] on img at bounding box center [668, 274] width 557 height 421
drag, startPoint x: 528, startPoint y: 347, endPoint x: 552, endPoint y: 349, distance: 24.2
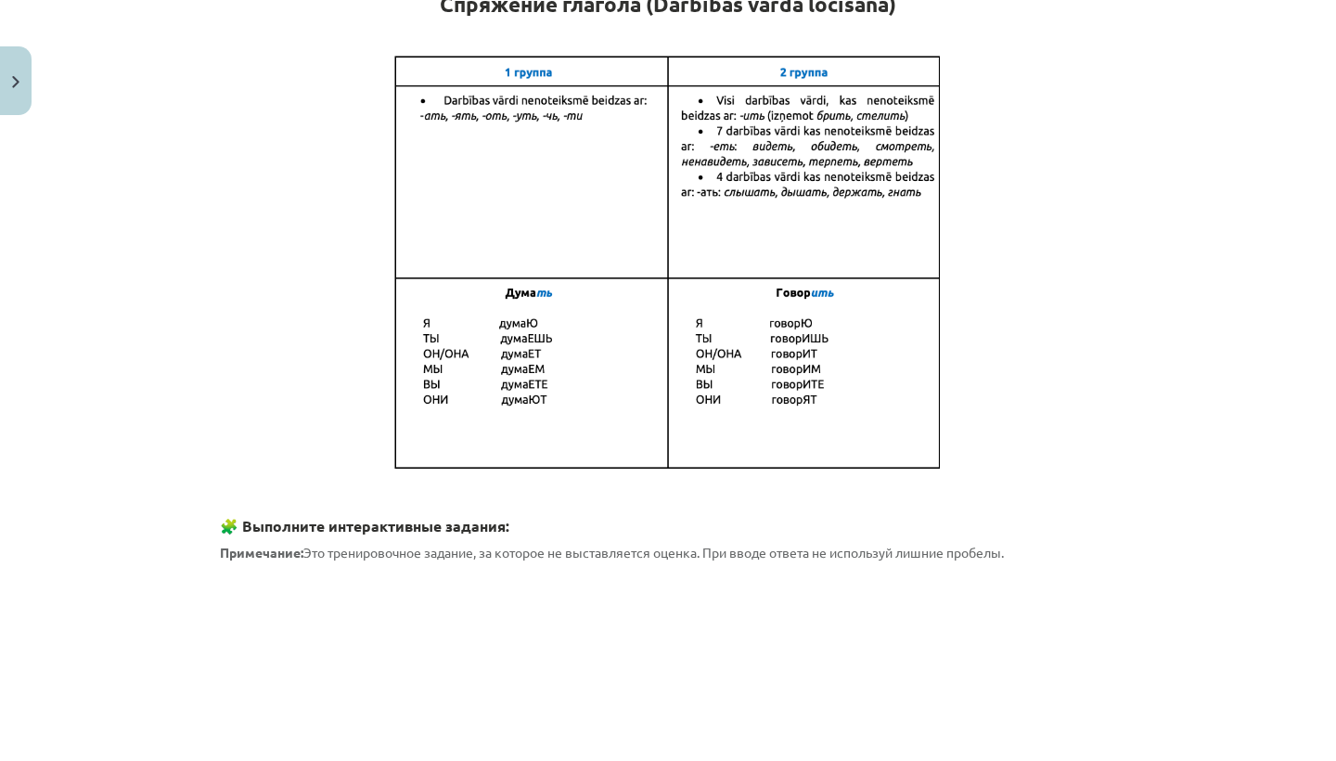
scroll to position [371, 0]
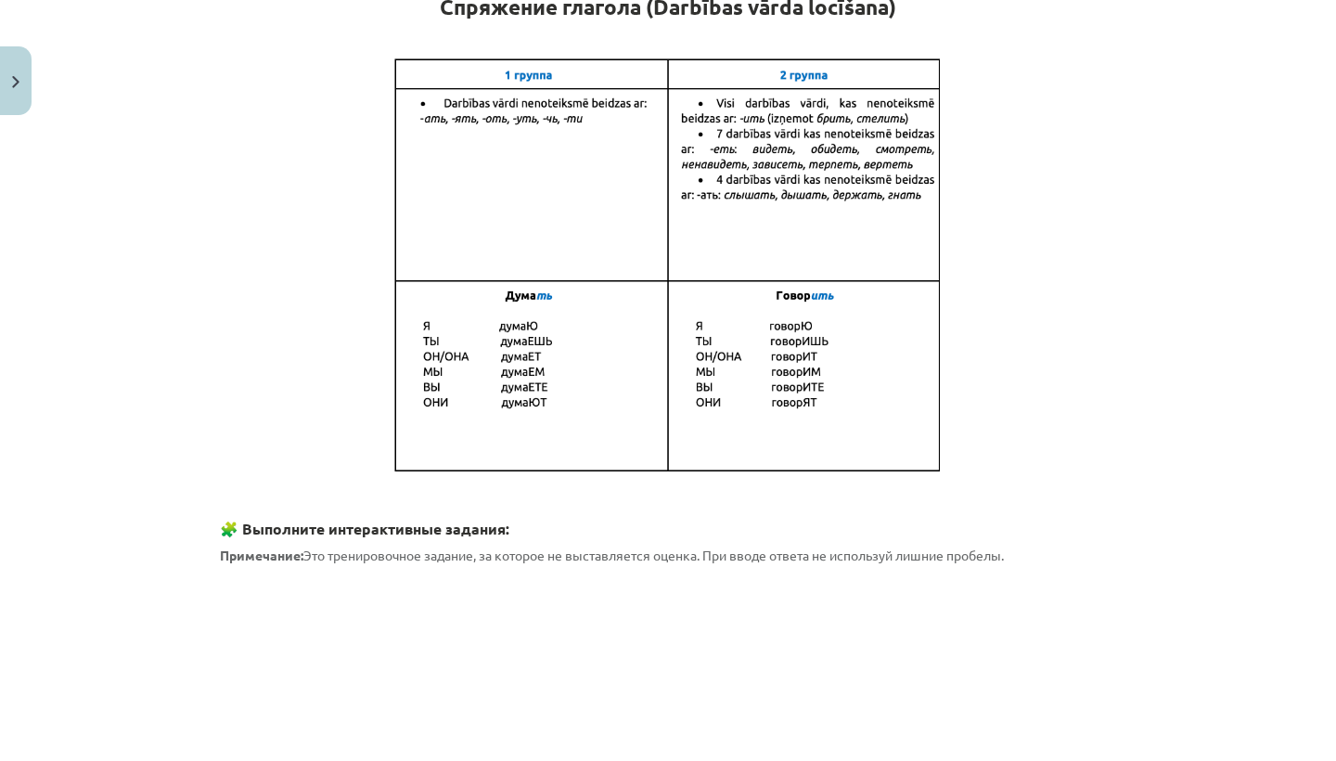
click at [804, 341] on img at bounding box center [668, 266] width 557 height 421
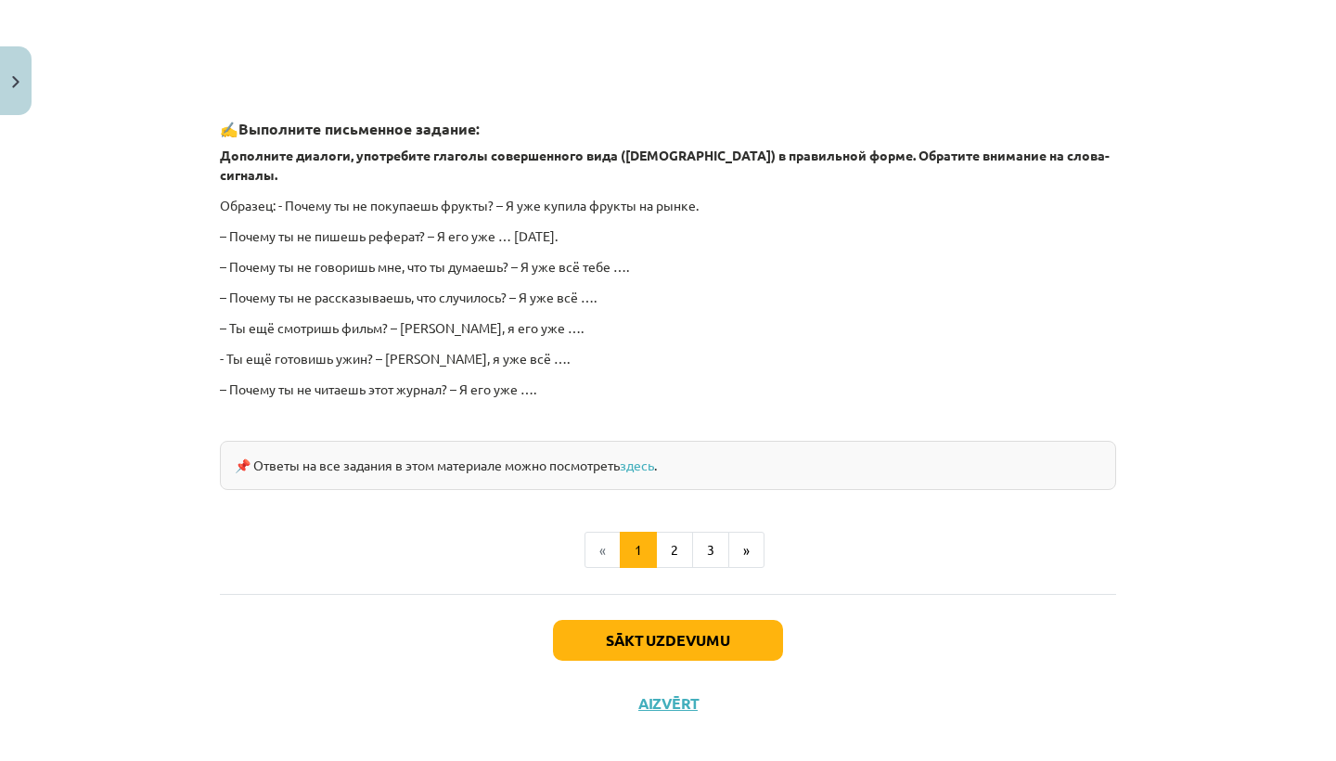
scroll to position [1580, 0]
click at [674, 533] on button "2" at bounding box center [674, 551] width 37 height 37
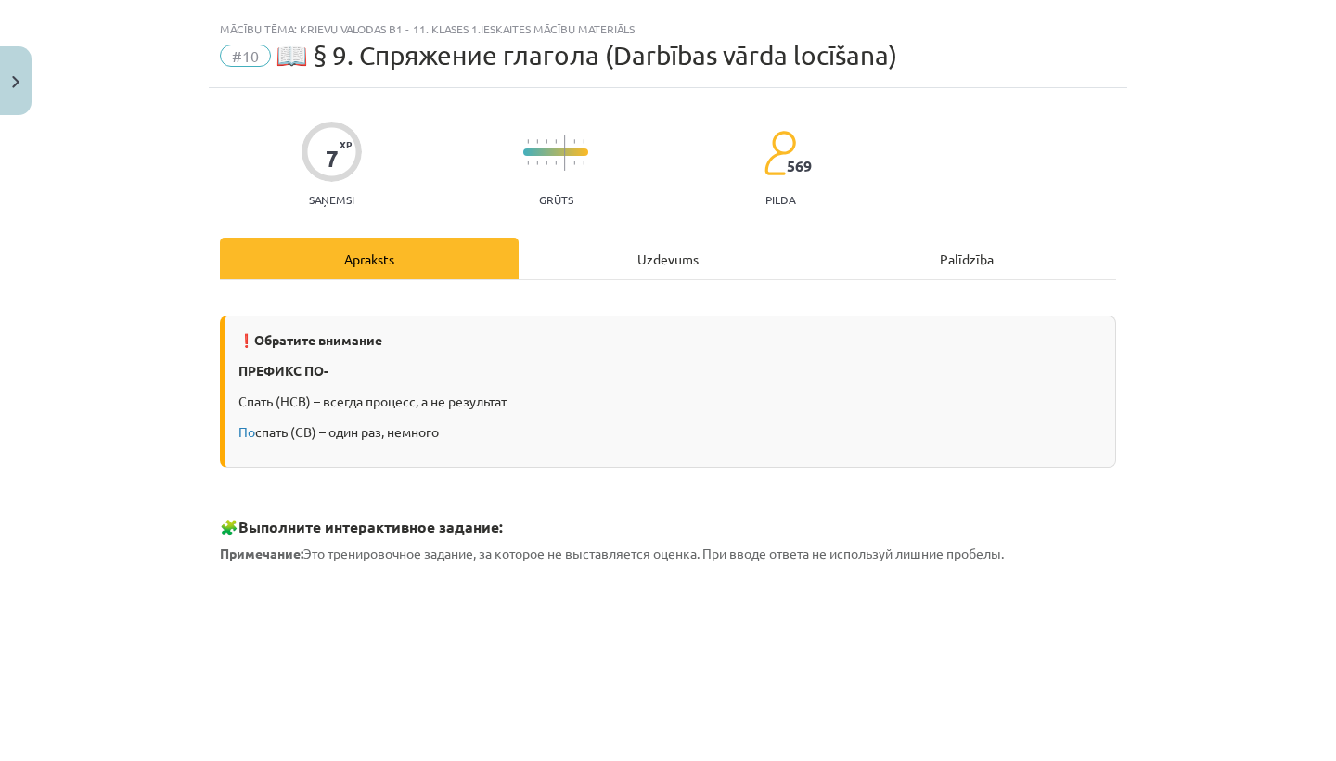
scroll to position [32, 0]
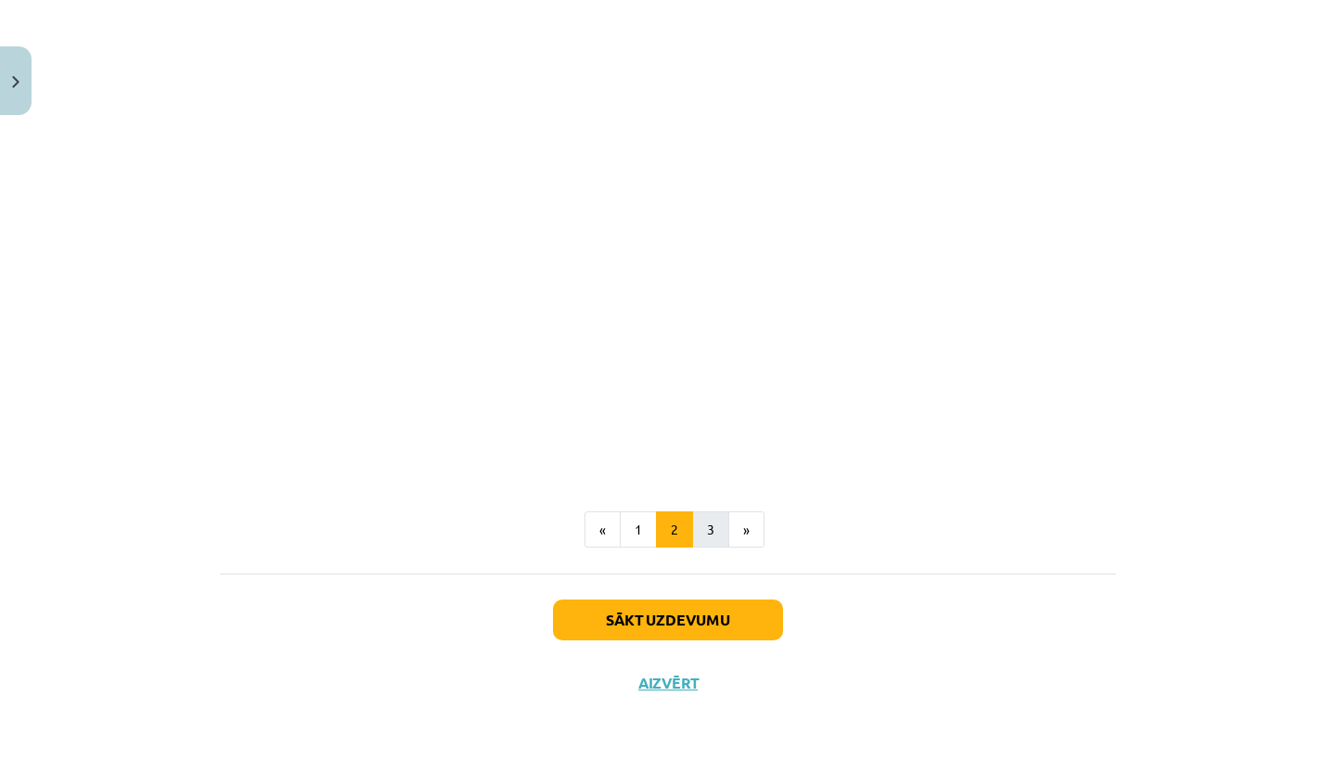
click at [710, 529] on button "3" at bounding box center [710, 529] width 37 height 37
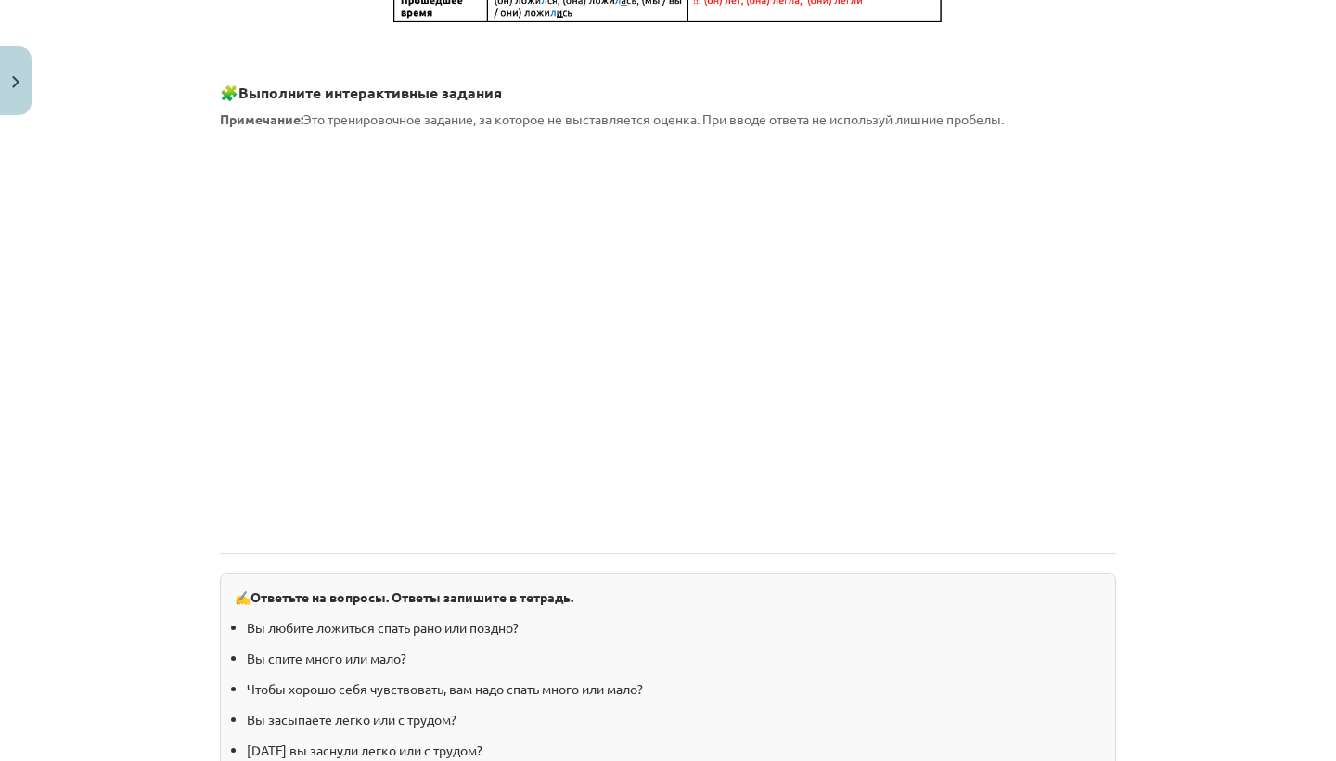
scroll to position [1132, 0]
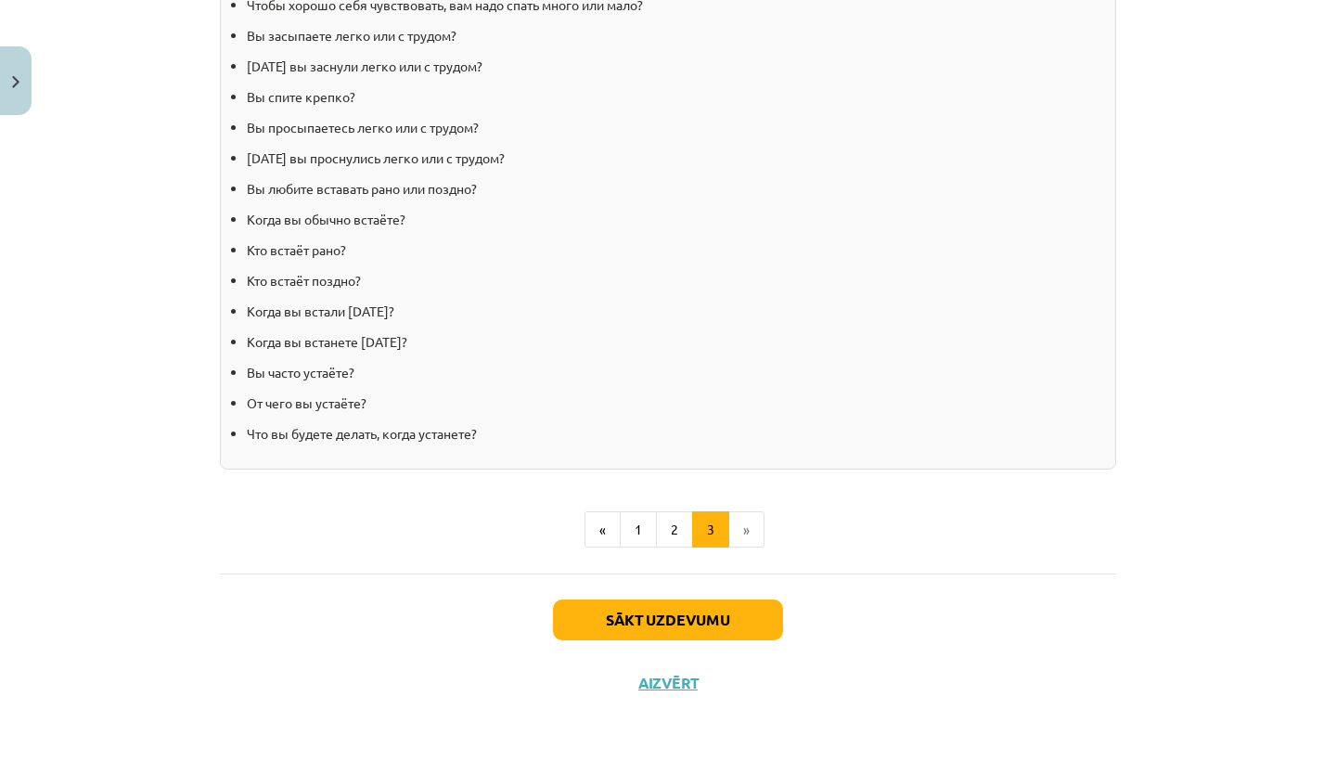
click at [635, 618] on button "Sākt uzdevumu" at bounding box center [668, 619] width 230 height 41
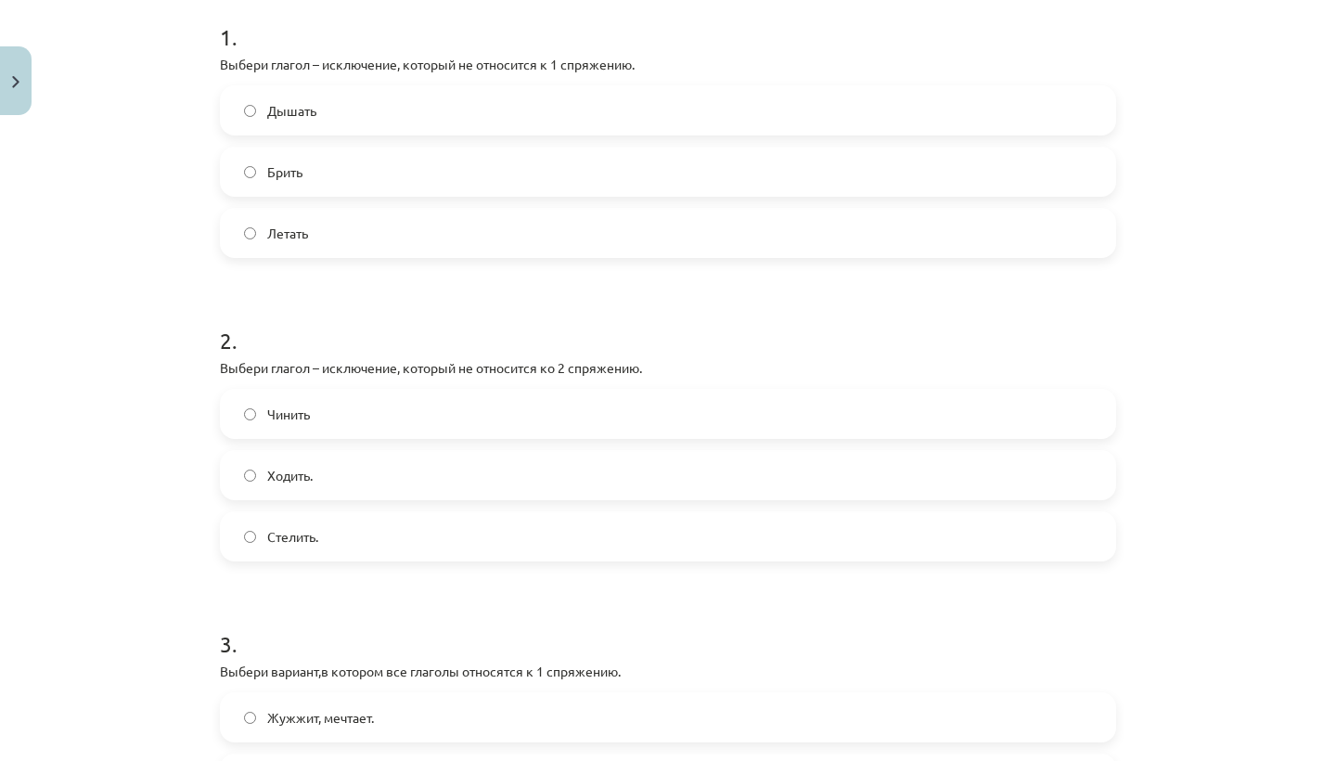
scroll to position [366, 0]
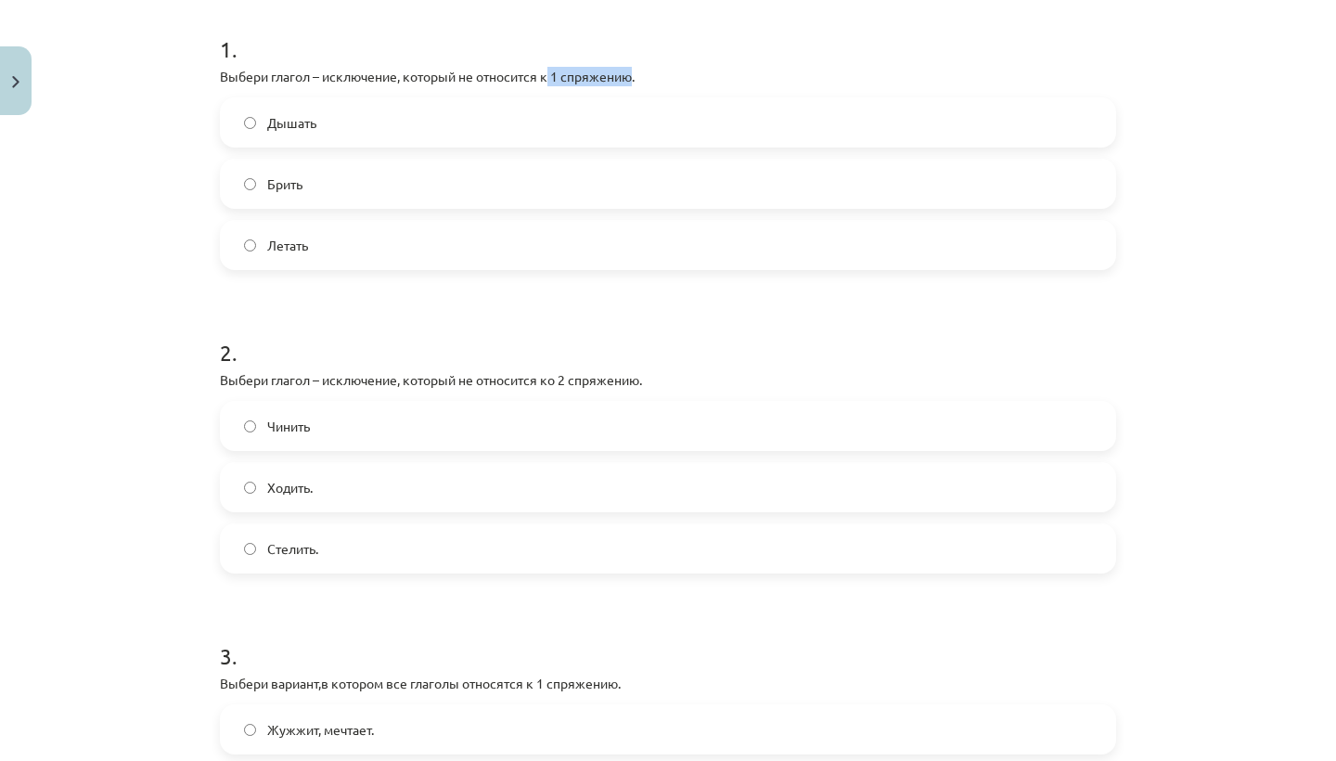
drag, startPoint x: 638, startPoint y: 77, endPoint x: 552, endPoint y: 81, distance: 86.4
click at [552, 81] on p "Выбери глагол – исключение, который не относится к 1 спряжению." at bounding box center [668, 76] width 896 height 19
copy p "1 спряжению"
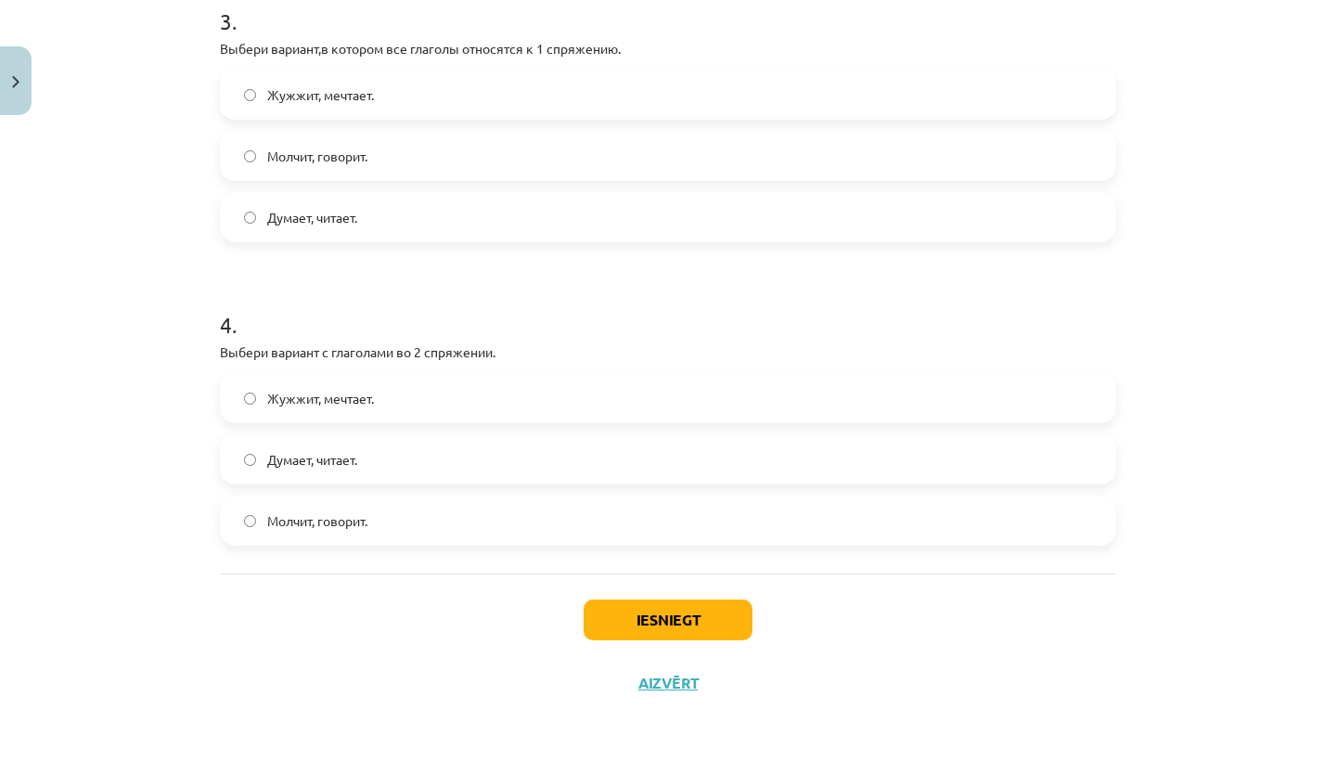
scroll to position [1003, 0]
click at [690, 612] on button "Iesniegt" at bounding box center [668, 619] width 169 height 41
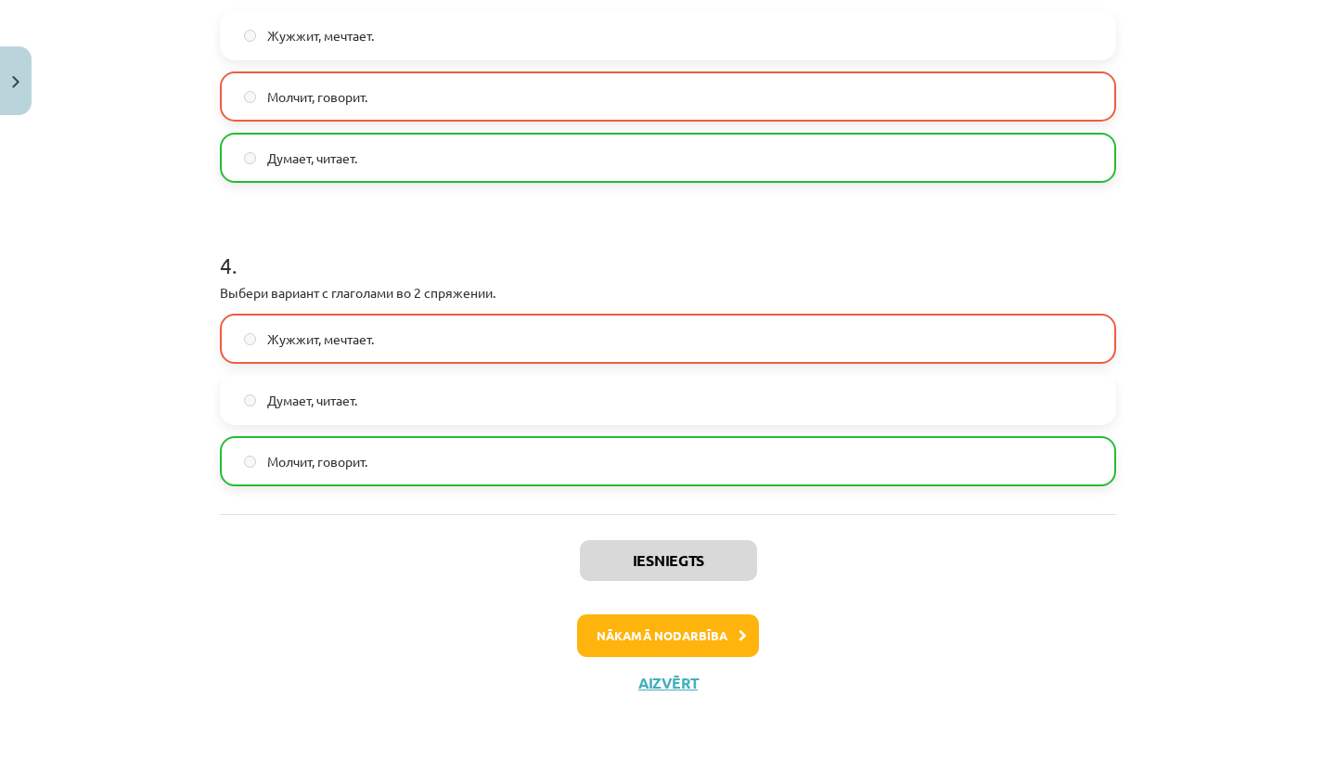
scroll to position [1061, 0]
click at [698, 630] on button "Nākamā nodarbība" at bounding box center [668, 635] width 182 height 43
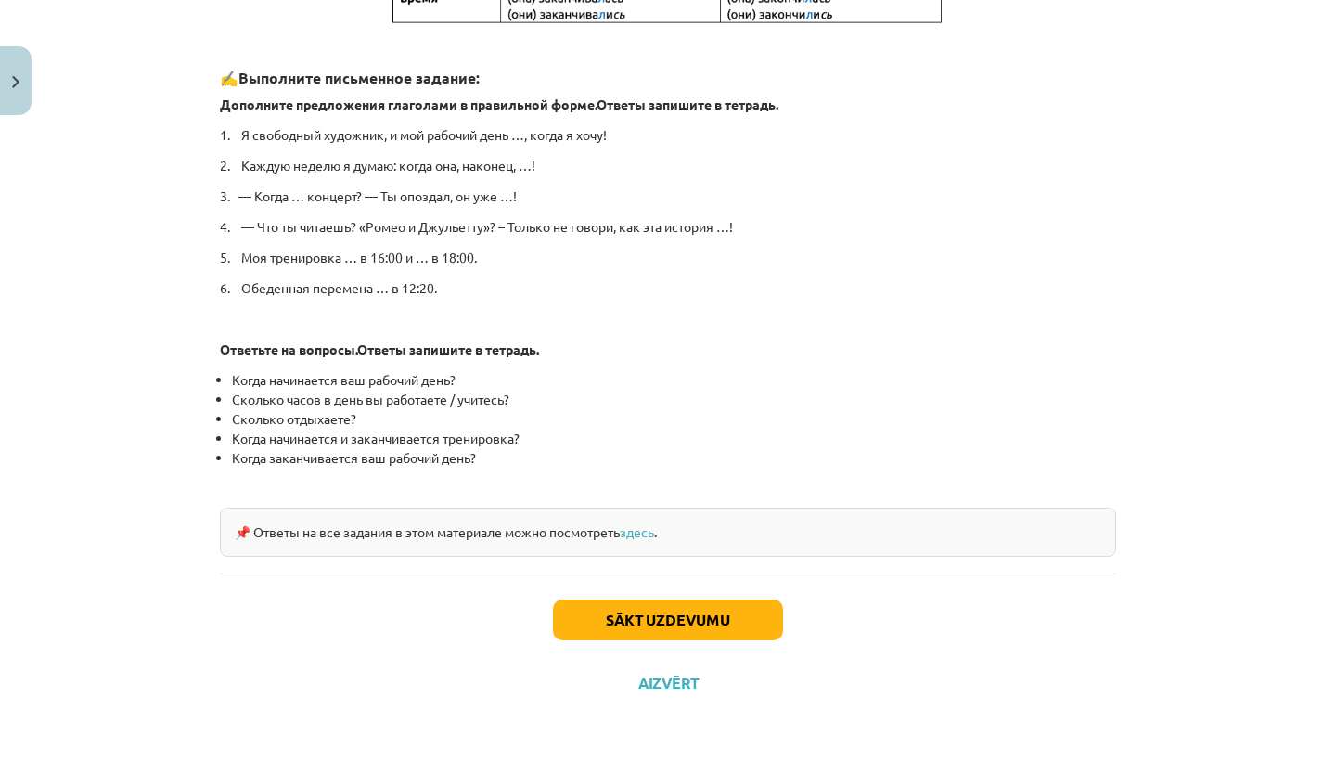
scroll to position [888, 0]
click at [700, 611] on button "Sākt uzdevumu" at bounding box center [668, 620] width 230 height 41
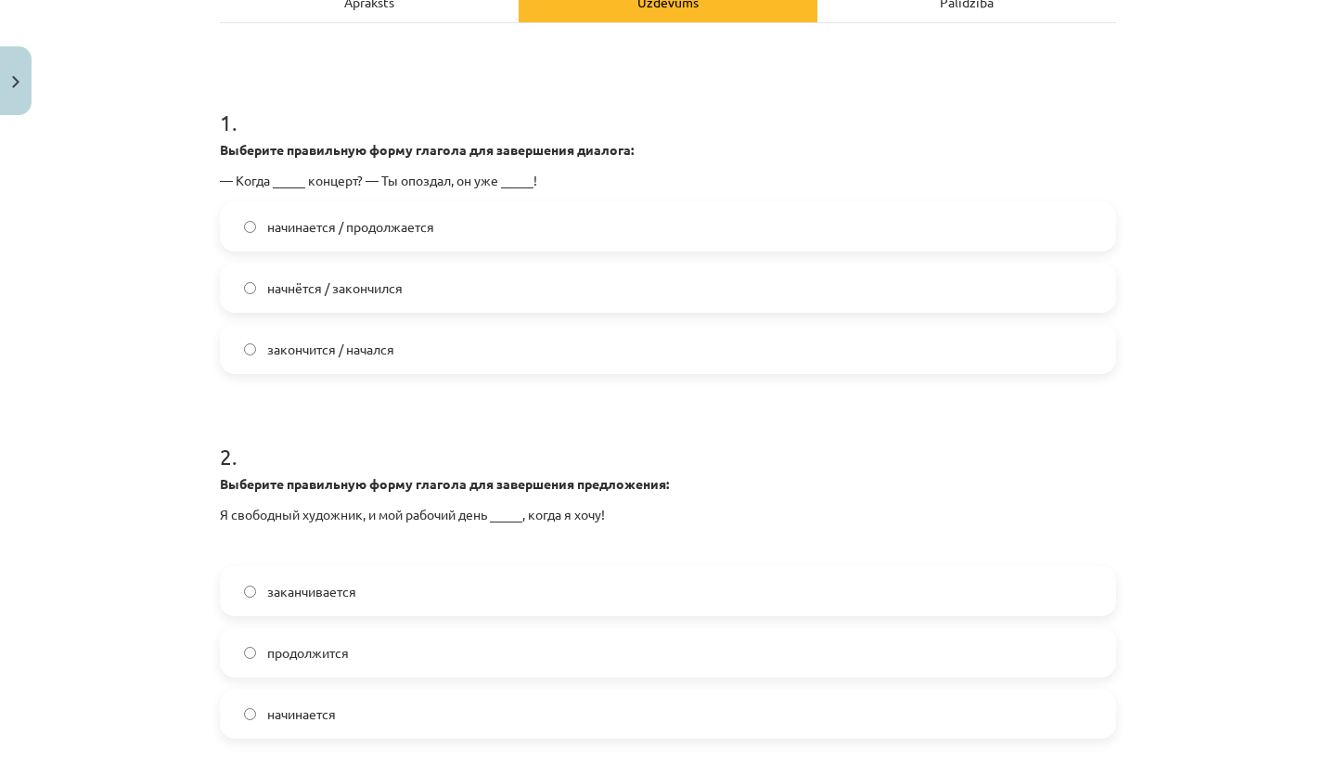
scroll to position [323, 0]
click at [259, 287] on label "начнётся / закончился" at bounding box center [668, 286] width 892 height 46
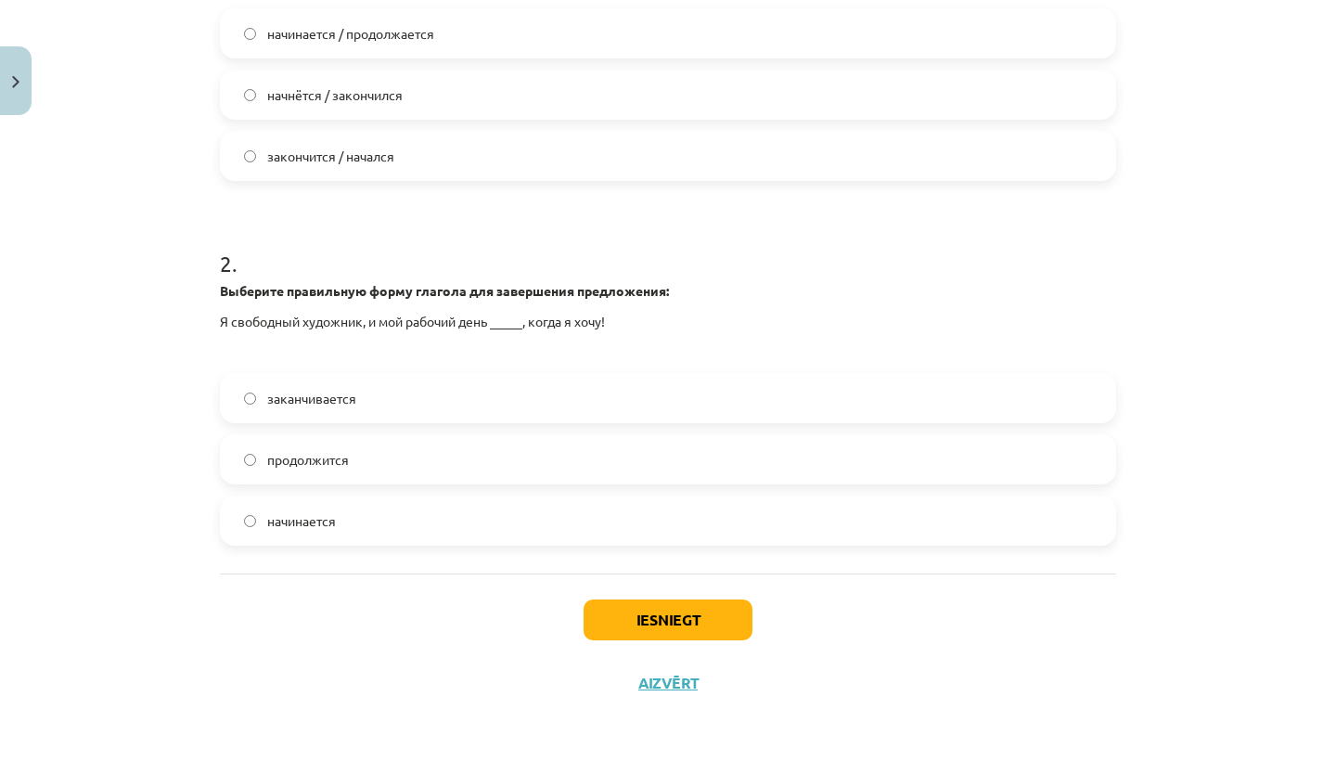
scroll to position [518, 0]
click at [633, 621] on button "Iesniegt" at bounding box center [668, 619] width 169 height 41
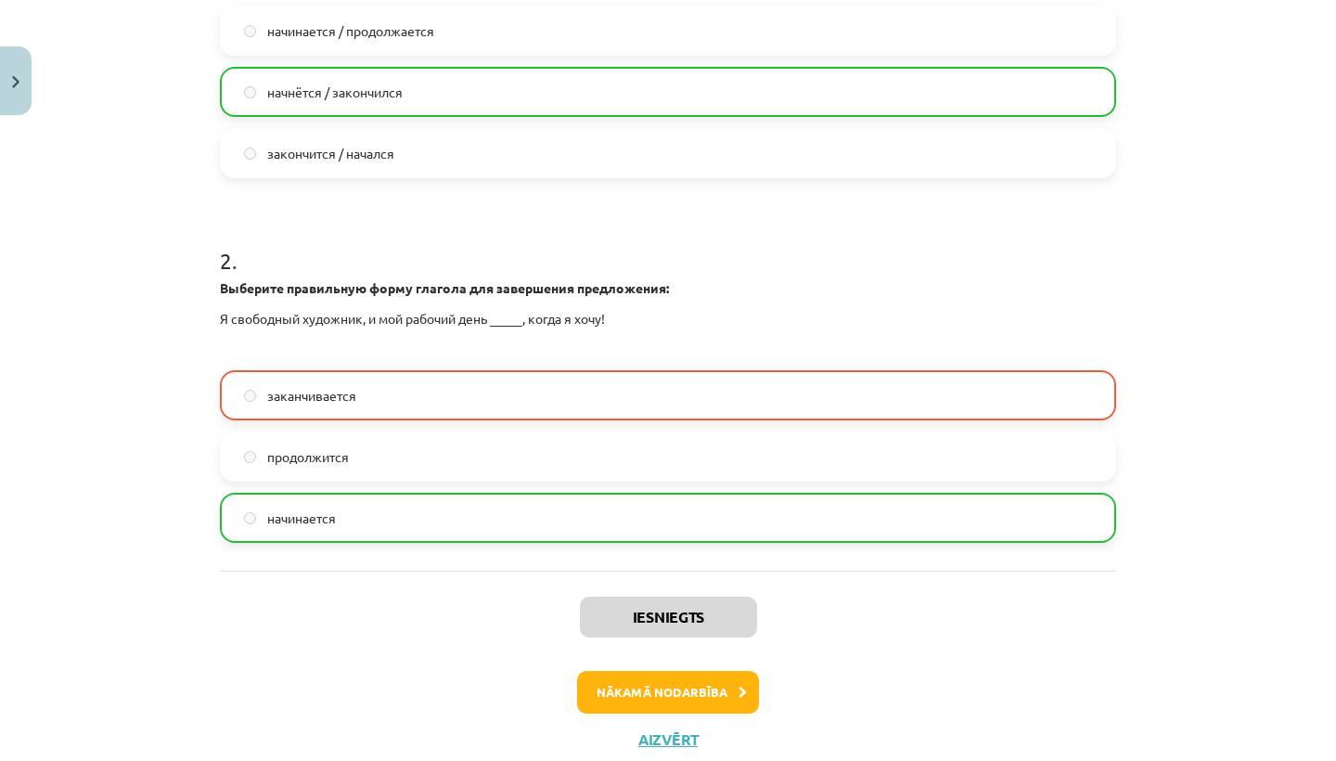
click at [706, 687] on button "Nākamā nodarbība" at bounding box center [668, 692] width 182 height 43
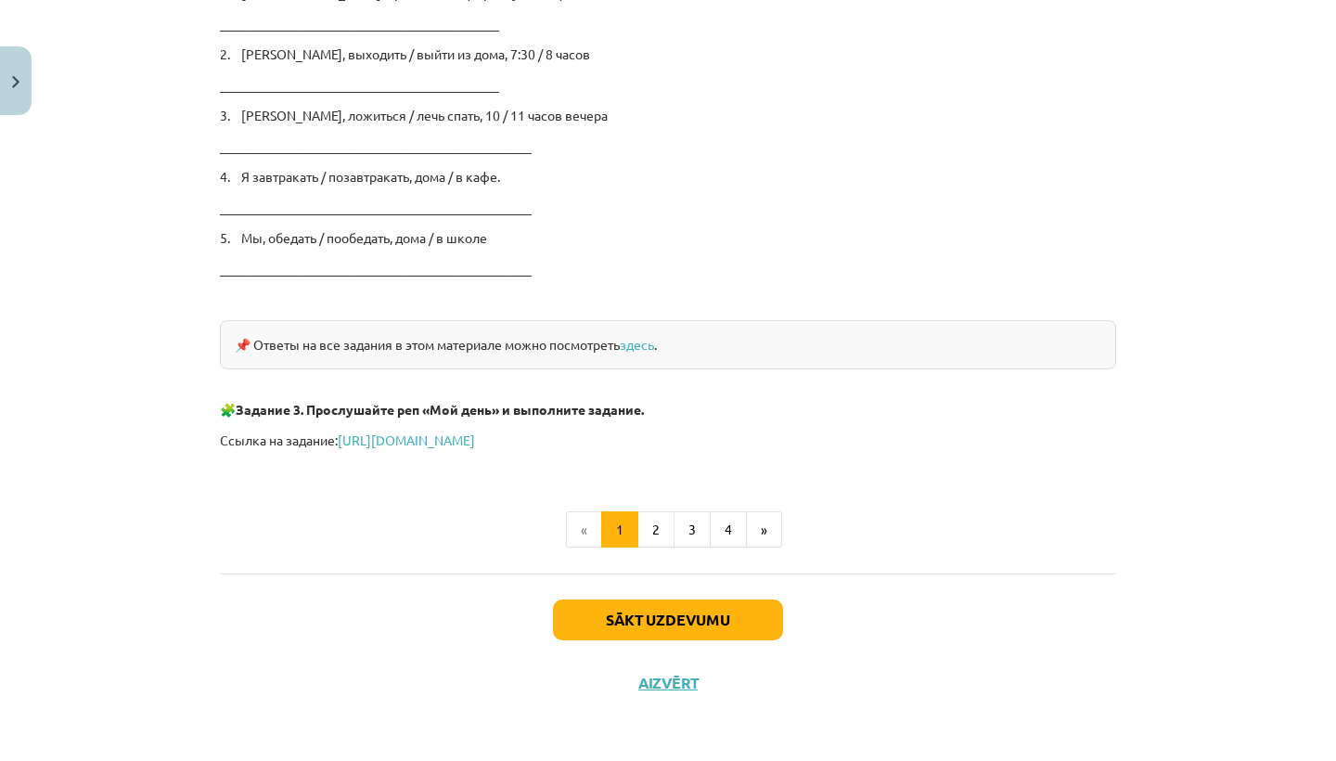
scroll to position [3067, 0]
click at [645, 616] on button "Sākt uzdevumu" at bounding box center [668, 620] width 230 height 41
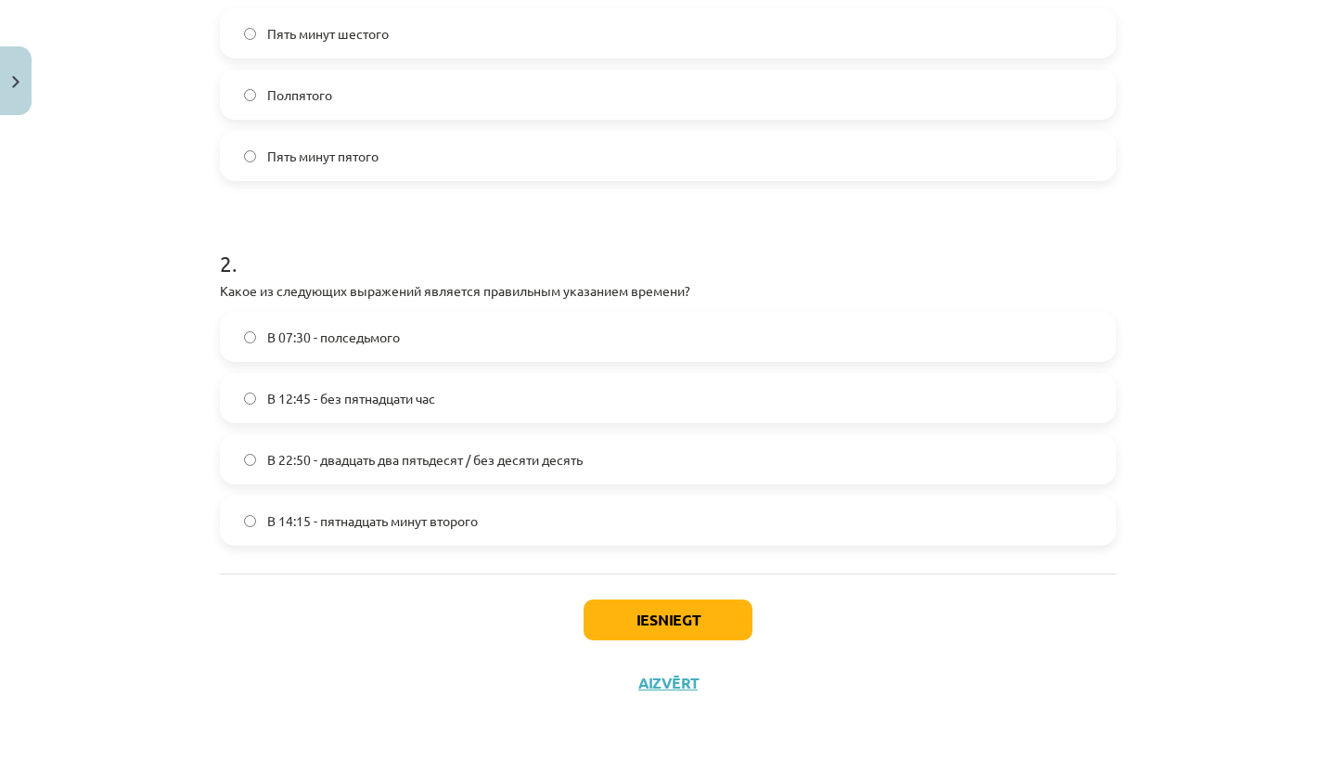
scroll to position [519, 0]
click at [249, 403] on label "В 12:45 - без пятнадцати час" at bounding box center [668, 398] width 892 height 46
click at [678, 614] on button "Iesniegt" at bounding box center [668, 619] width 169 height 41
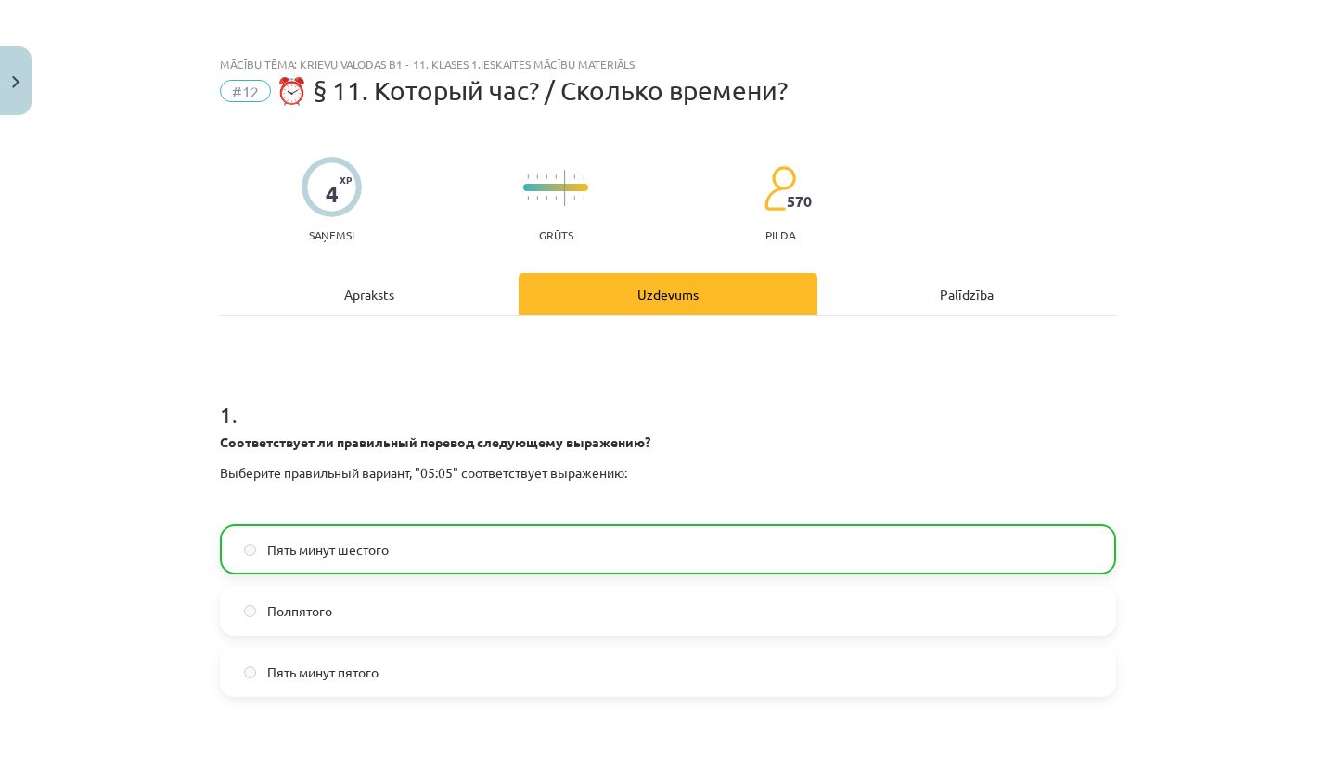
scroll to position [0, 0]
click at [6, 79] on button "Close" at bounding box center [16, 80] width 32 height 69
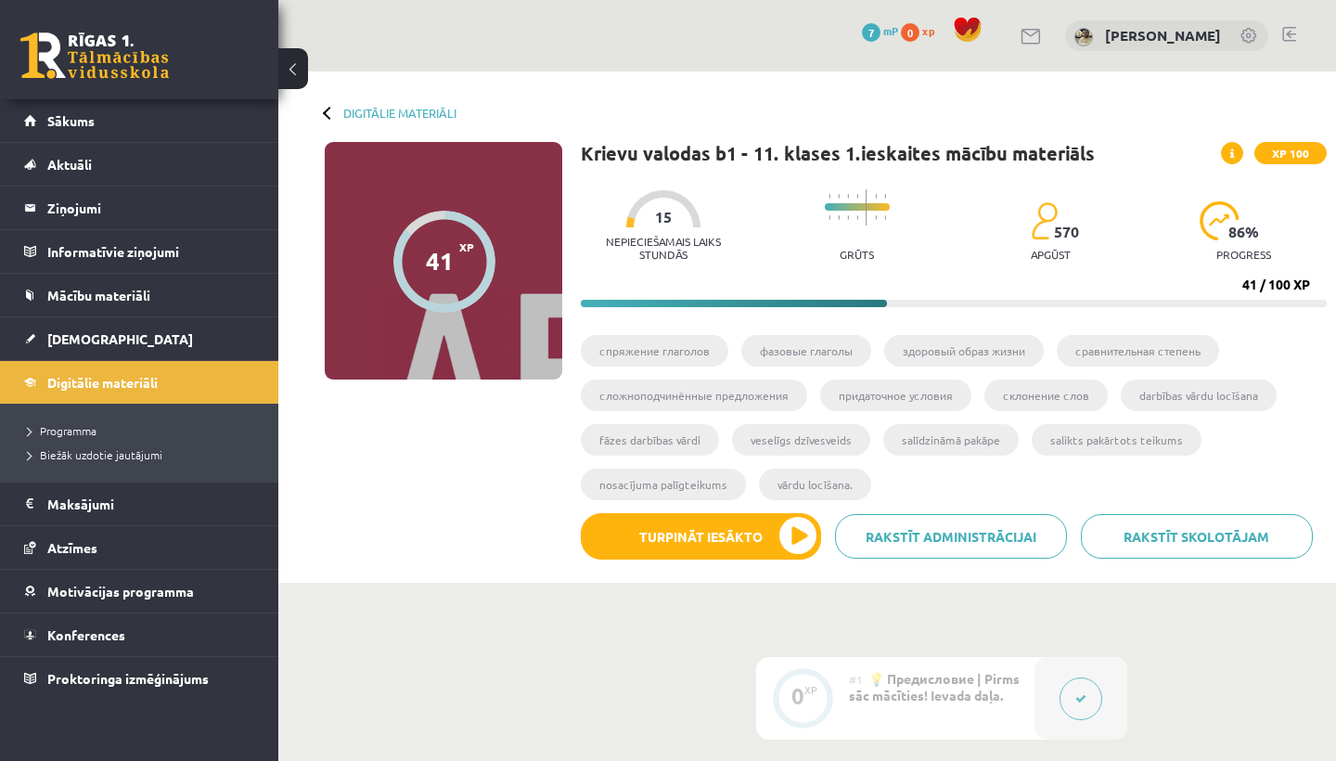
scroll to position [-1, 0]
click at [297, 77] on button at bounding box center [293, 68] width 30 height 41
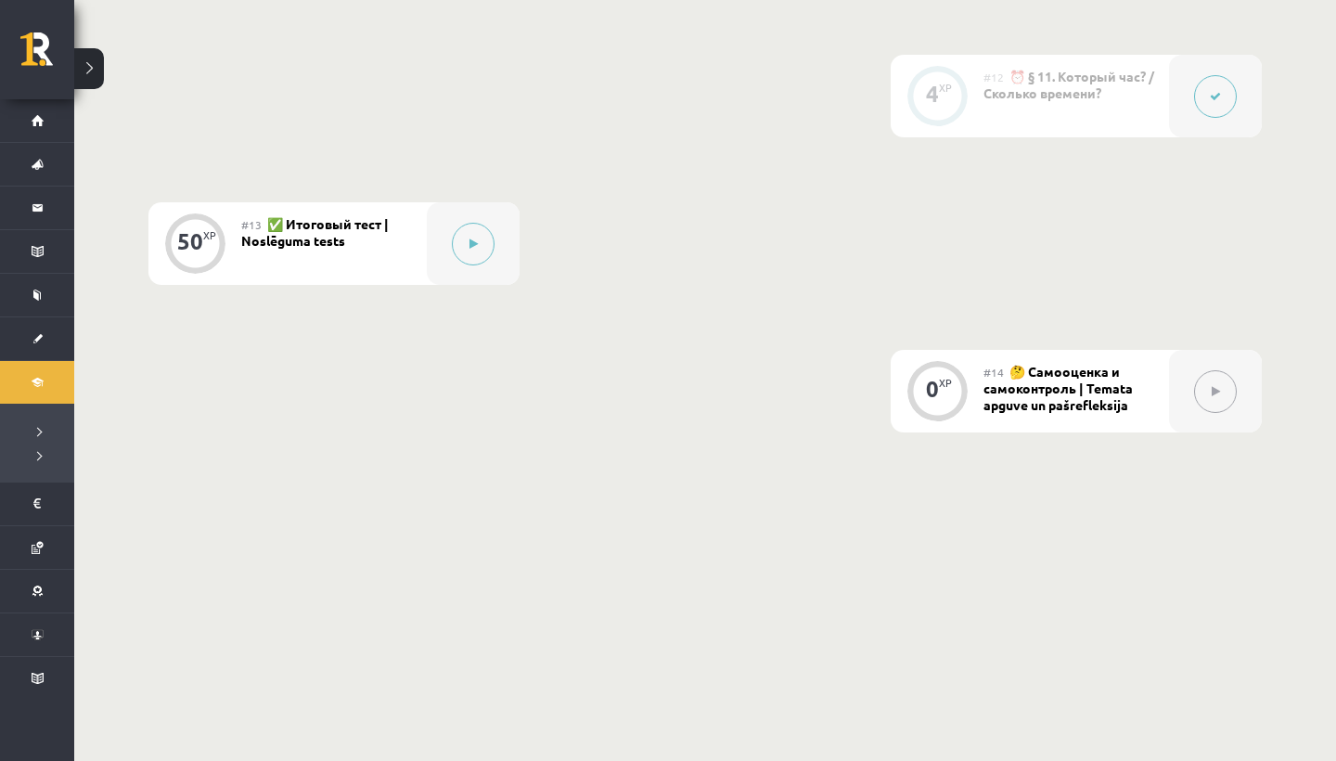
scroll to position [2299, 0]
click at [340, 265] on div "#13 ✅ Итоговый тест | Noslēguma tests" at bounding box center [334, 244] width 186 height 83
click at [322, 219] on div "#13 ✅ Итоговый тест | Noslēguma tests" at bounding box center [334, 244] width 186 height 83
click at [481, 230] on button at bounding box center [473, 245] width 43 height 43
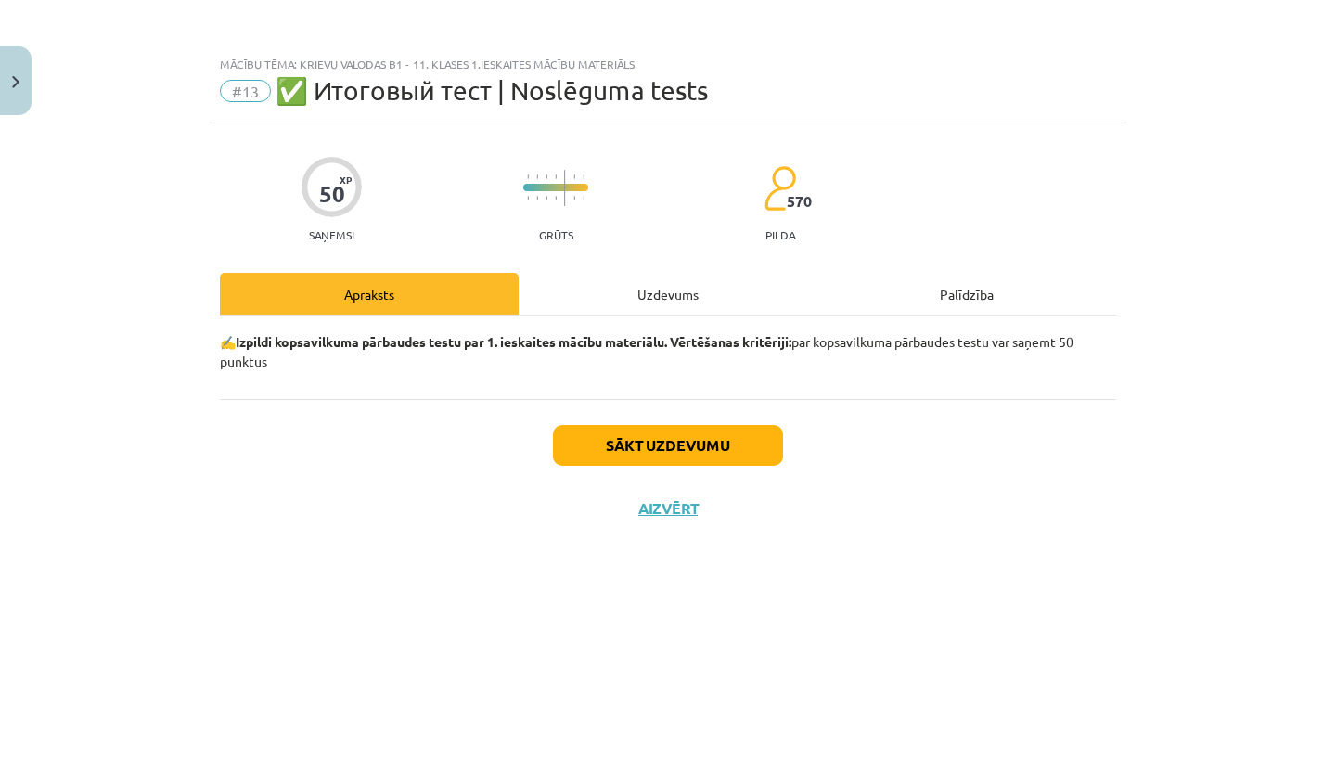
click at [655, 453] on button "Sākt uzdevumu" at bounding box center [668, 445] width 230 height 41
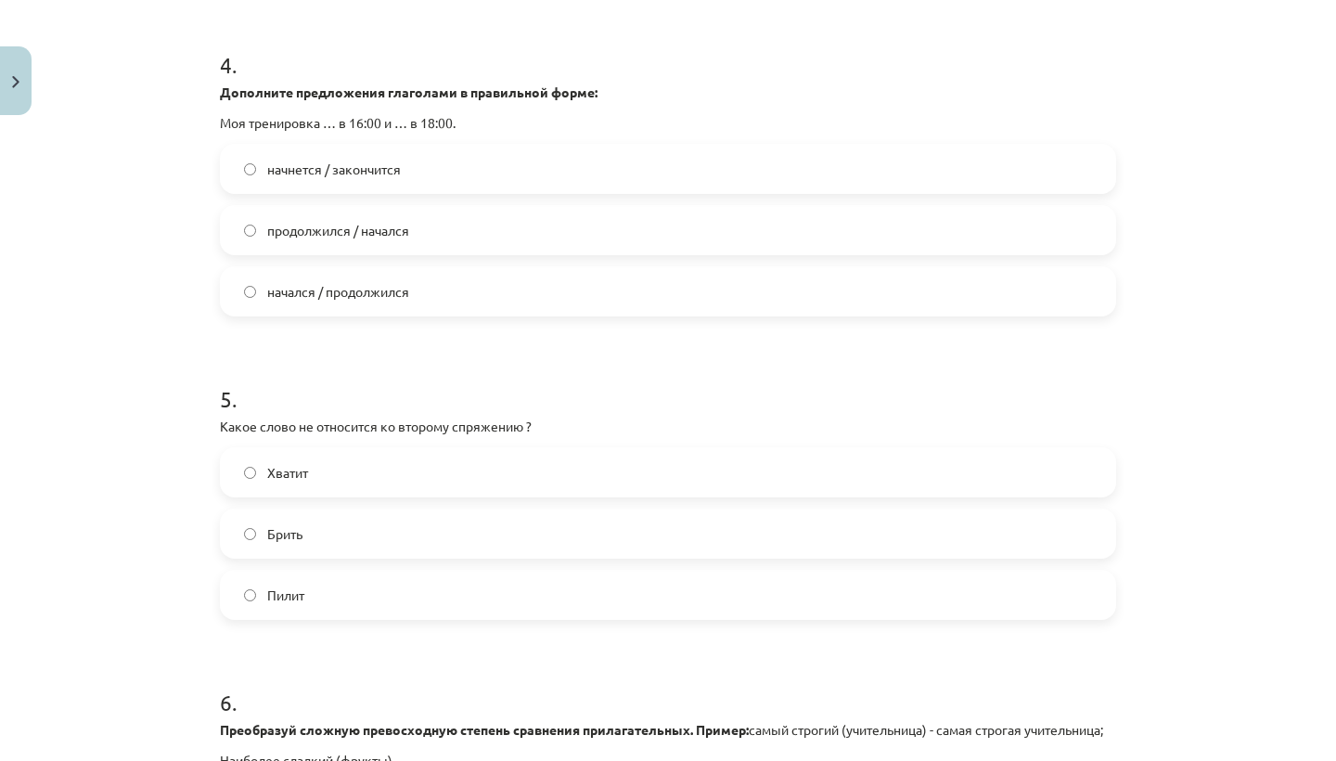
scroll to position [1542, 0]
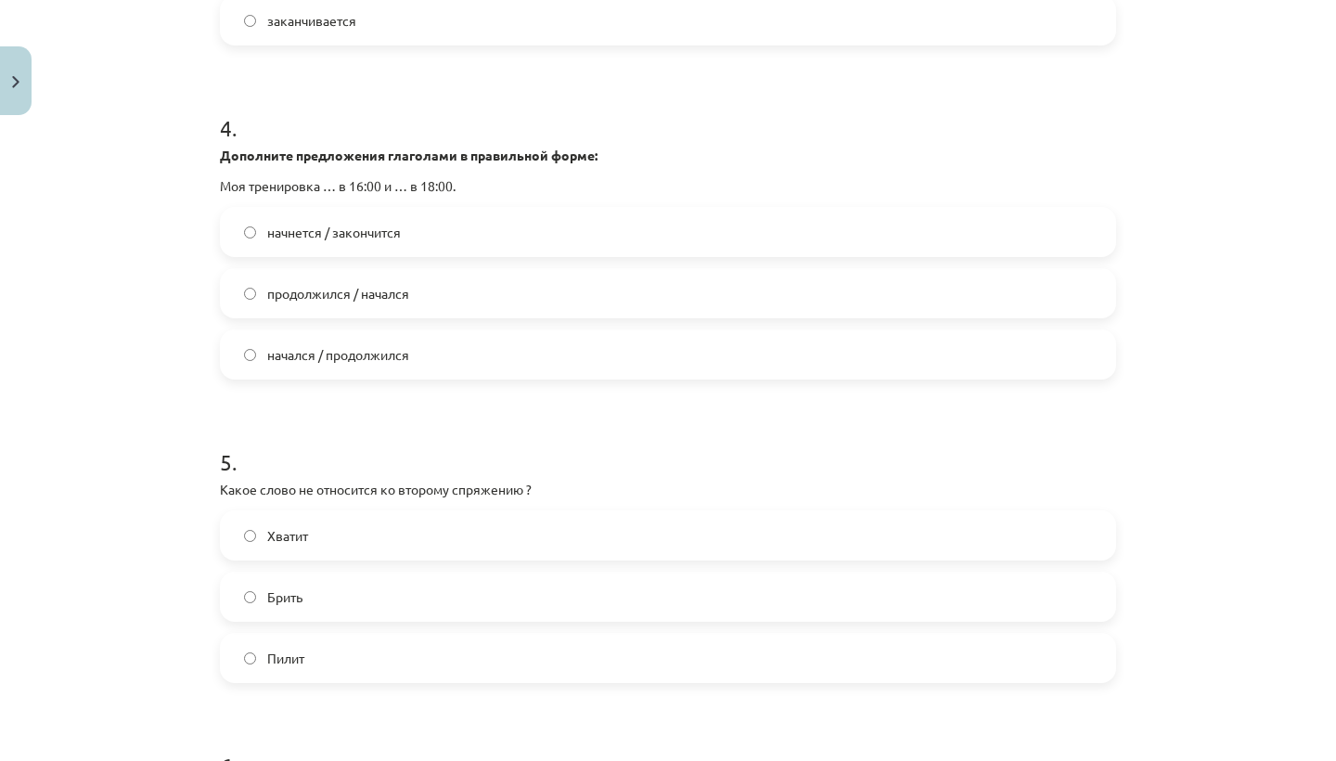
click at [258, 230] on label "начнется / закончится" at bounding box center [668, 232] width 892 height 46
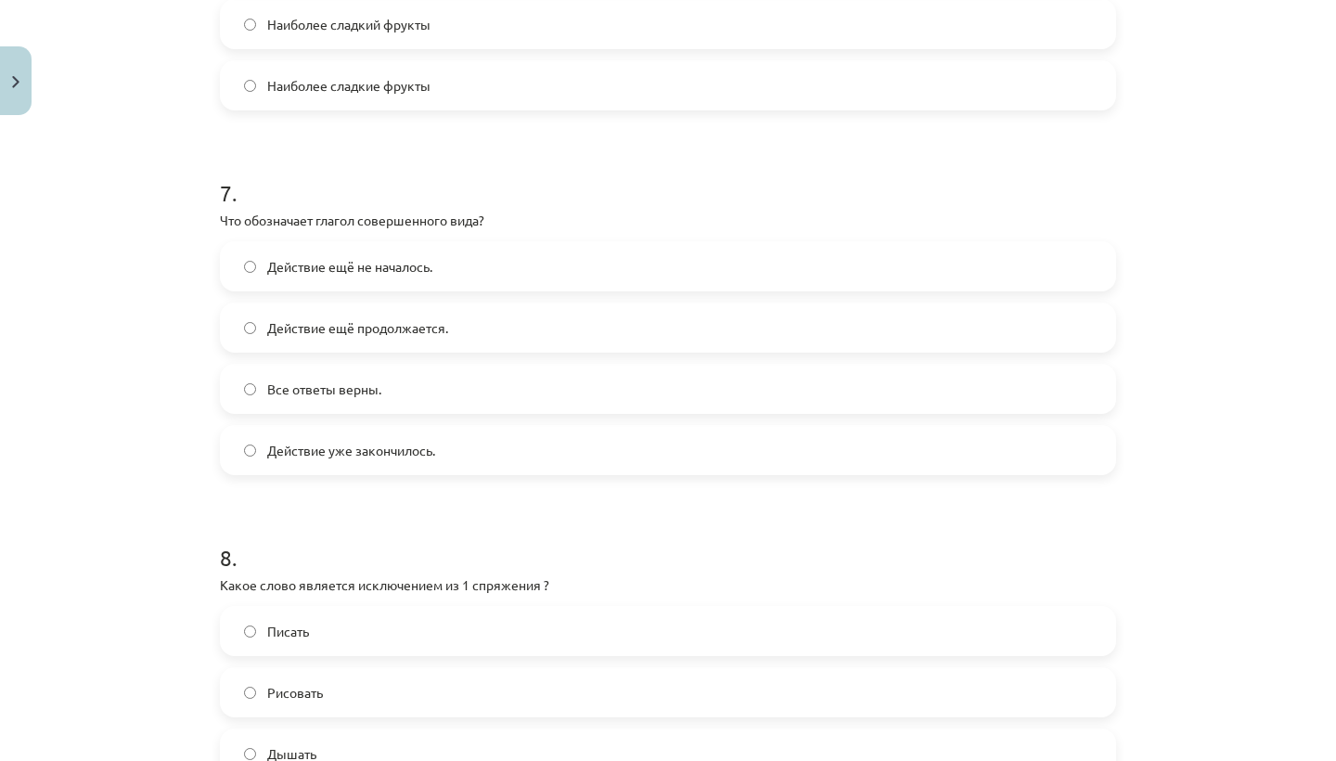
scroll to position [2449, 0]
click at [400, 229] on p "Что обозначает глагол совершенного вида?" at bounding box center [668, 219] width 896 height 19
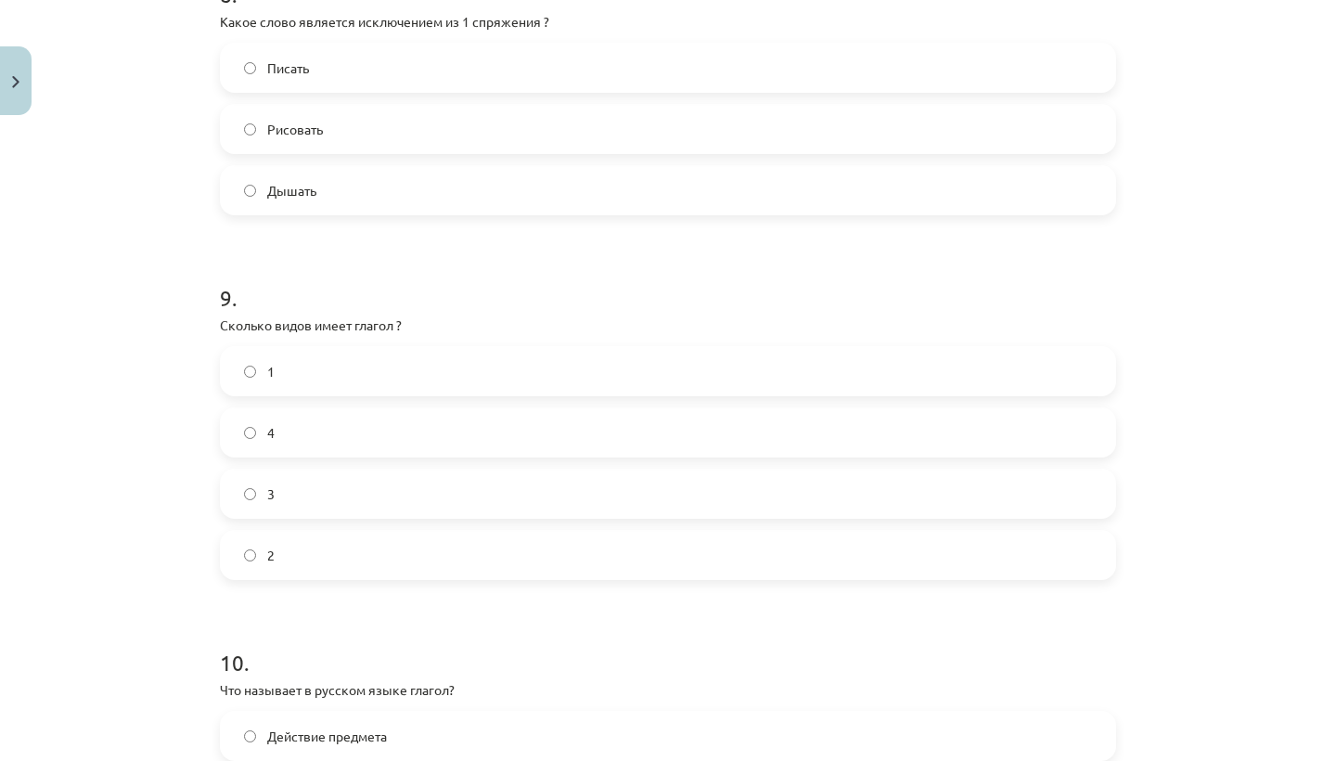
scroll to position [3012, 0]
click at [362, 31] on p "Какое слово является исключением из 1 спряжения ?" at bounding box center [668, 20] width 896 height 19
click at [321, 84] on label "Писать" at bounding box center [668, 67] width 892 height 46
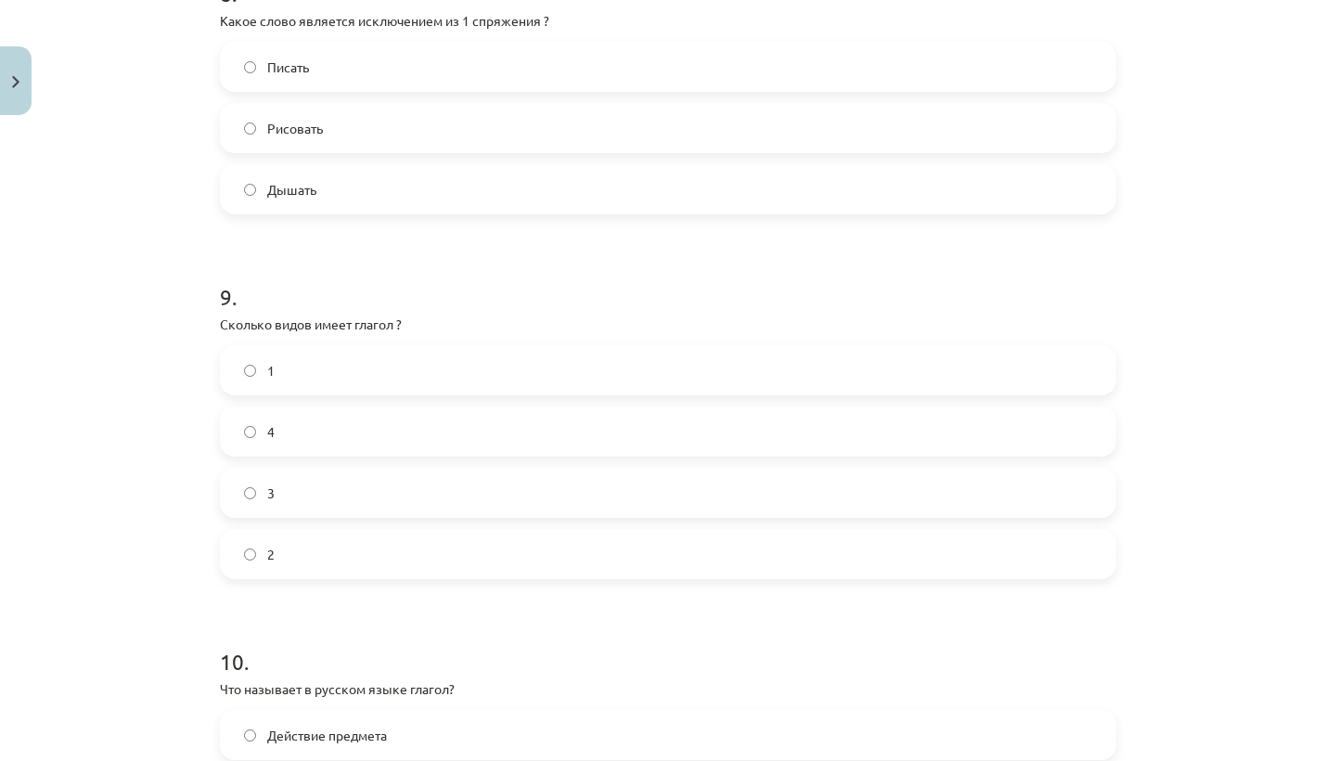
click at [304, 77] on span "Писать" at bounding box center [288, 67] width 42 height 19
click at [312, 138] on span "Рисовать" at bounding box center [295, 128] width 56 height 19
click at [300, 199] on span "Дышать" at bounding box center [291, 189] width 49 height 19
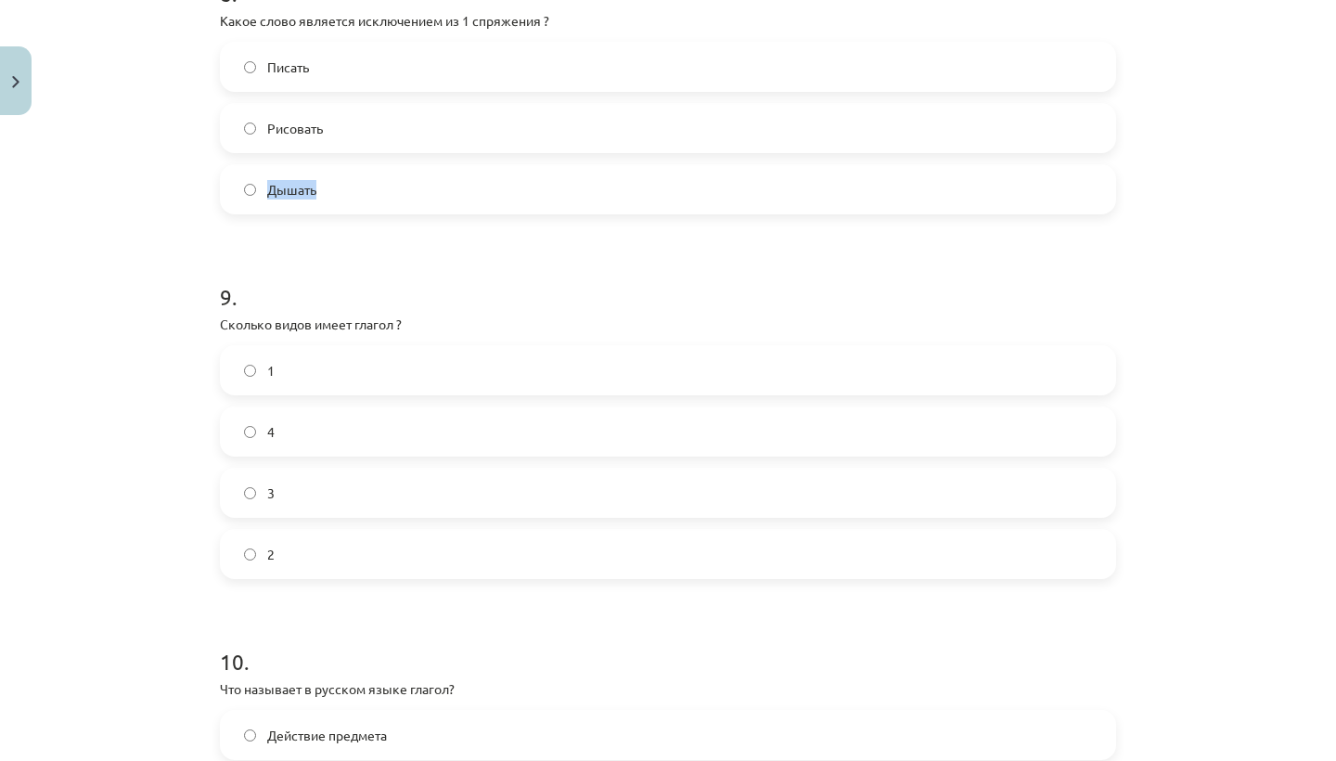
click at [300, 199] on span "Дышать" at bounding box center [291, 189] width 49 height 19
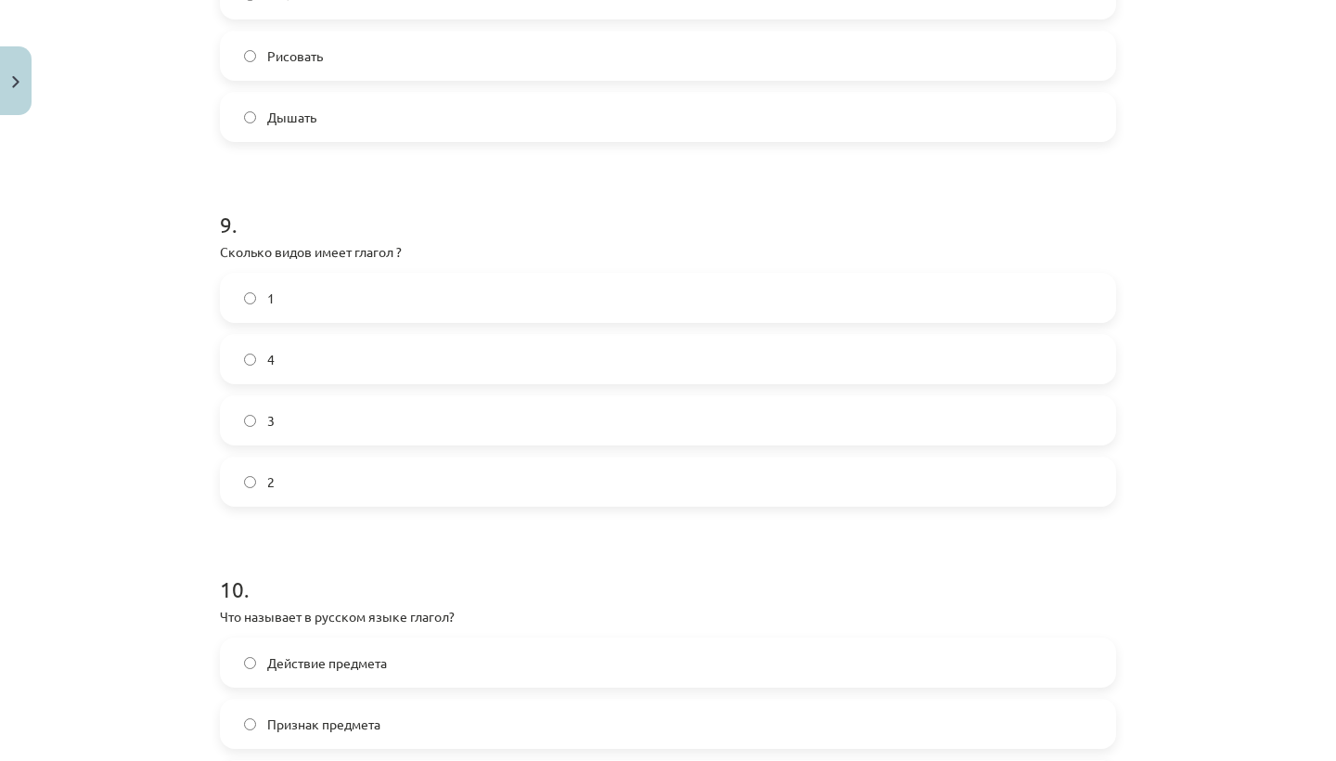
click at [139, 221] on div "Mācību tēma: Krievu valodas b1 - 11. klases 1.ieskaites mācību materiāls #13 ✅ …" at bounding box center [668, 380] width 1336 height 761
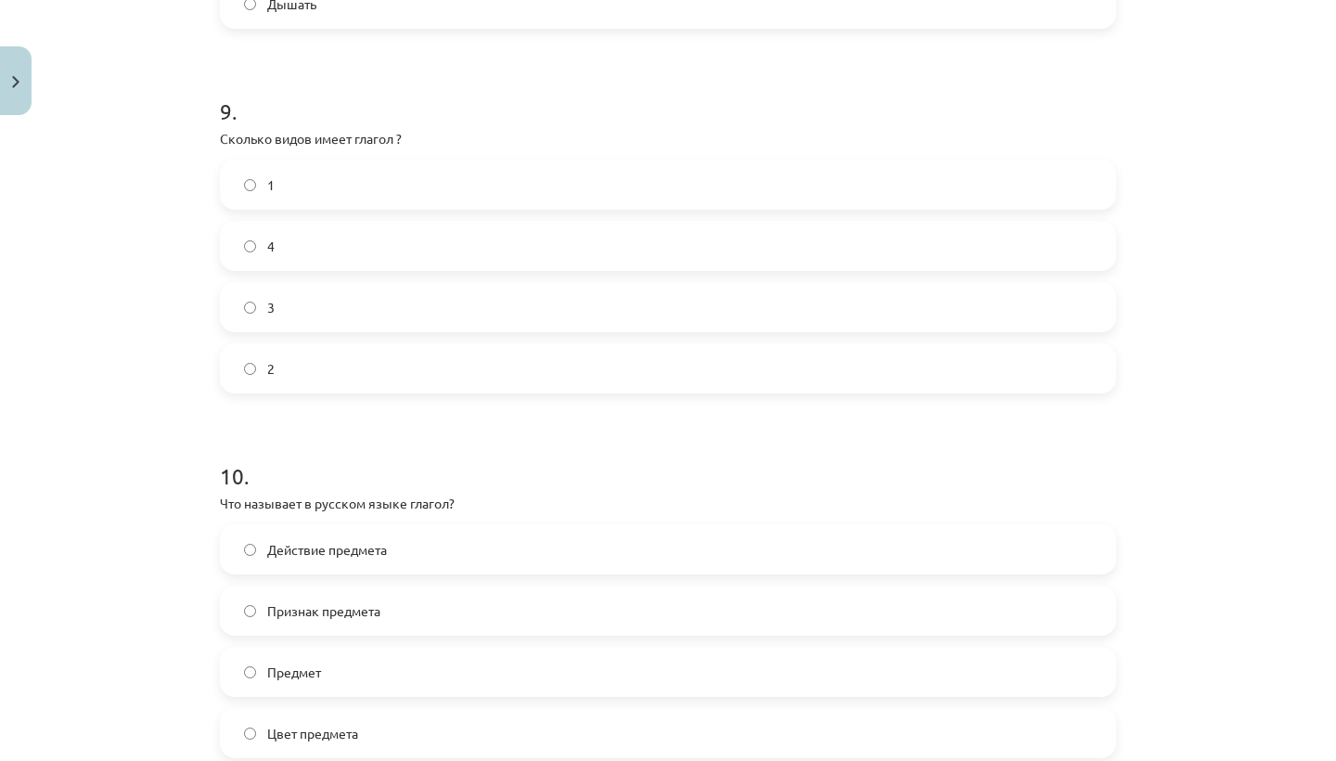
scroll to position [3222, 0]
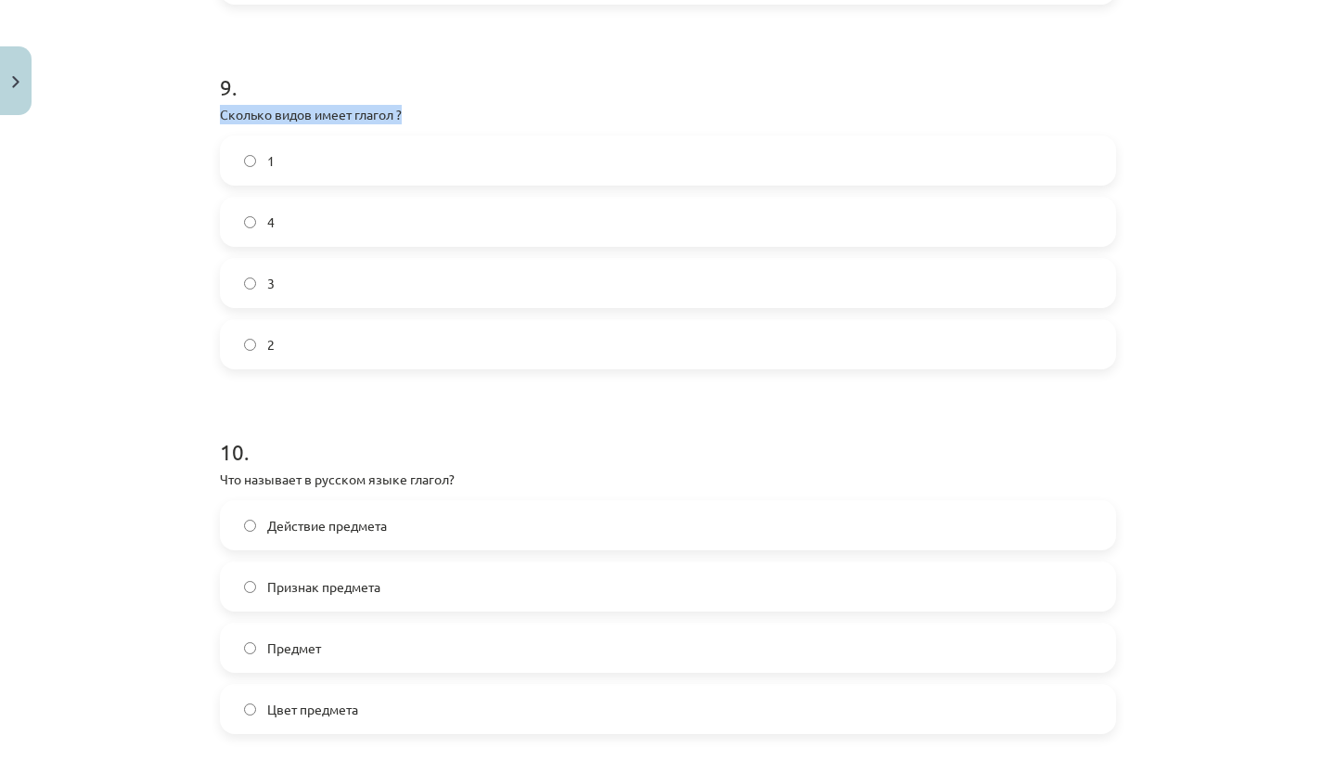
drag, startPoint x: 407, startPoint y: 130, endPoint x: 222, endPoint y: 135, distance: 185.6
click at [222, 124] on p "Сколько видов имеет глагол ?" at bounding box center [668, 114] width 896 height 19
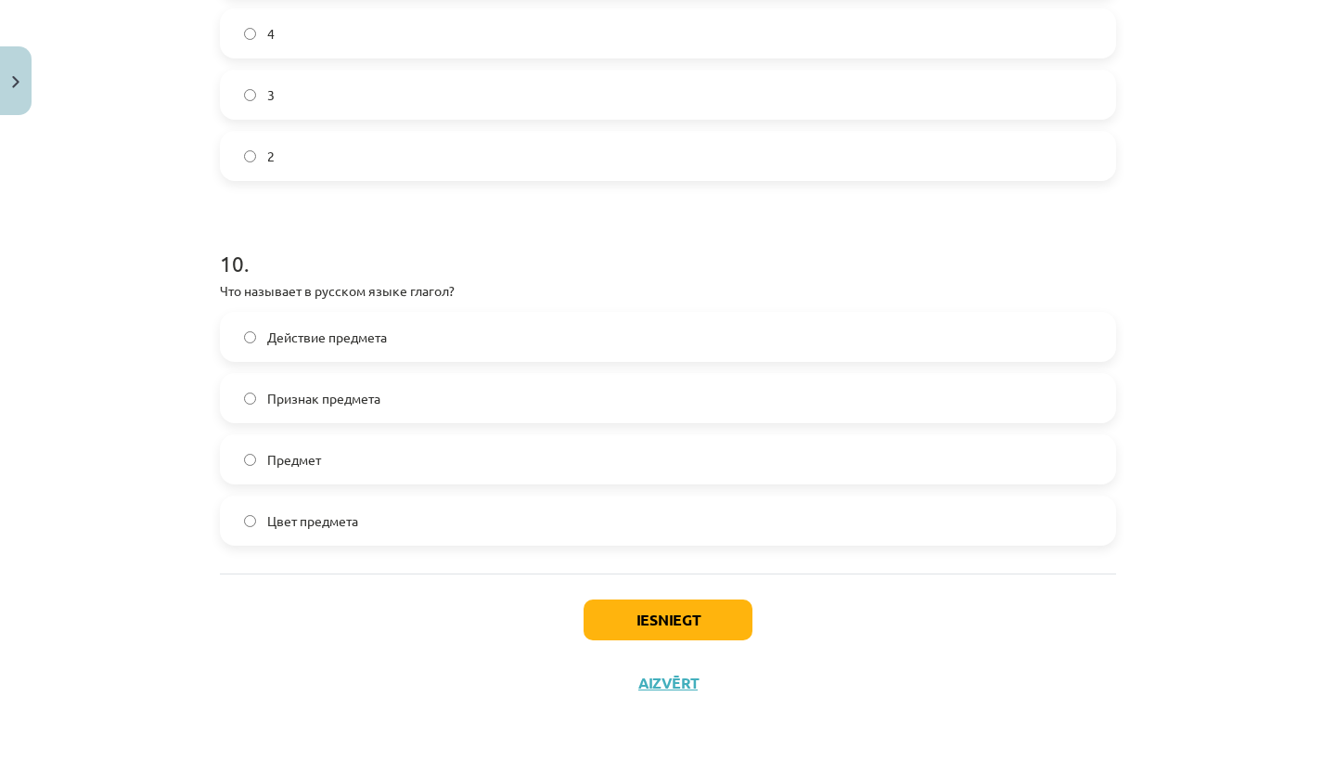
scroll to position [3429, 0]
click at [135, 326] on div "Mācību tēma: Krievu valodas b1 - 11. klases 1.ieskaites mācību materiāls #13 ✅ …" at bounding box center [668, 380] width 1336 height 761
click at [416, 289] on p "Что называет в русском языке глагол?" at bounding box center [668, 290] width 896 height 19
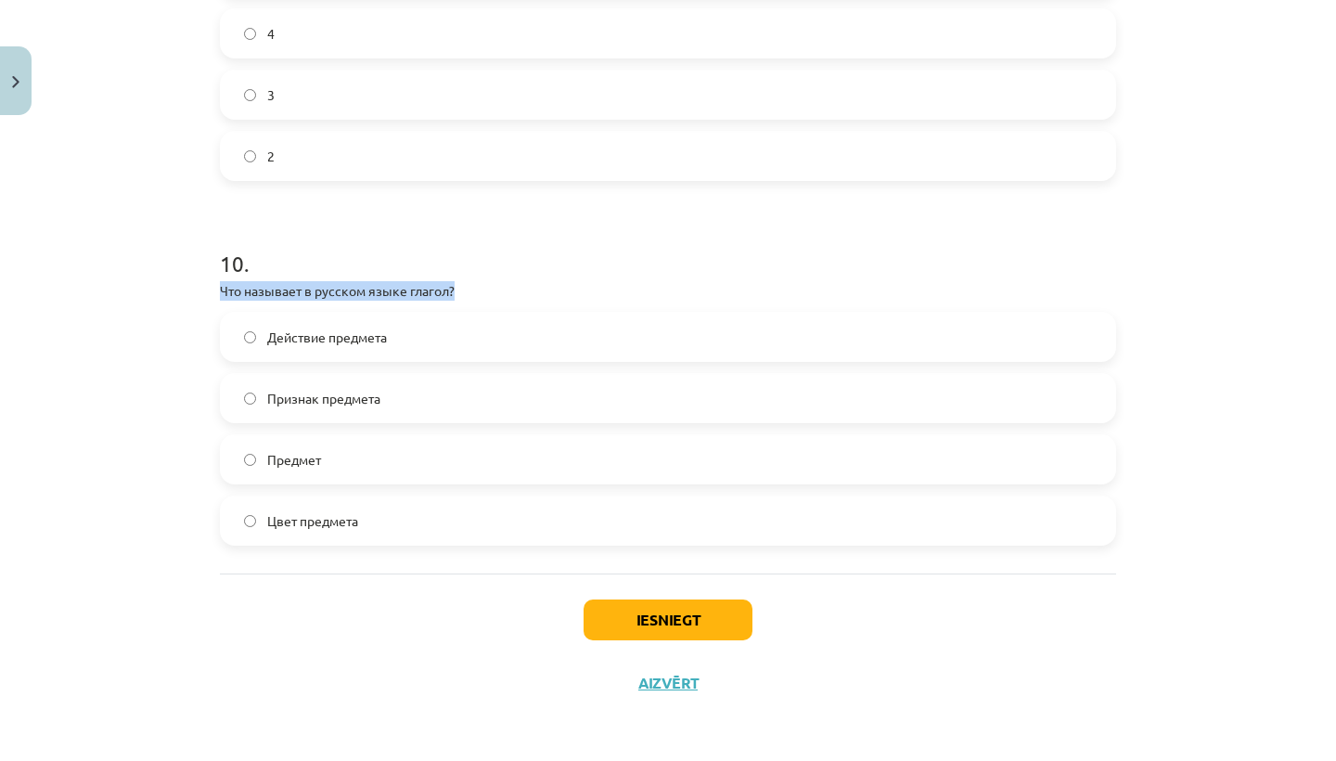
click at [416, 289] on p "Что называет в русском языке глагол?" at bounding box center [668, 290] width 896 height 19
click at [320, 328] on span "Действие предмета" at bounding box center [327, 336] width 120 height 19
click at [408, 328] on label "Действие предмета" at bounding box center [668, 337] width 892 height 46
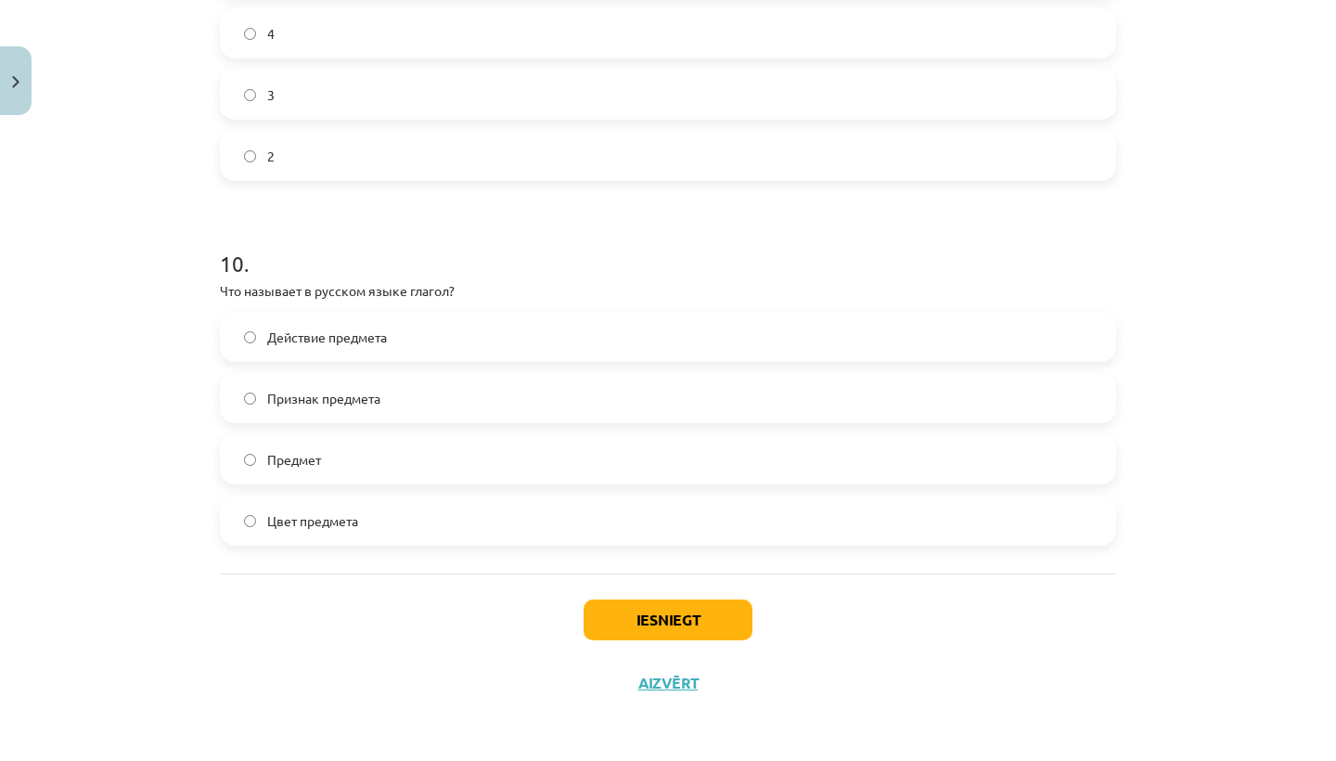
click at [378, 327] on span "Действие предмета" at bounding box center [327, 336] width 120 height 19
click at [334, 394] on span "Признак предмета" at bounding box center [323, 398] width 113 height 19
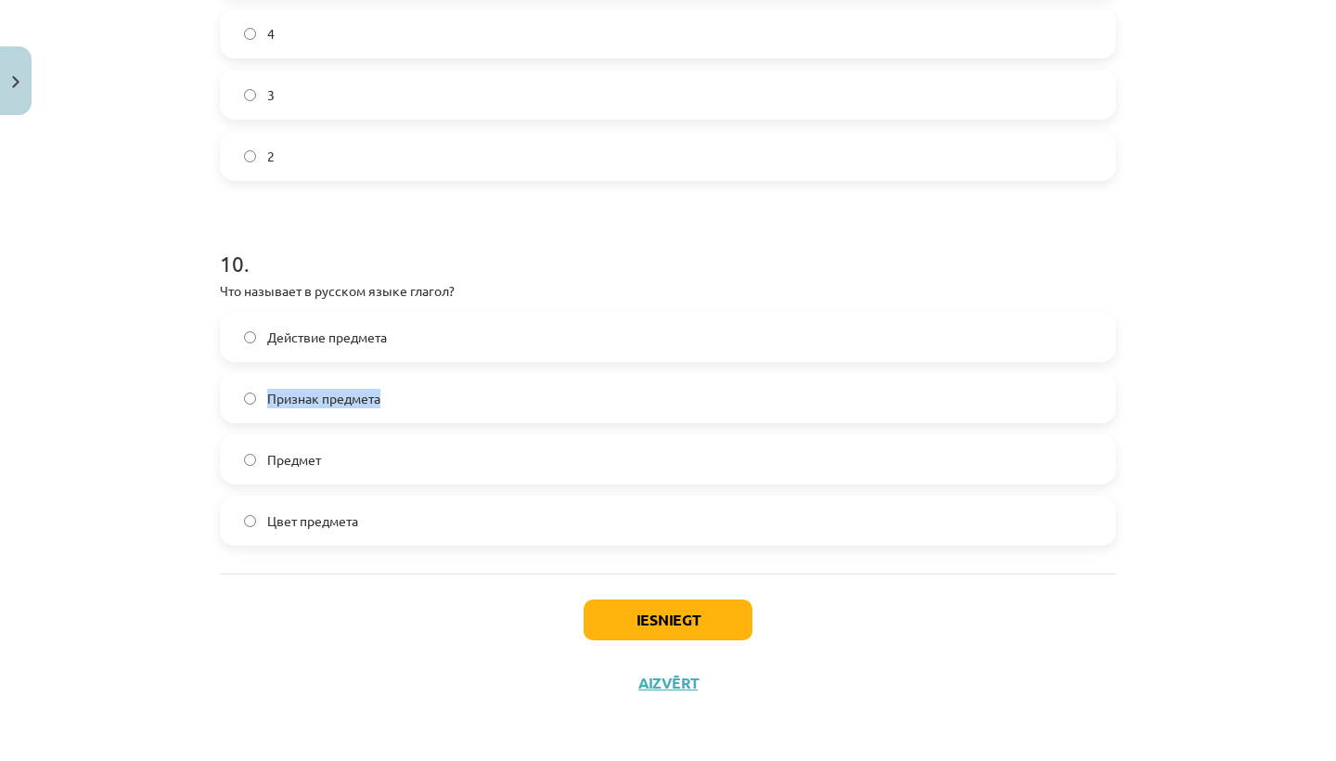
click at [334, 394] on span "Признак предмета" at bounding box center [323, 398] width 113 height 19
click at [310, 456] on span "Предмет" at bounding box center [294, 459] width 54 height 19
click at [299, 518] on span "Цвет предмета" at bounding box center [312, 520] width 91 height 19
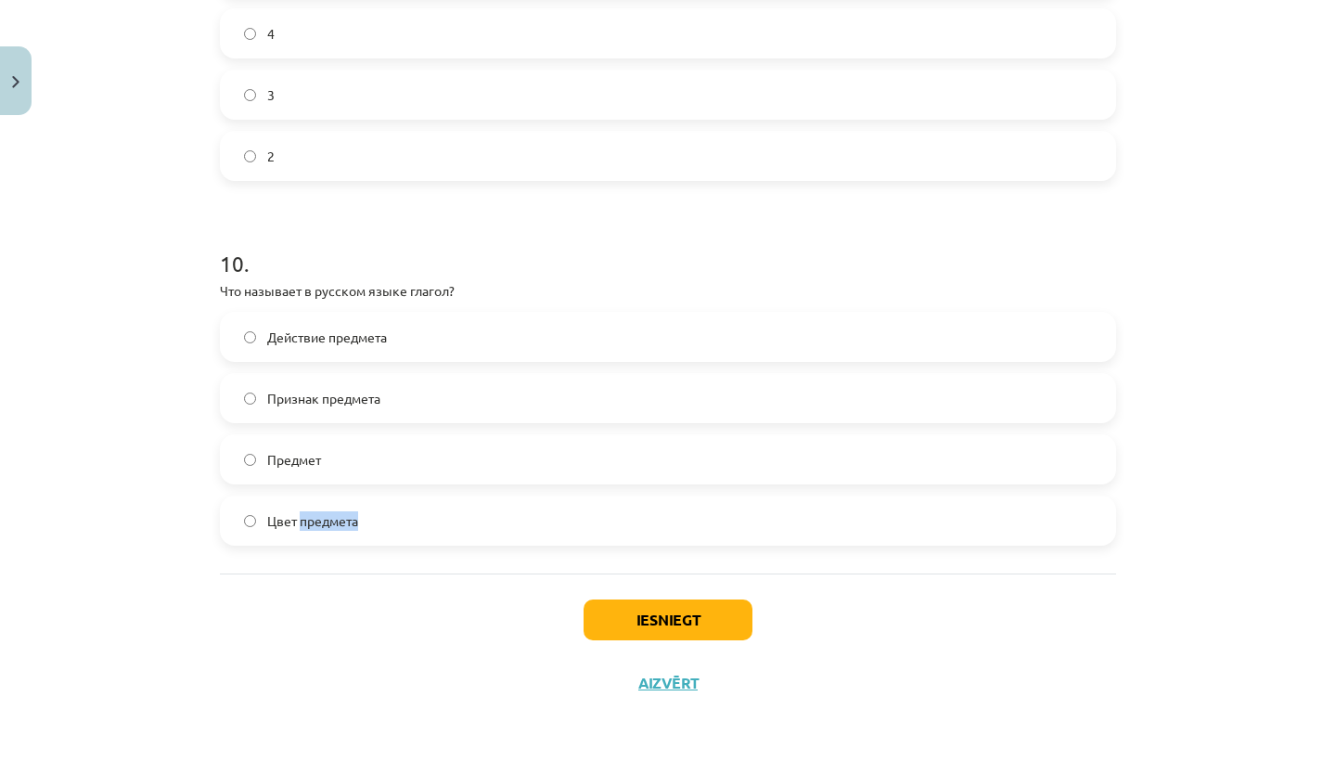
click at [299, 518] on span "Цвет предмета" at bounding box center [312, 520] width 91 height 19
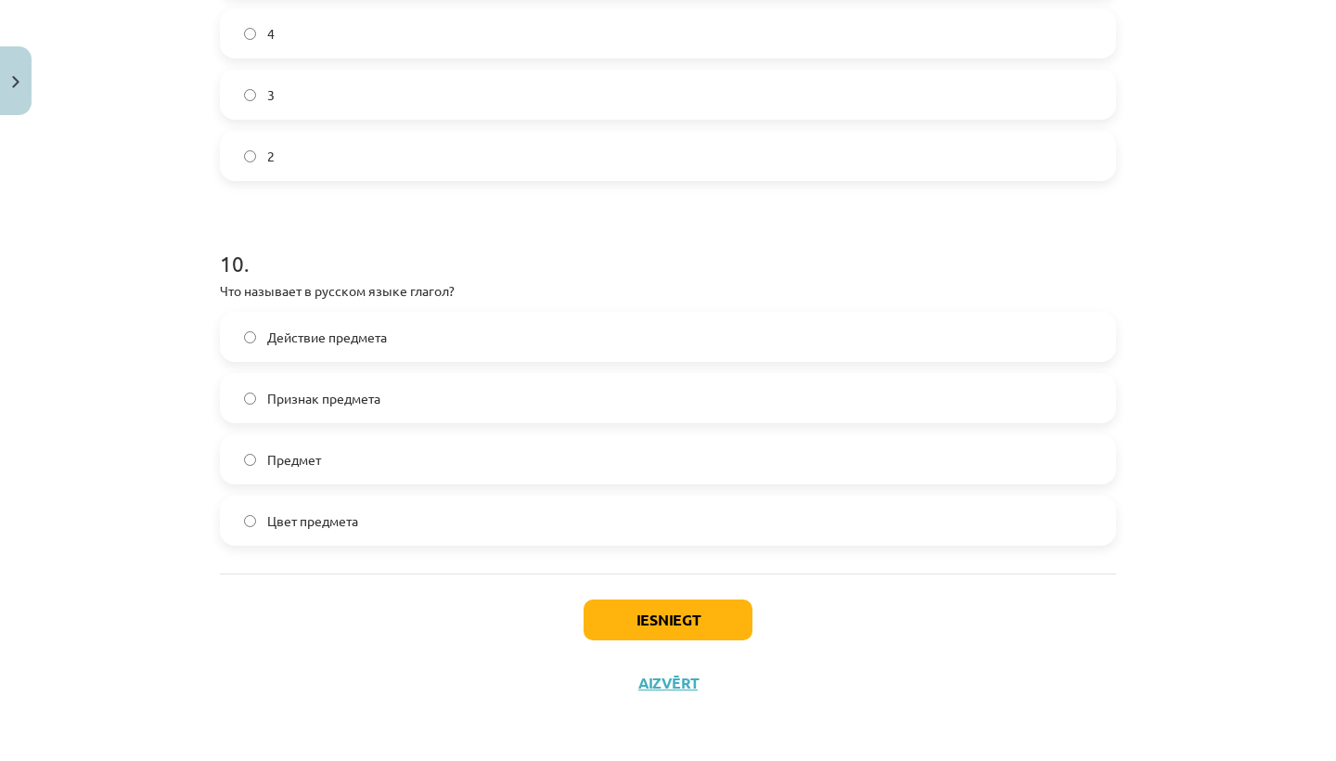
click at [145, 379] on div "Mācību tēma: Krievu valodas b1 - 11. klases 1.ieskaites mācību materiāls #13 ✅ …" at bounding box center [668, 380] width 1336 height 761
click at [644, 628] on button "Iesniegt" at bounding box center [668, 619] width 169 height 41
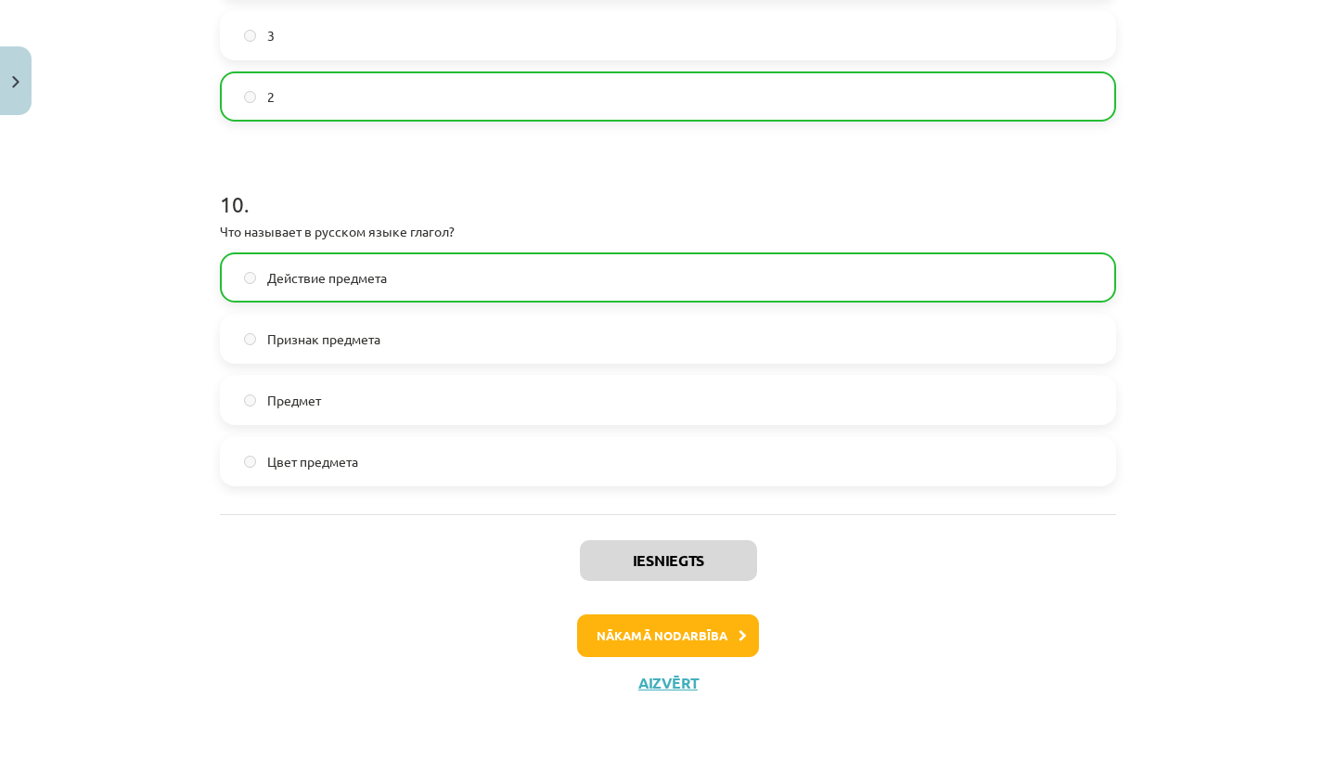
scroll to position [3491, 0]
click at [683, 638] on button "Nākamā nodarbība" at bounding box center [668, 635] width 182 height 43
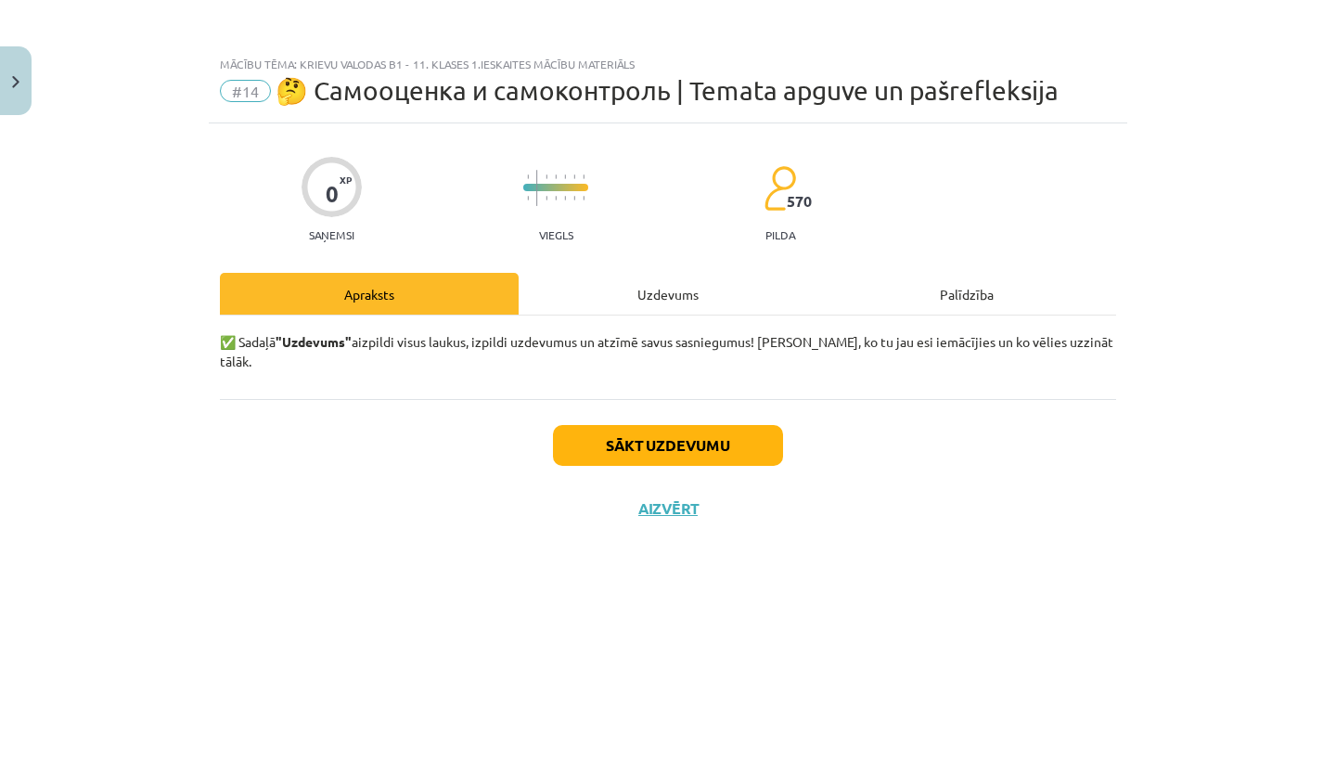
click at [23, 73] on button "Close" at bounding box center [16, 80] width 32 height 69
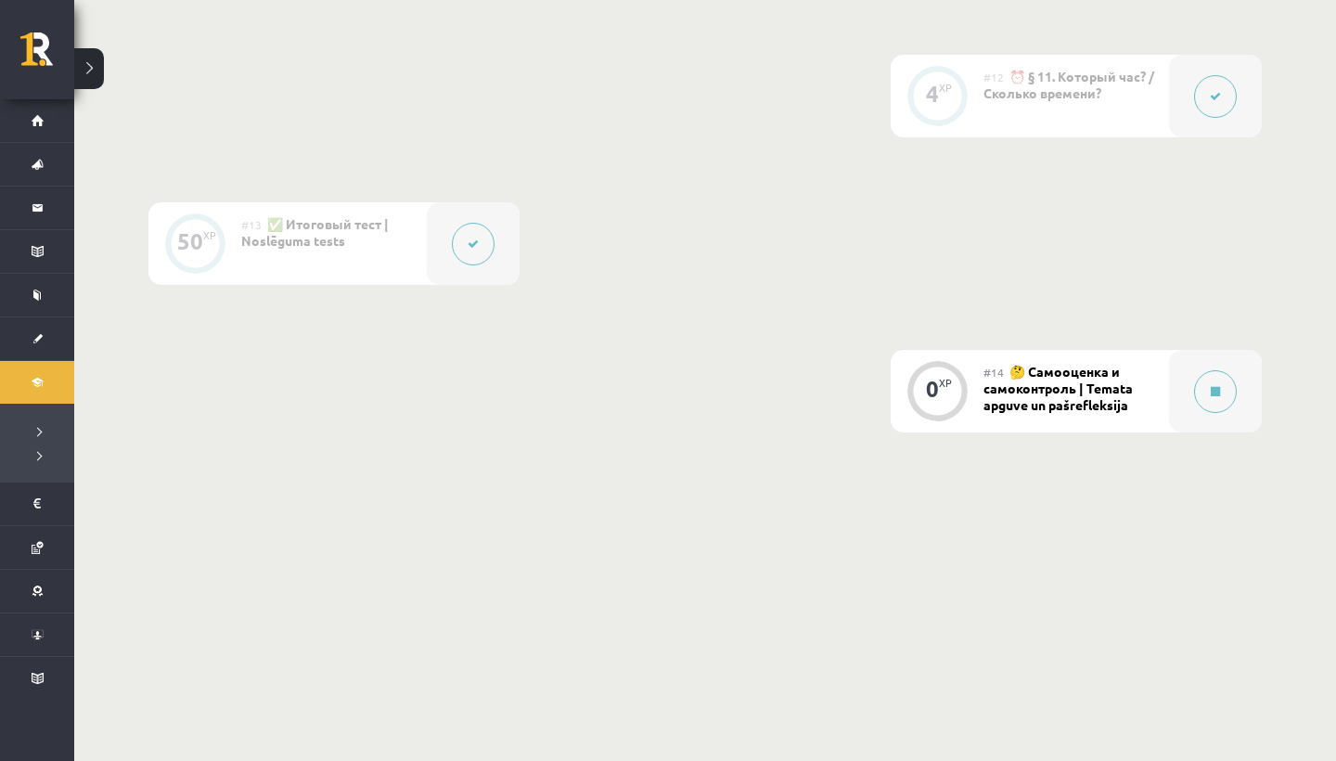
scroll to position [2299, 0]
click at [1207, 389] on button at bounding box center [1215, 392] width 43 height 43
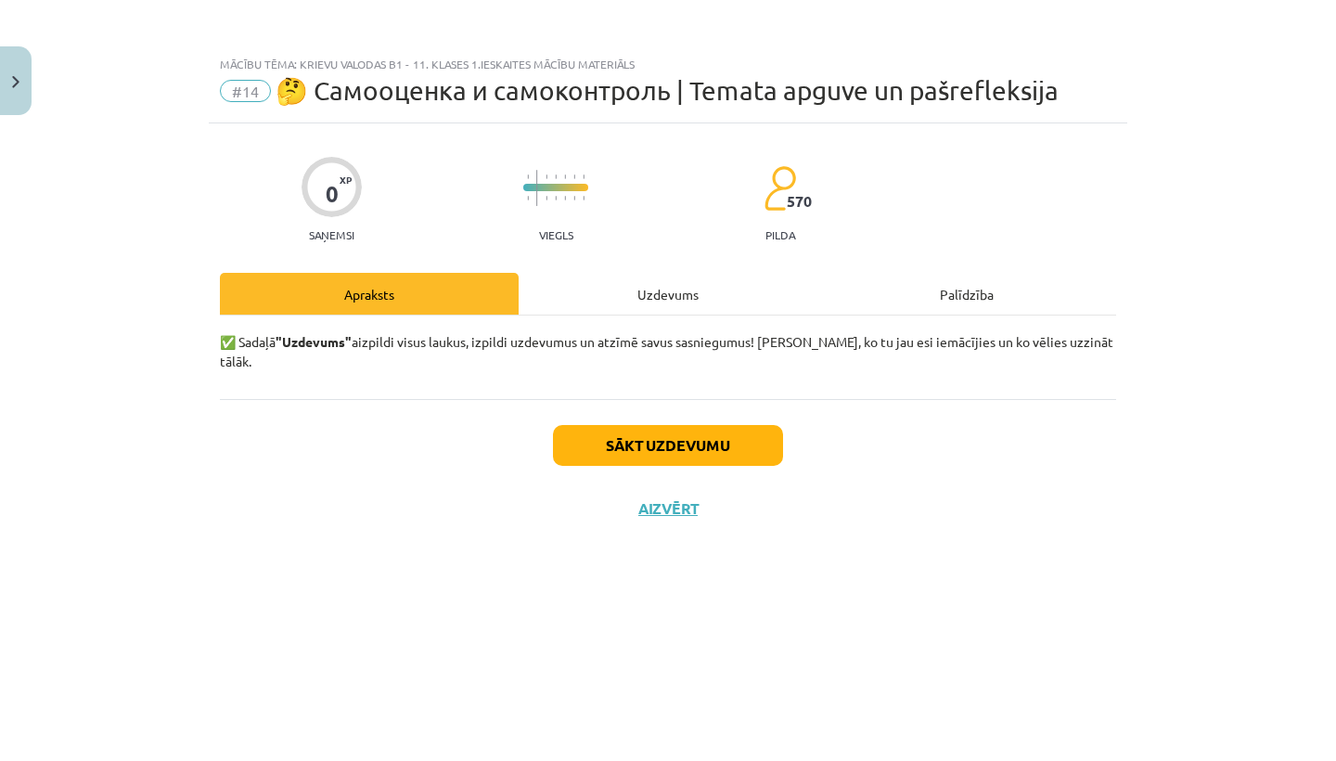
click at [691, 426] on button "Sākt uzdevumu" at bounding box center [668, 445] width 230 height 41
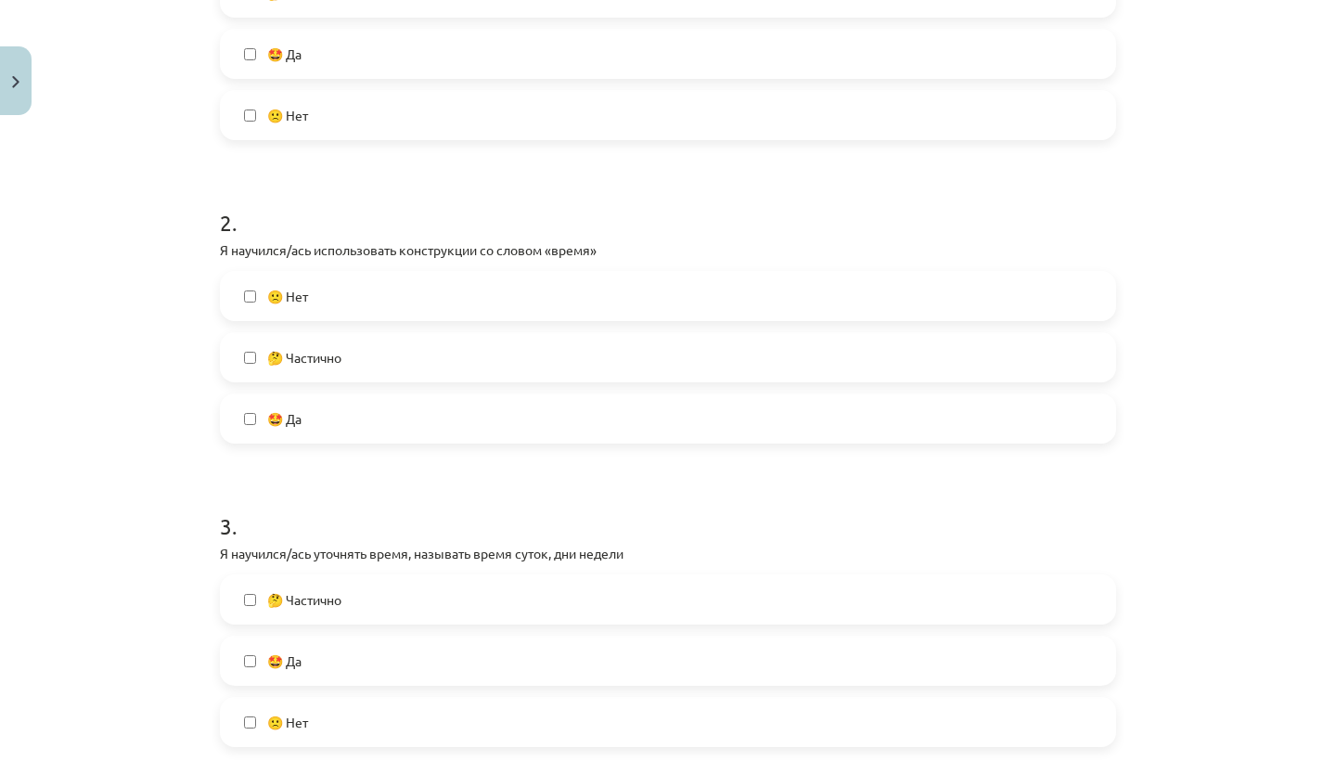
scroll to position [496, 0]
click at [242, 413] on label "🤩 Да" at bounding box center [668, 417] width 892 height 46
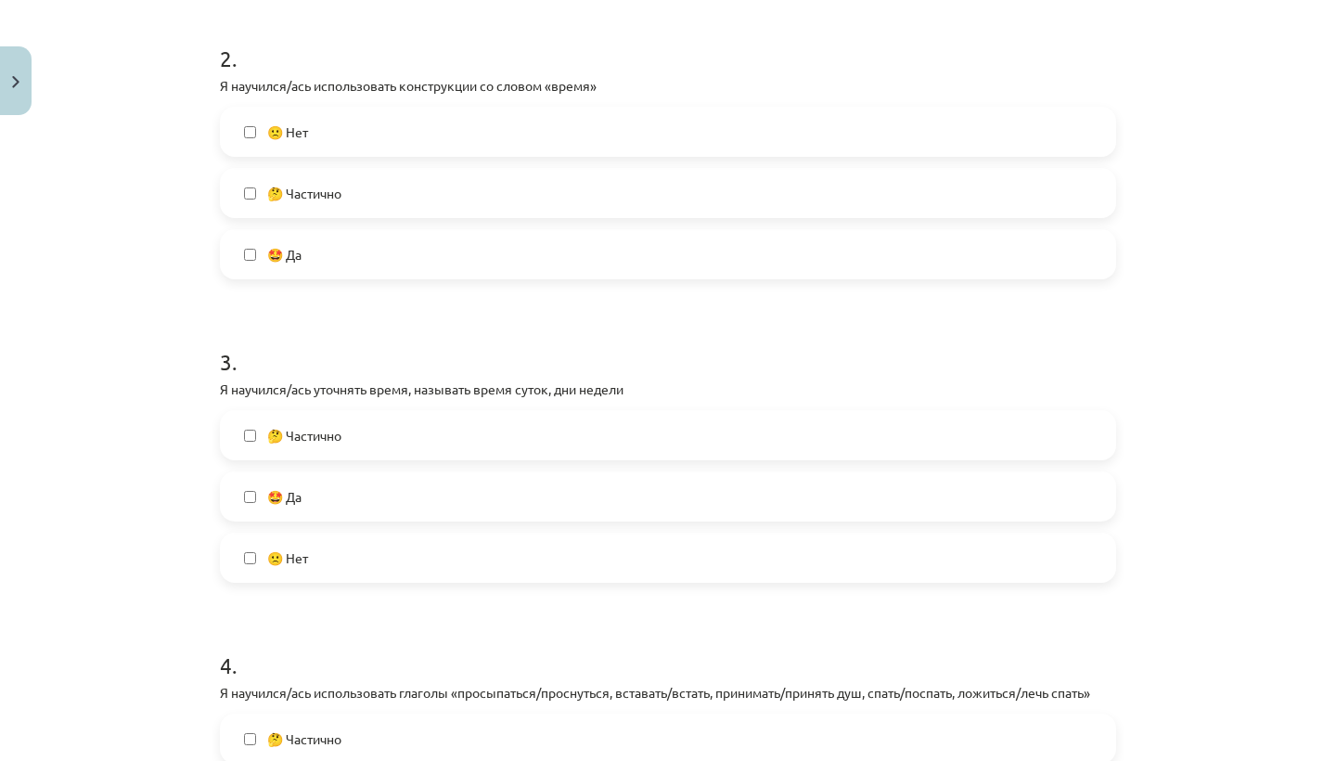
scroll to position [710, 0]
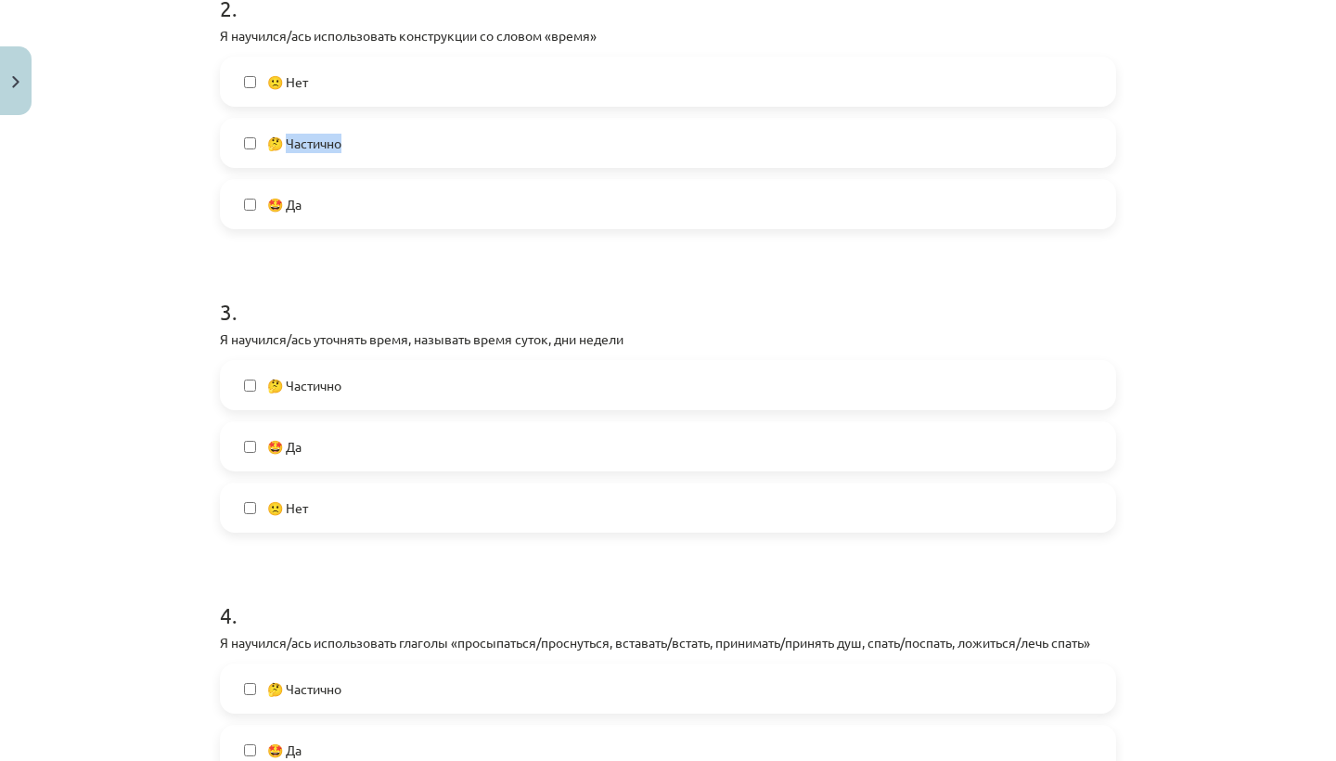
drag, startPoint x: 351, startPoint y: 145, endPoint x: 289, endPoint y: 147, distance: 62.2
click at [289, 147] on label "🤔 Частично" at bounding box center [668, 143] width 892 height 46
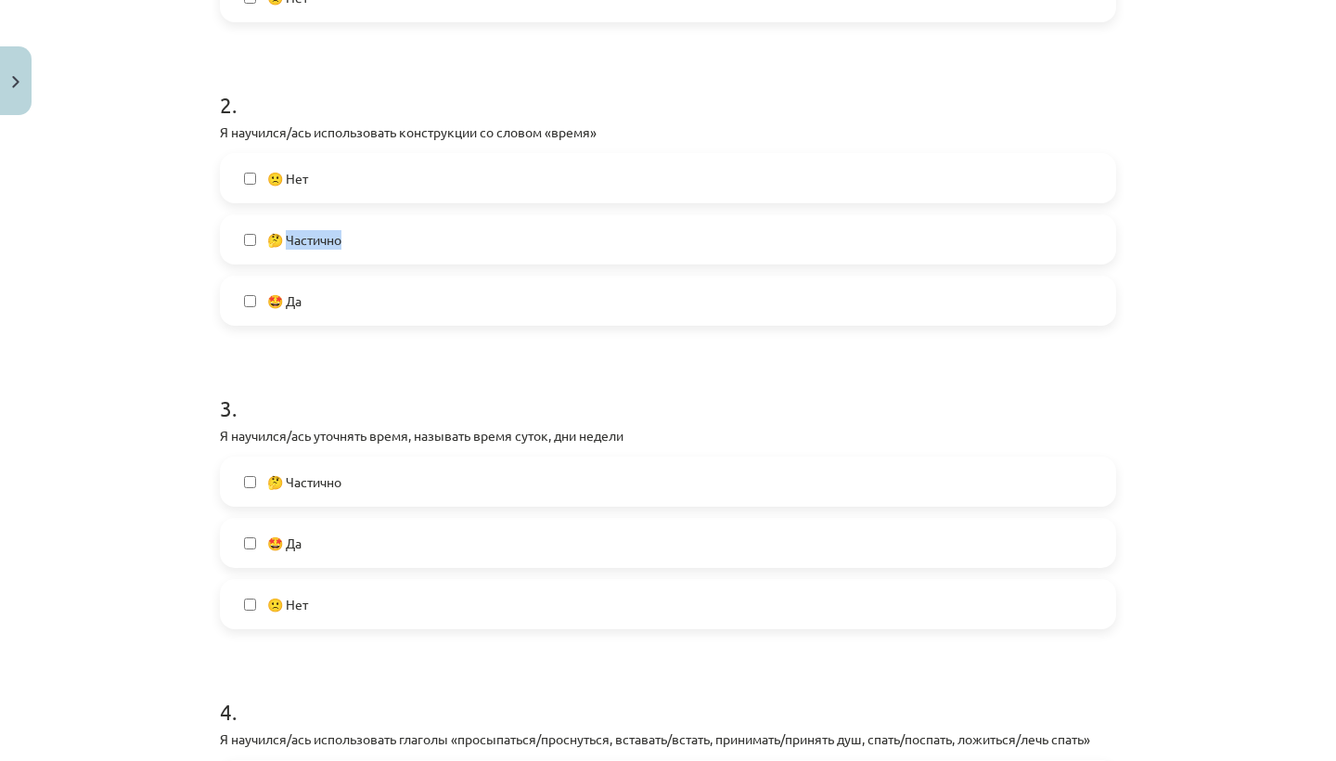
scroll to position [567, 0]
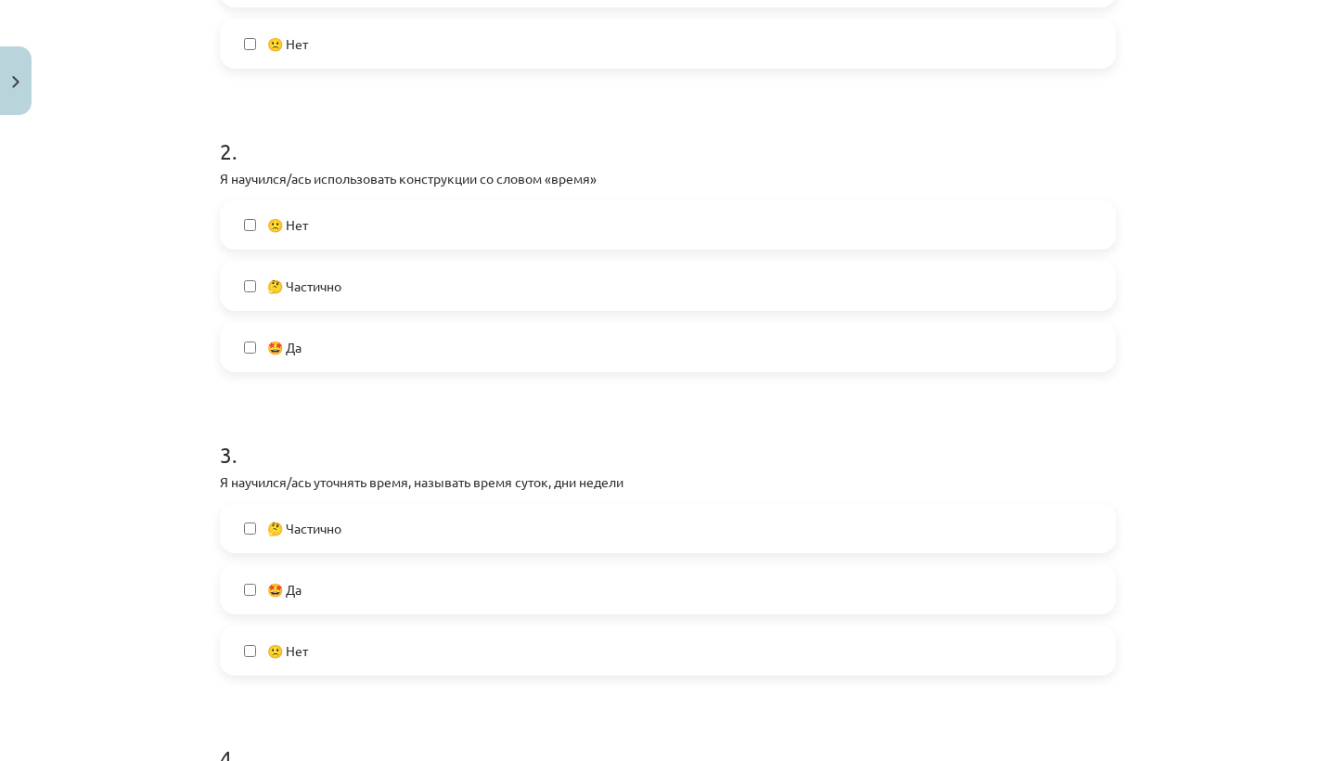
click at [171, 255] on div "Mācību tēma: Krievu valodas b1 - 11. klases 1.ieskaites mācību materiāls #14 🤔 …" at bounding box center [668, 380] width 1336 height 761
click at [250, 277] on label "🤔 Частично" at bounding box center [668, 286] width 892 height 46
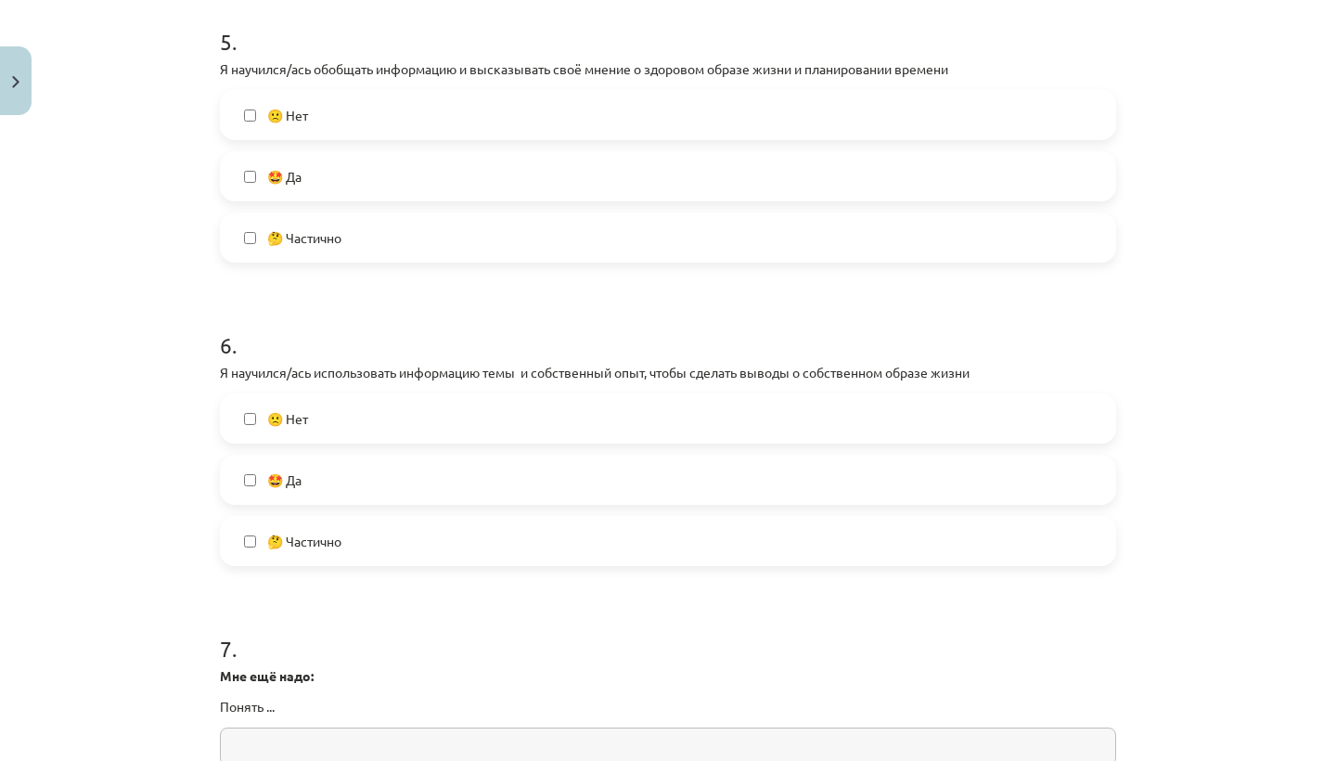
scroll to position [1676, 0]
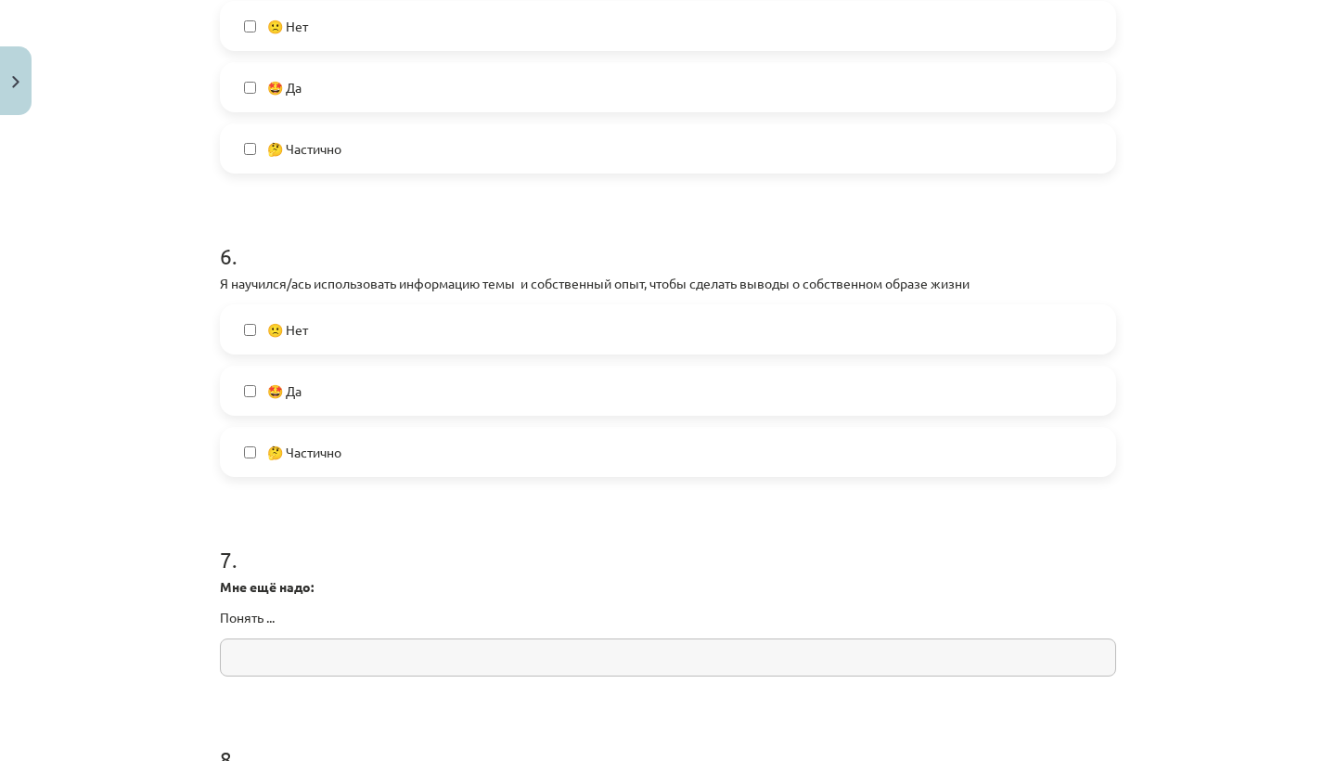
click at [246, 443] on label "🤔 Частично" at bounding box center [668, 452] width 892 height 46
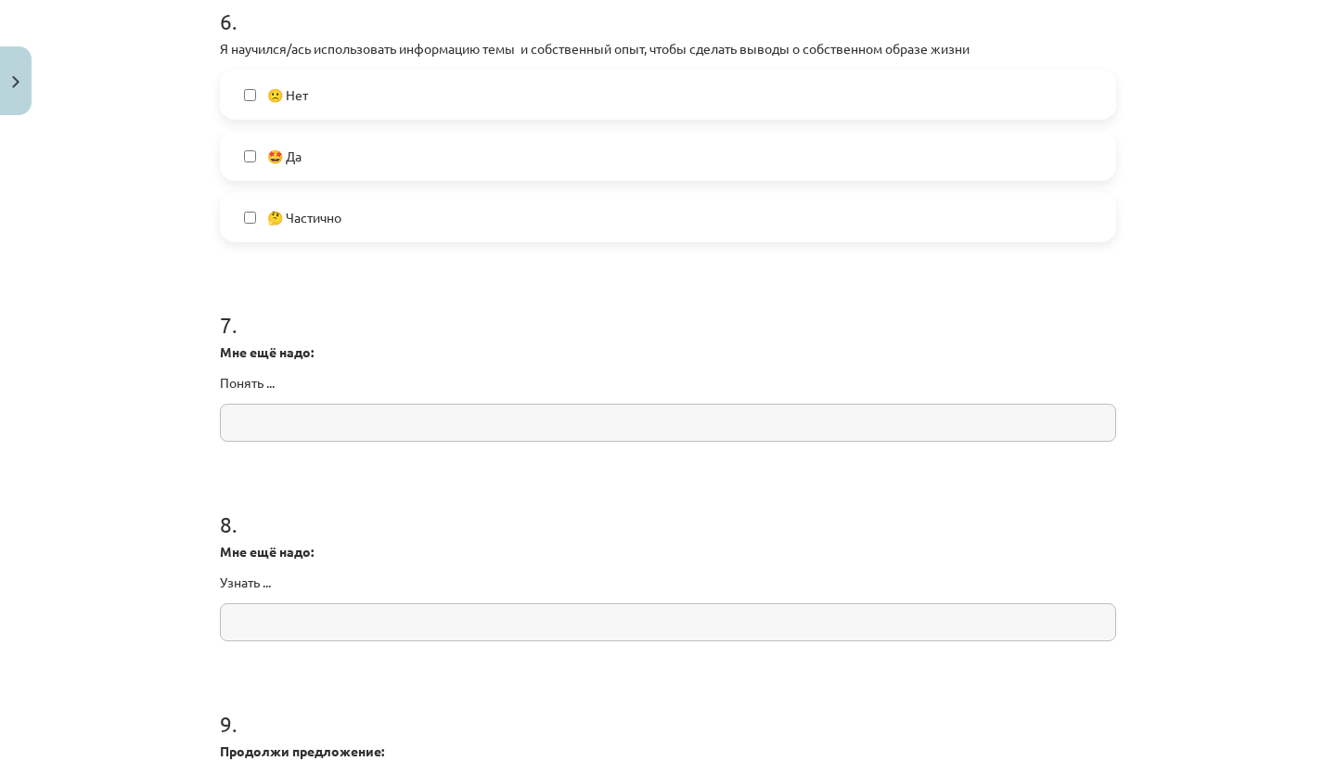
scroll to position [1912, 0]
click at [302, 416] on input "text" at bounding box center [668, 421] width 896 height 38
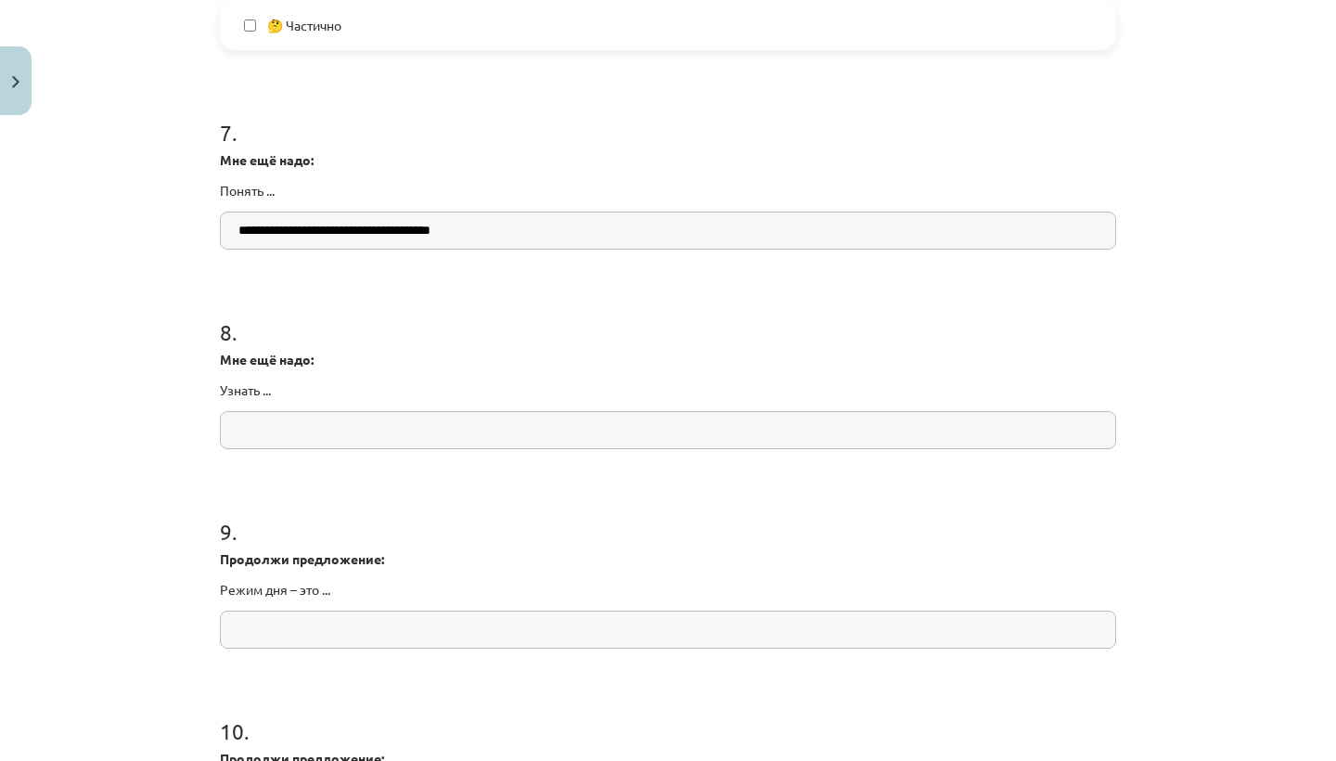
scroll to position [2100, 0]
drag, startPoint x: 499, startPoint y: 232, endPoint x: 214, endPoint y: 231, distance: 284.8
type input "**********"
click at [260, 417] on input "text" at bounding box center [668, 432] width 896 height 38
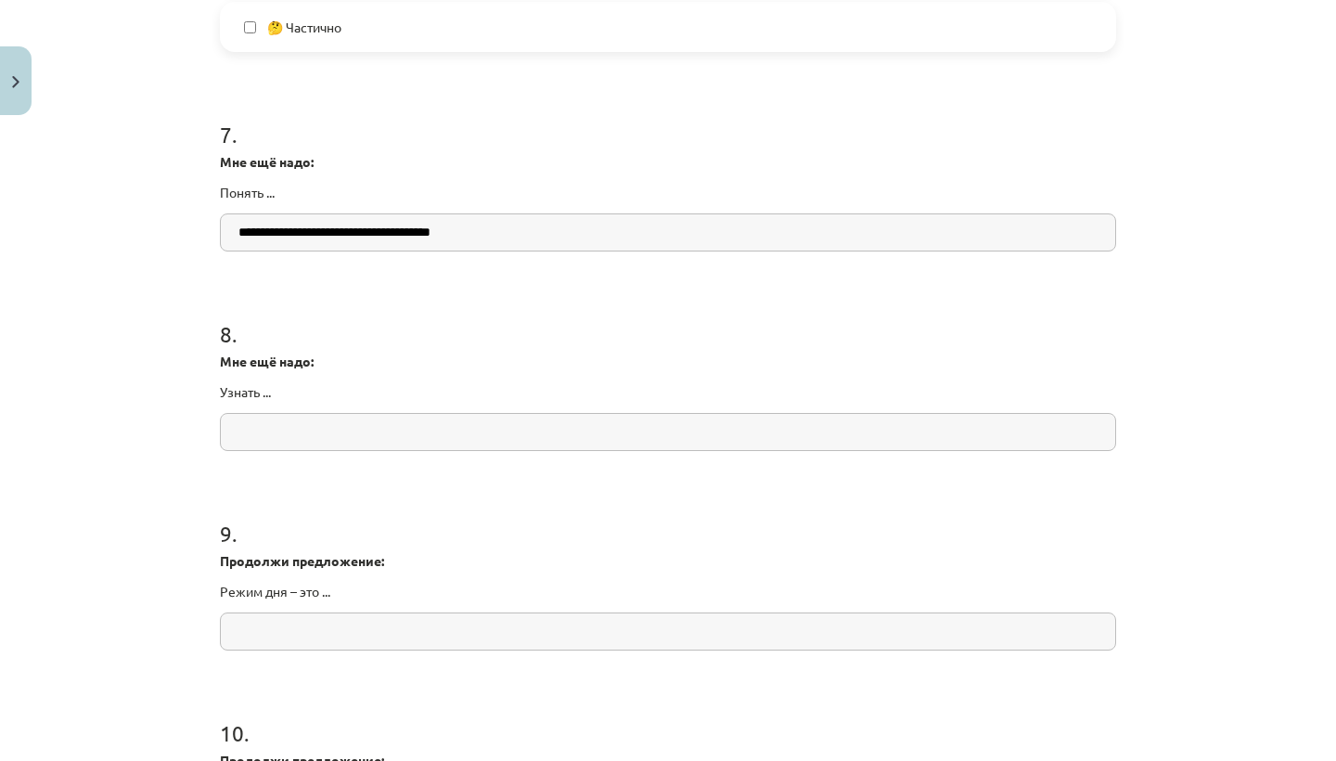
paste input "**********"
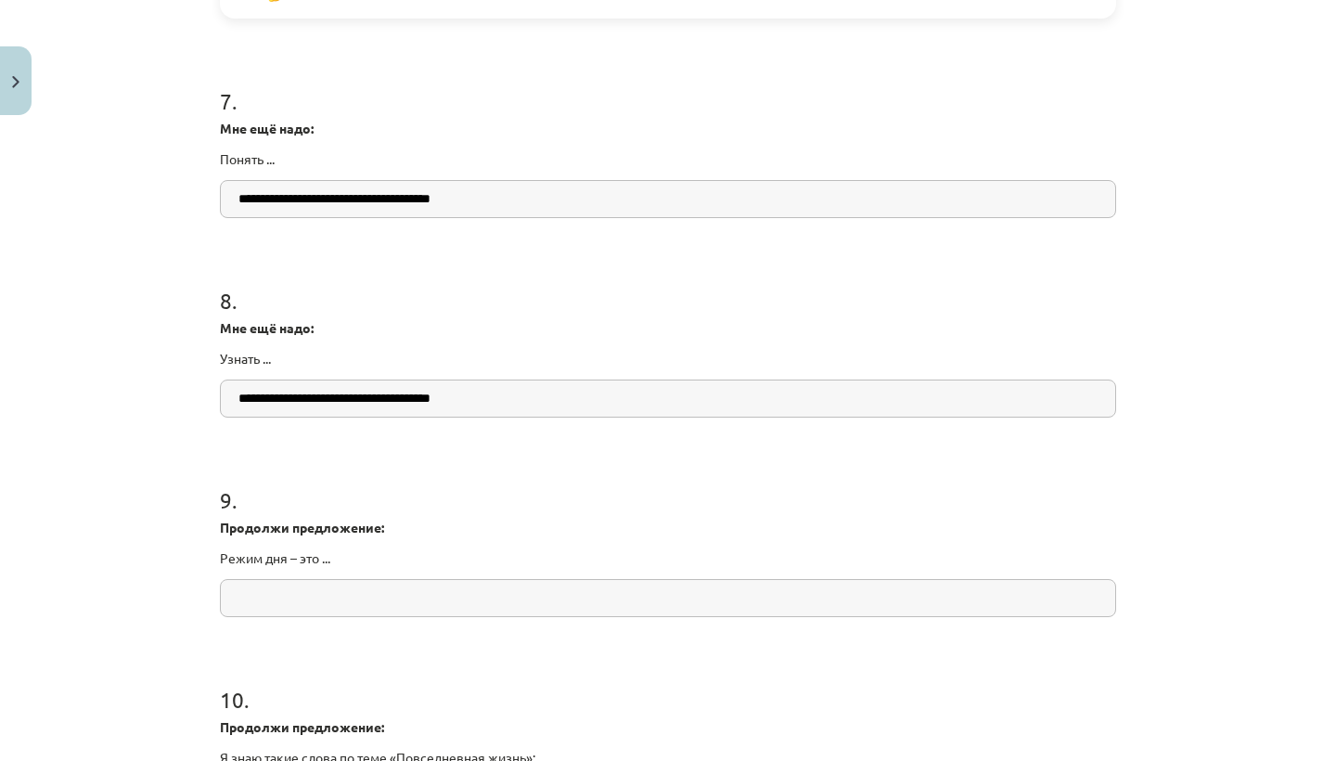
scroll to position [2132, 0]
type input "**********"
drag, startPoint x: 337, startPoint y: 559, endPoint x: 223, endPoint y: 531, distance: 117.7
click at [223, 531] on div "Продолжи предложение: Режим дня – это ..." at bounding box center [668, 545] width 896 height 50
click at [362, 595] on input "text" at bounding box center [668, 600] width 896 height 38
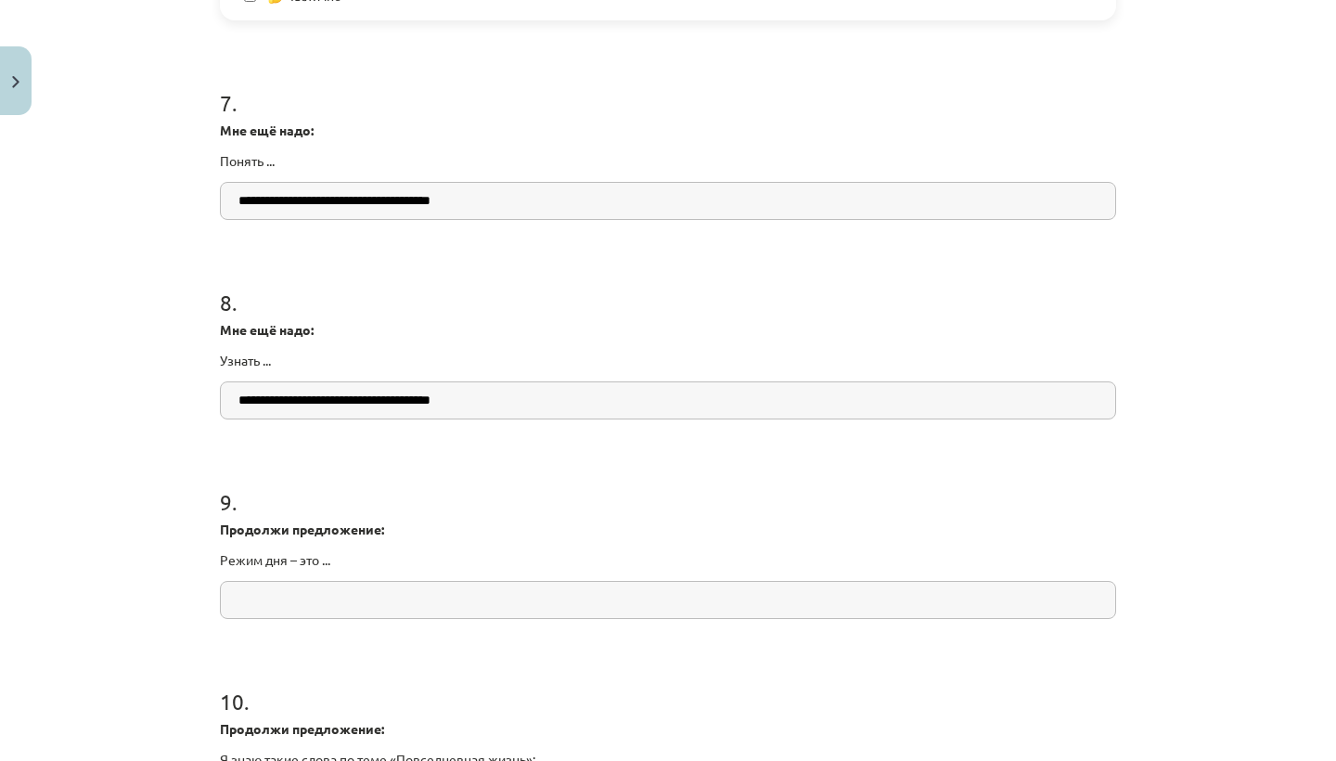
paste input "**********"
click at [327, 603] on input "**********" at bounding box center [668, 600] width 896 height 38
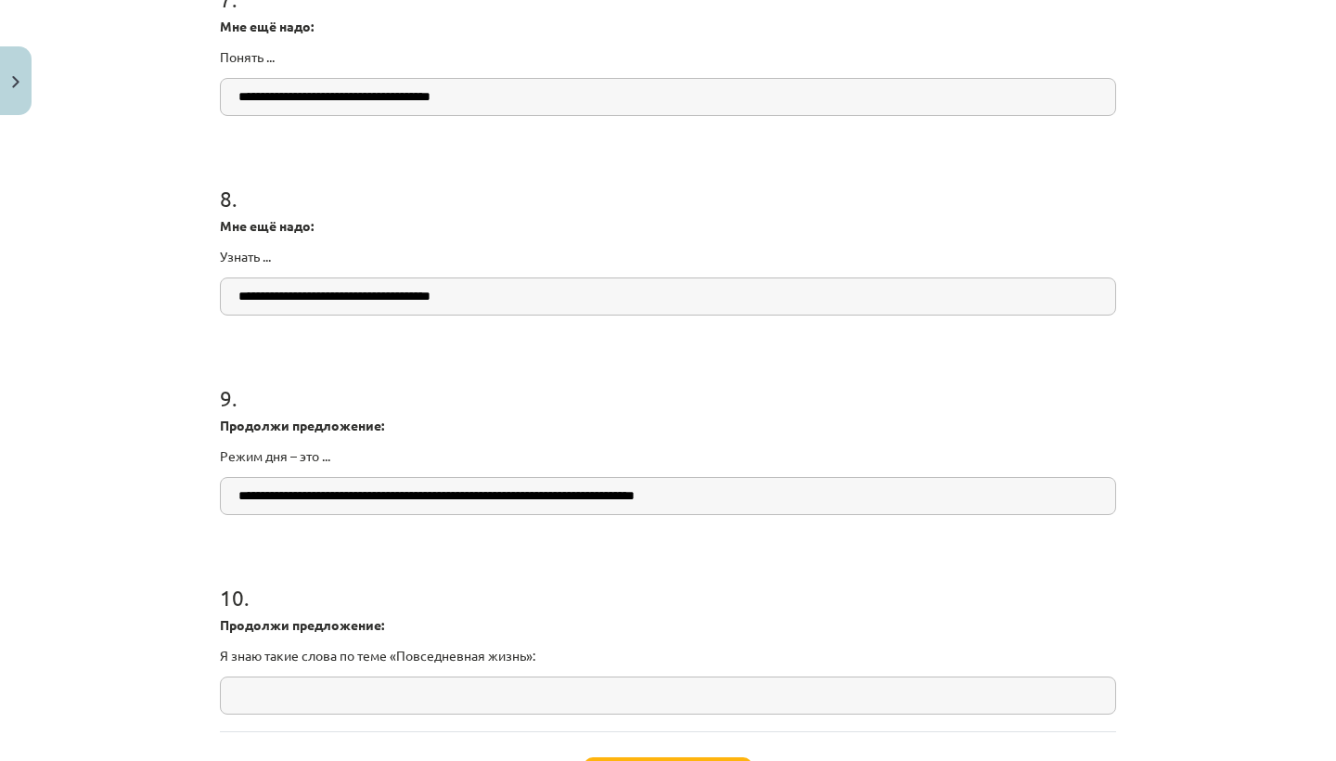
scroll to position [2253, 0]
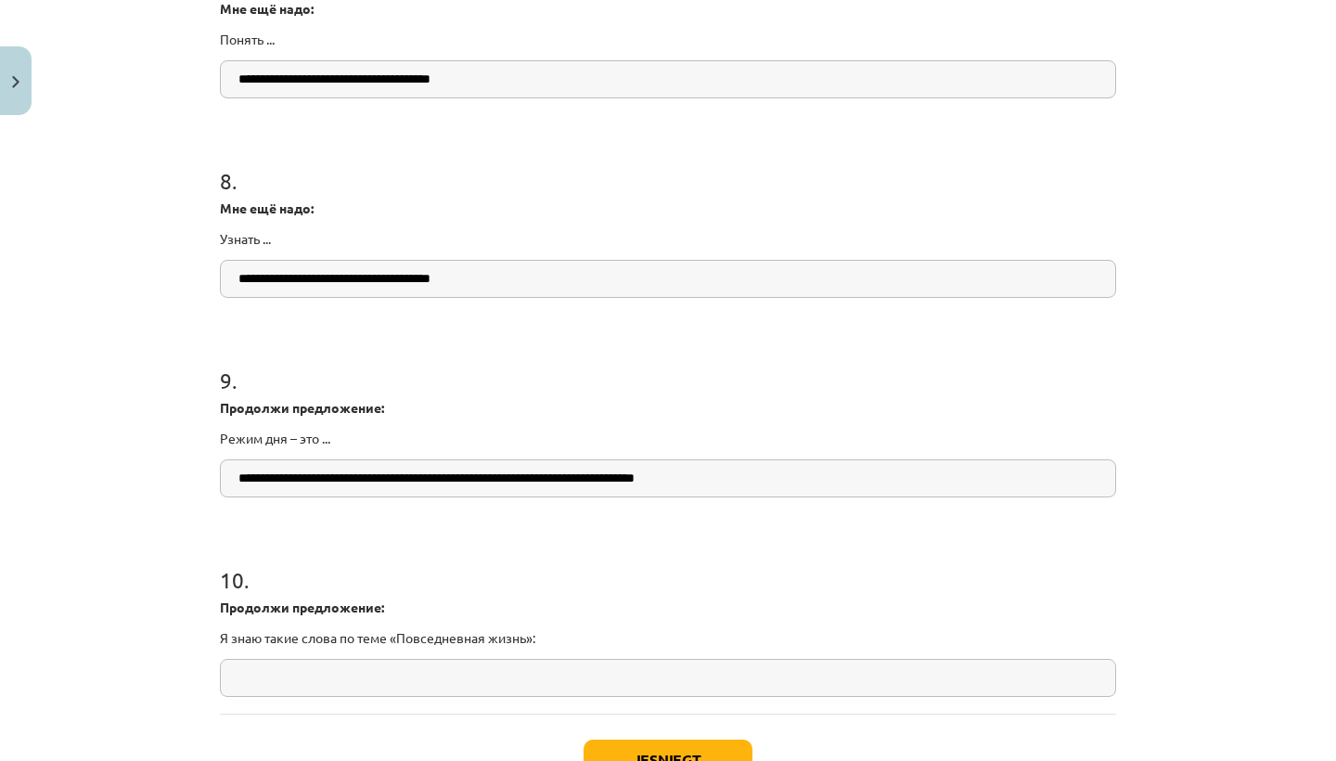
click at [583, 479] on input "**********" at bounding box center [668, 478] width 896 height 38
click at [650, 476] on input "**********" at bounding box center [668, 478] width 896 height 38
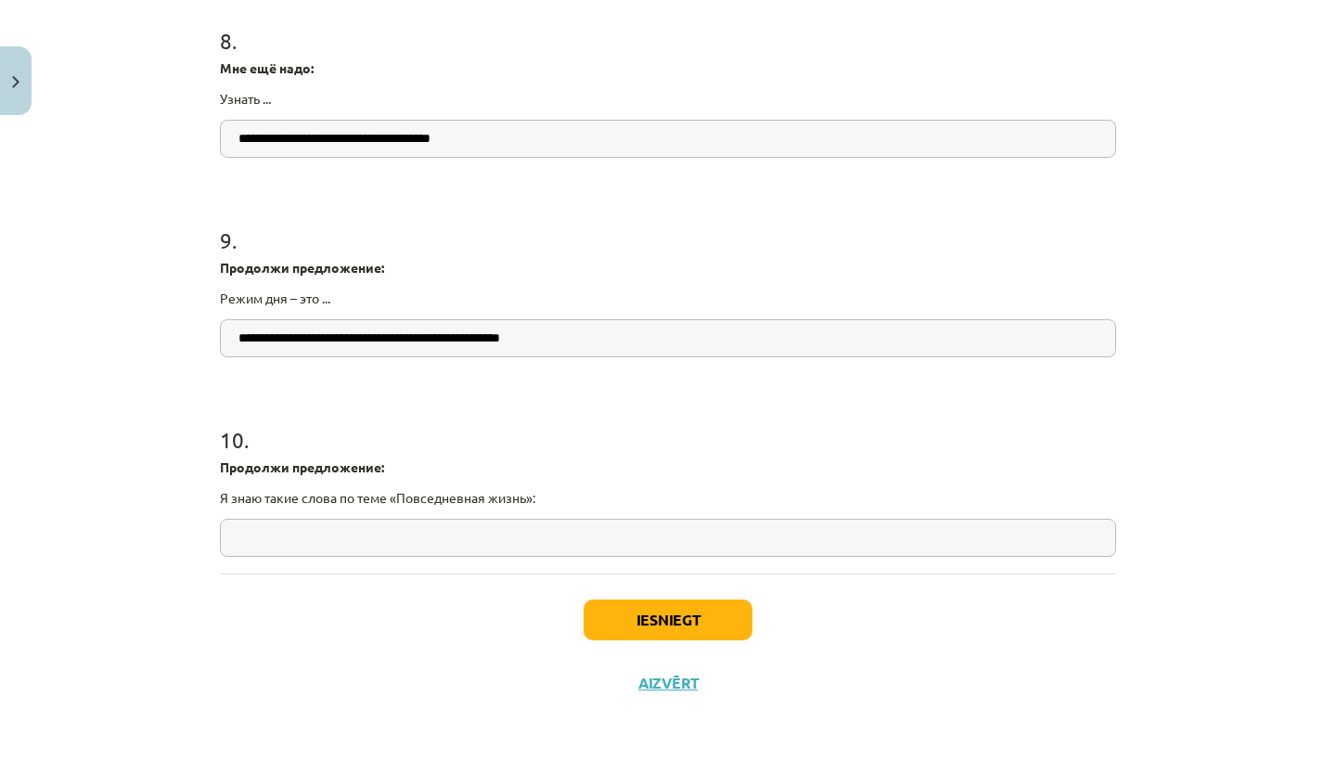
scroll to position [2396, 0]
type input "**********"
drag, startPoint x: 543, startPoint y: 493, endPoint x: 217, endPoint y: 500, distance: 325.7
click at [250, 546] on input "text" at bounding box center [668, 538] width 896 height 38
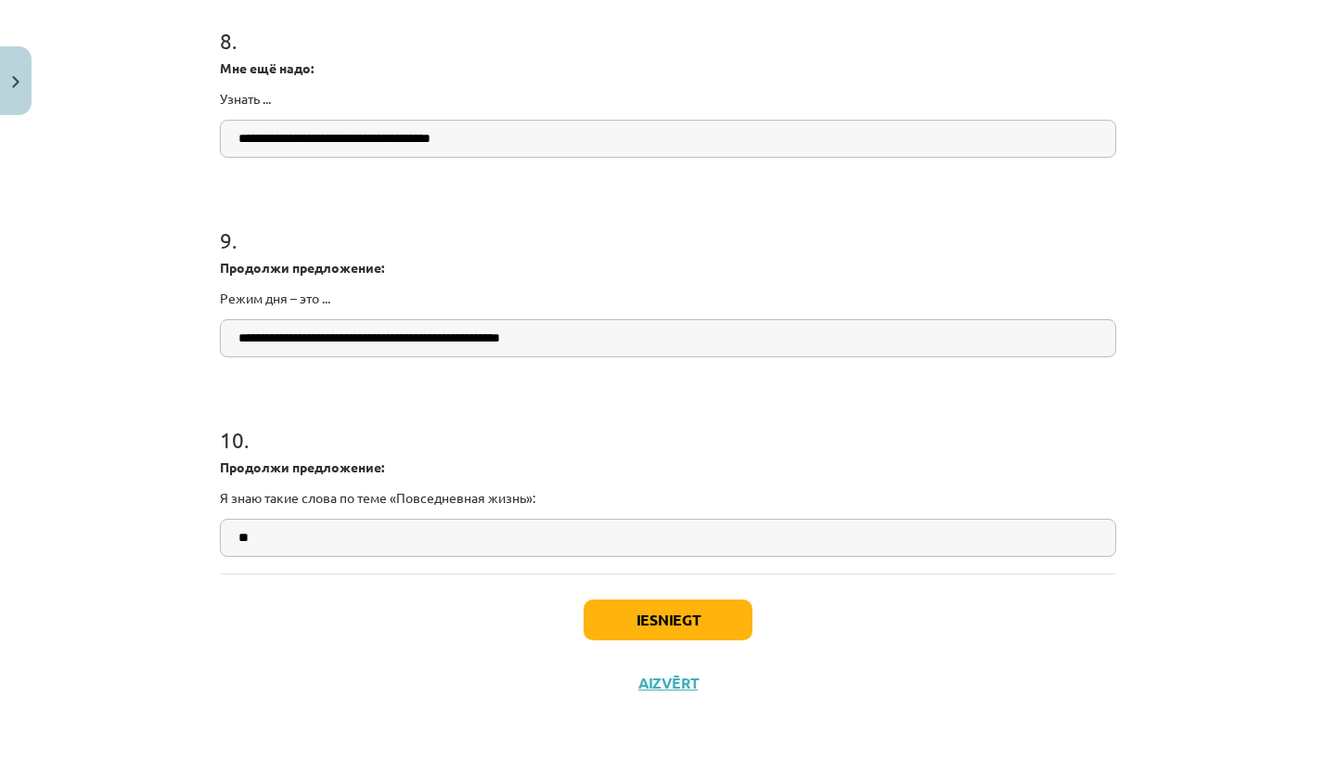
type input "*"
drag, startPoint x: 302, startPoint y: 534, endPoint x: 262, endPoint y: 538, distance: 41.0
click at [262, 538] on input "**********" at bounding box center [668, 538] width 896 height 38
click at [354, 538] on input "**********" at bounding box center [668, 538] width 896 height 38
type input "**********"
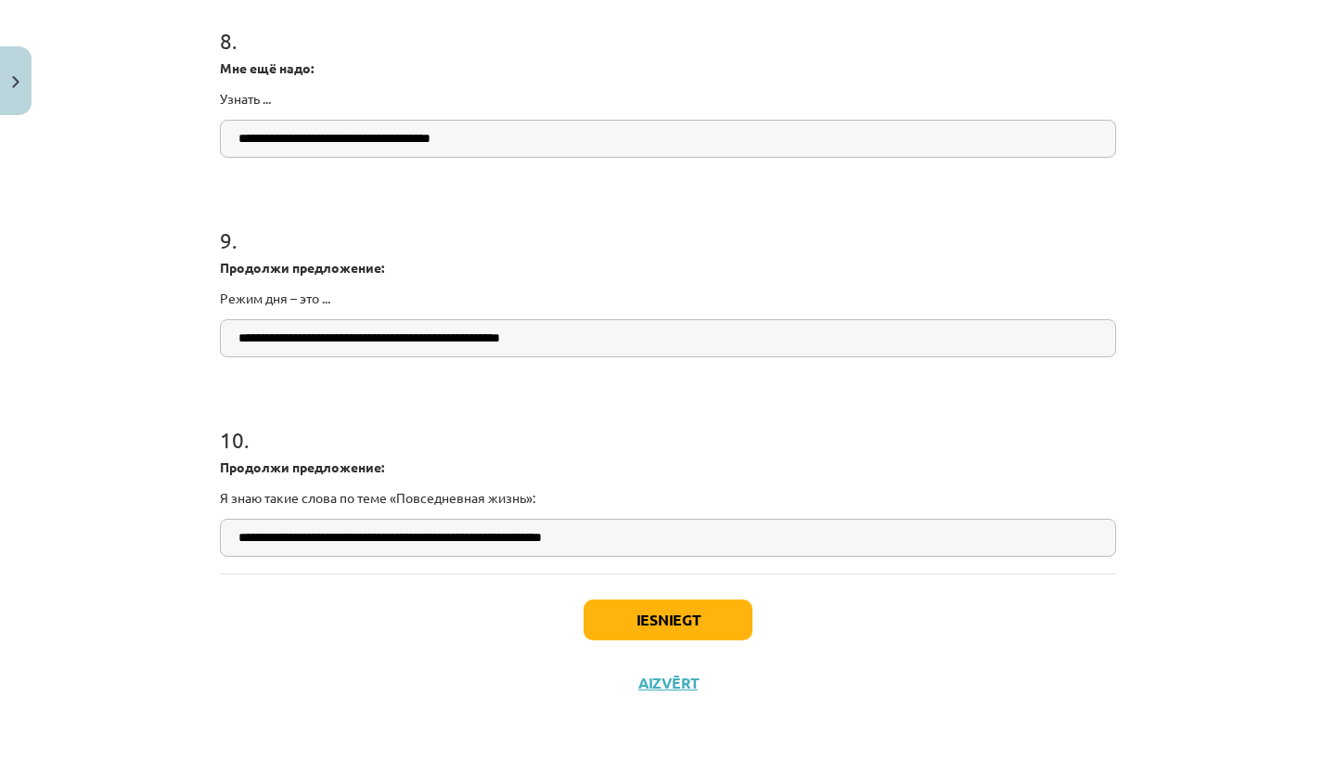
click at [630, 620] on button "Iesniegt" at bounding box center [668, 619] width 169 height 41
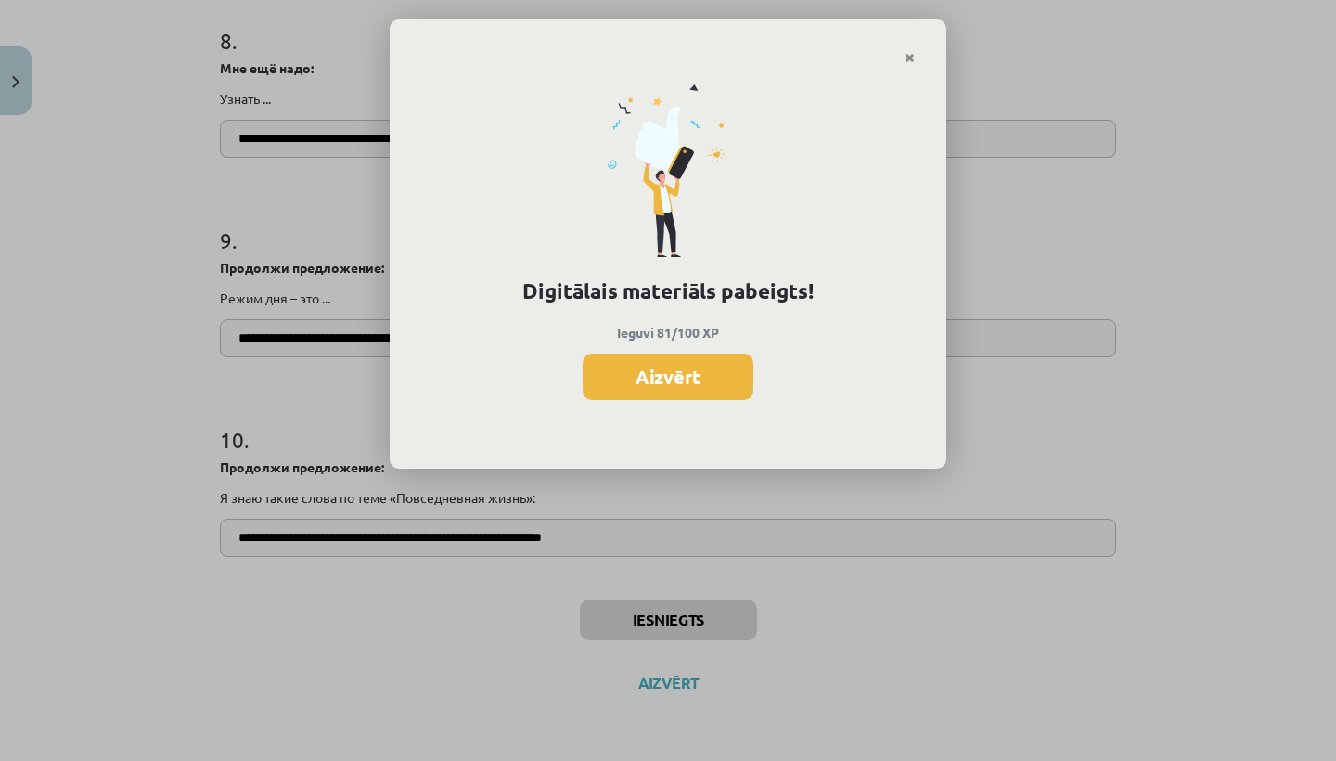
scroll to position [2294, 0]
click at [665, 374] on button "Aizvērt" at bounding box center [668, 376] width 171 height 46
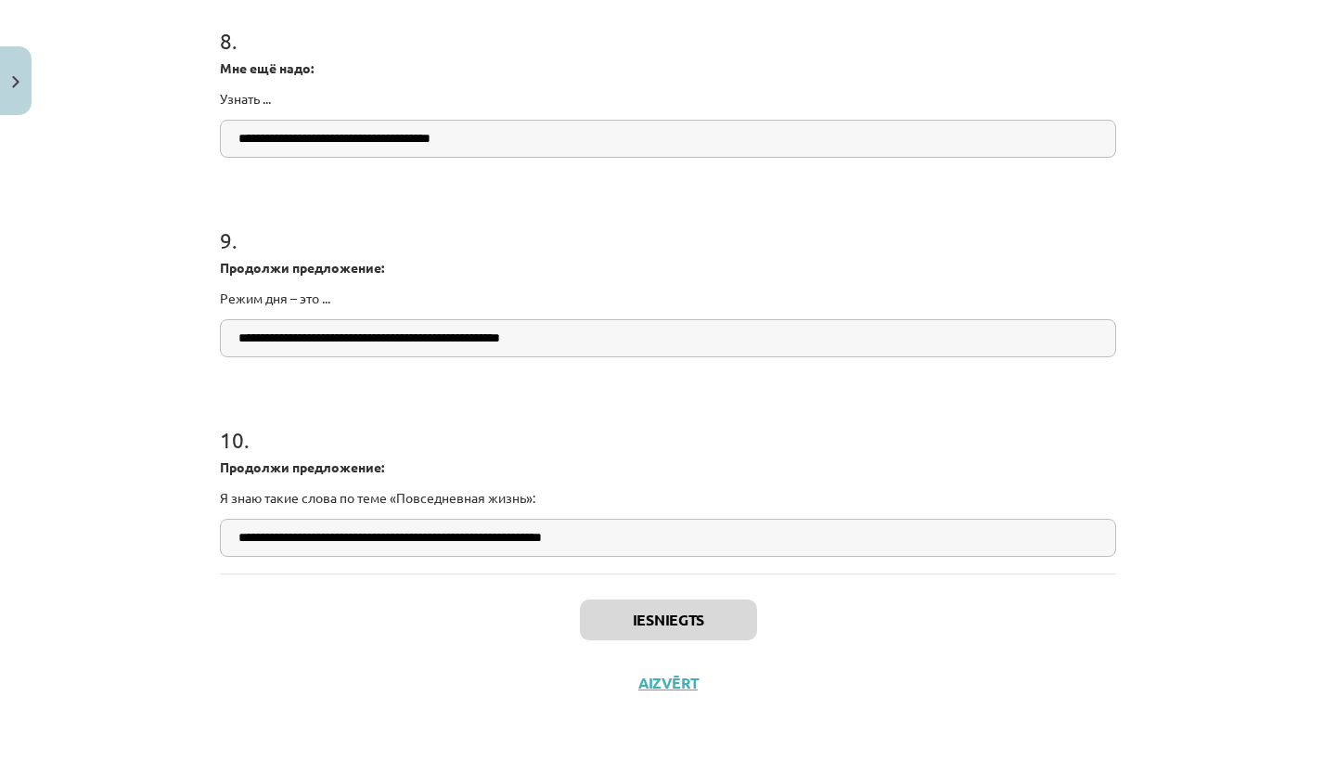
click at [661, 687] on button "Aizvērt" at bounding box center [668, 683] width 71 height 19
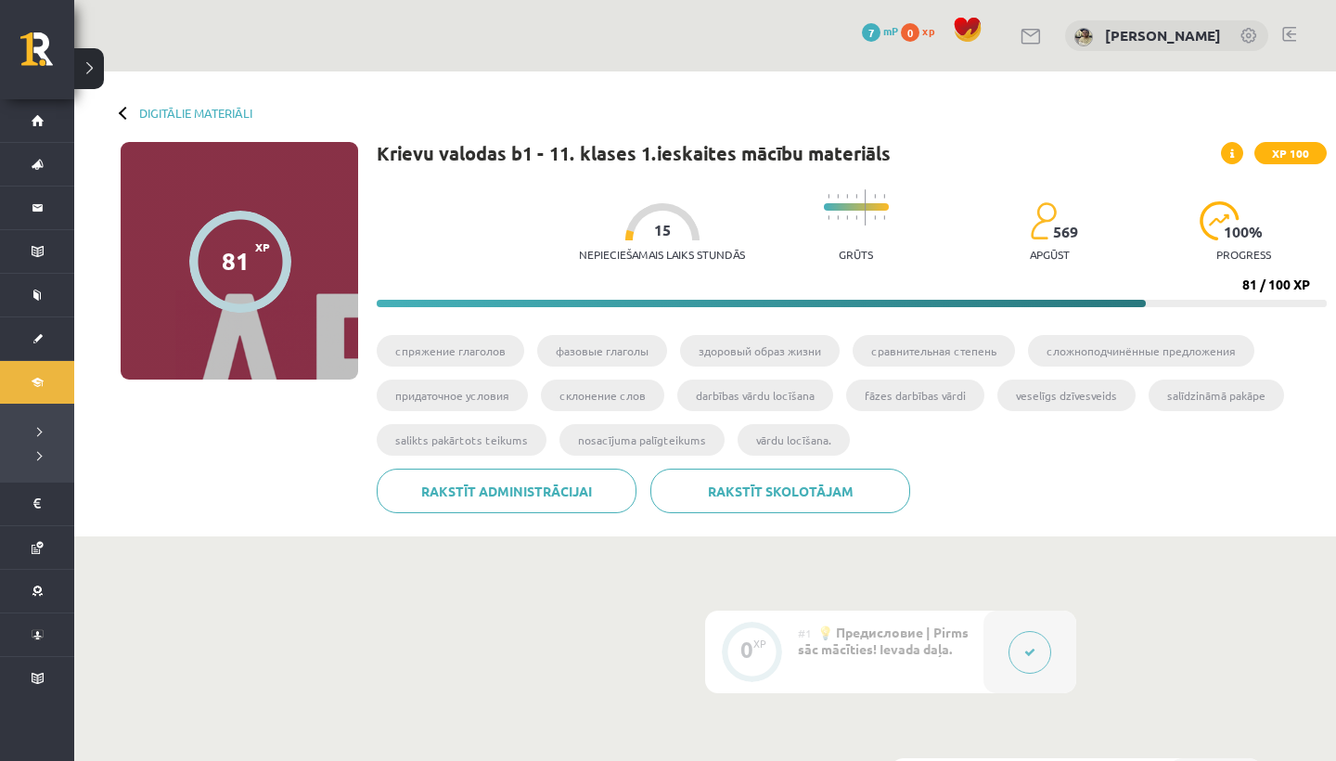
scroll to position [0, 0]
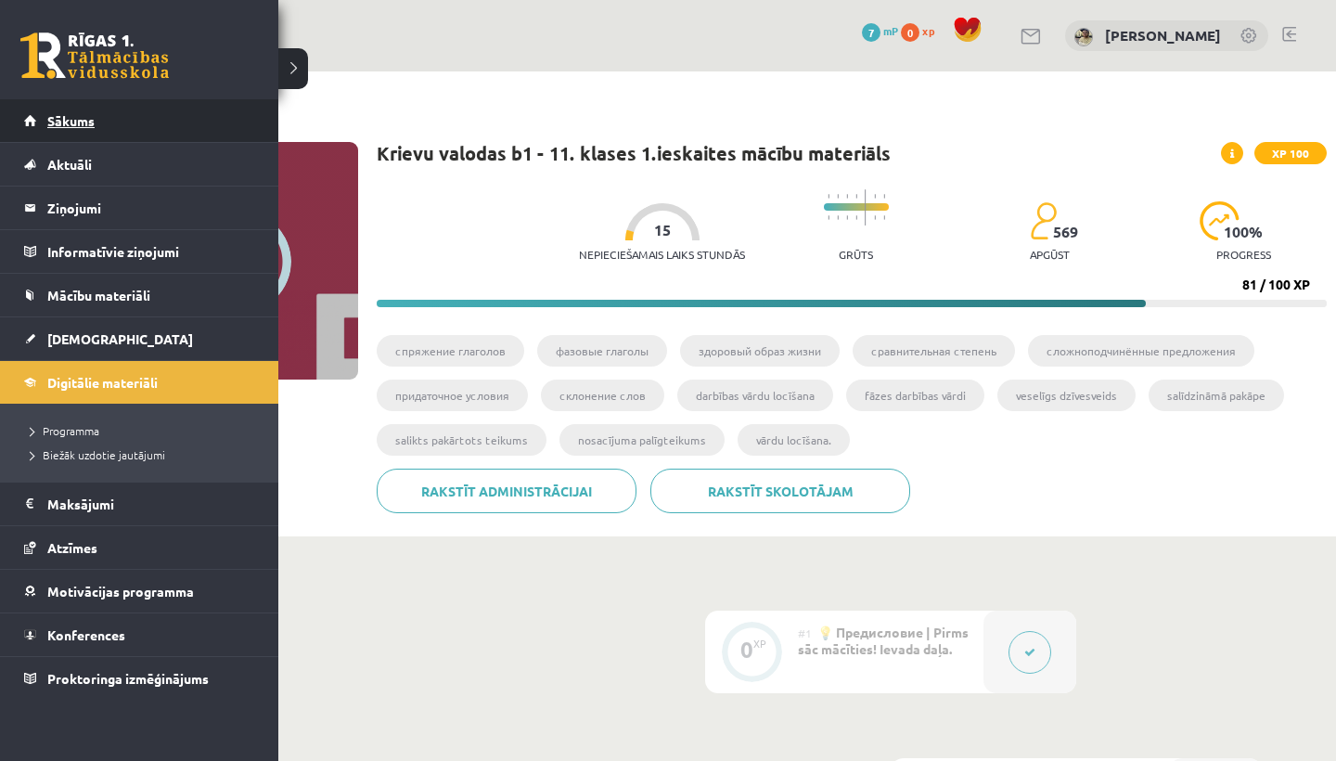
click at [40, 117] on link "Sākums" at bounding box center [139, 120] width 231 height 43
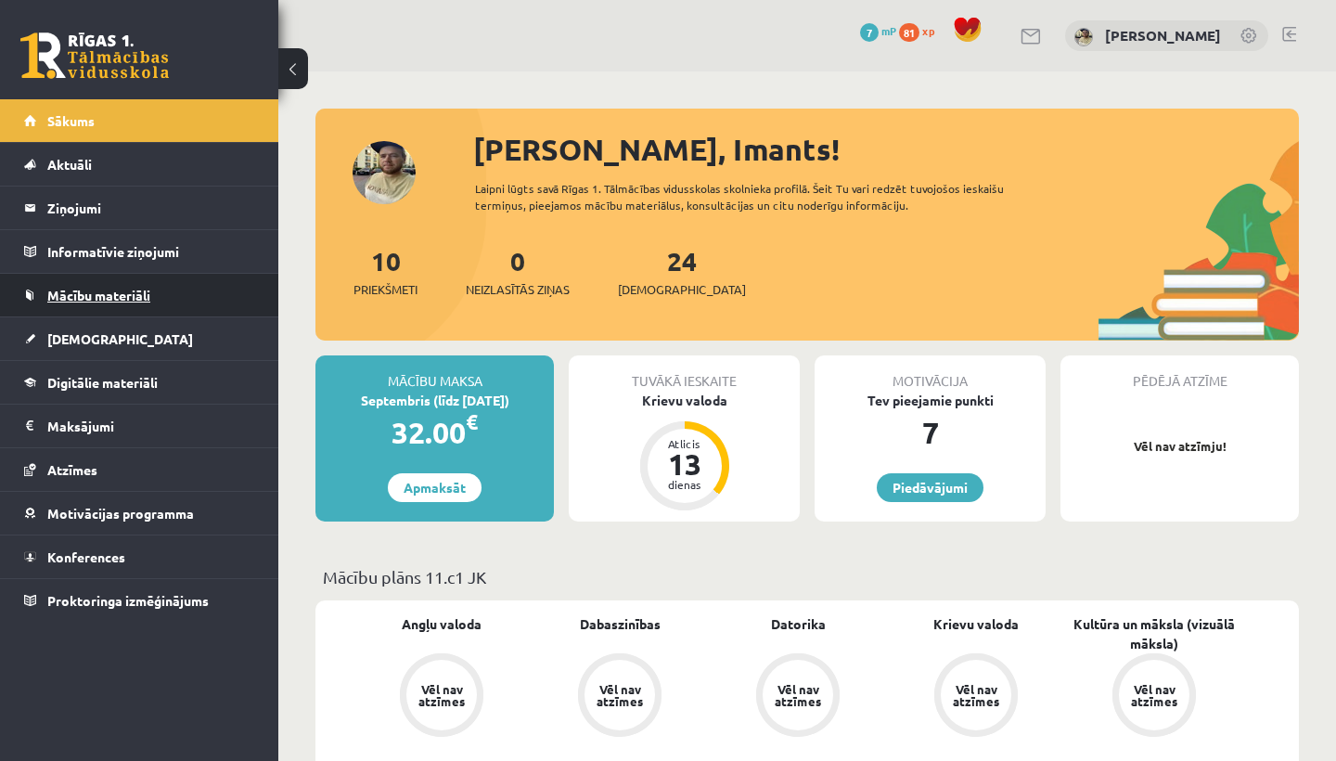
click at [91, 289] on span "Mācību materiāli" at bounding box center [98, 295] width 103 height 17
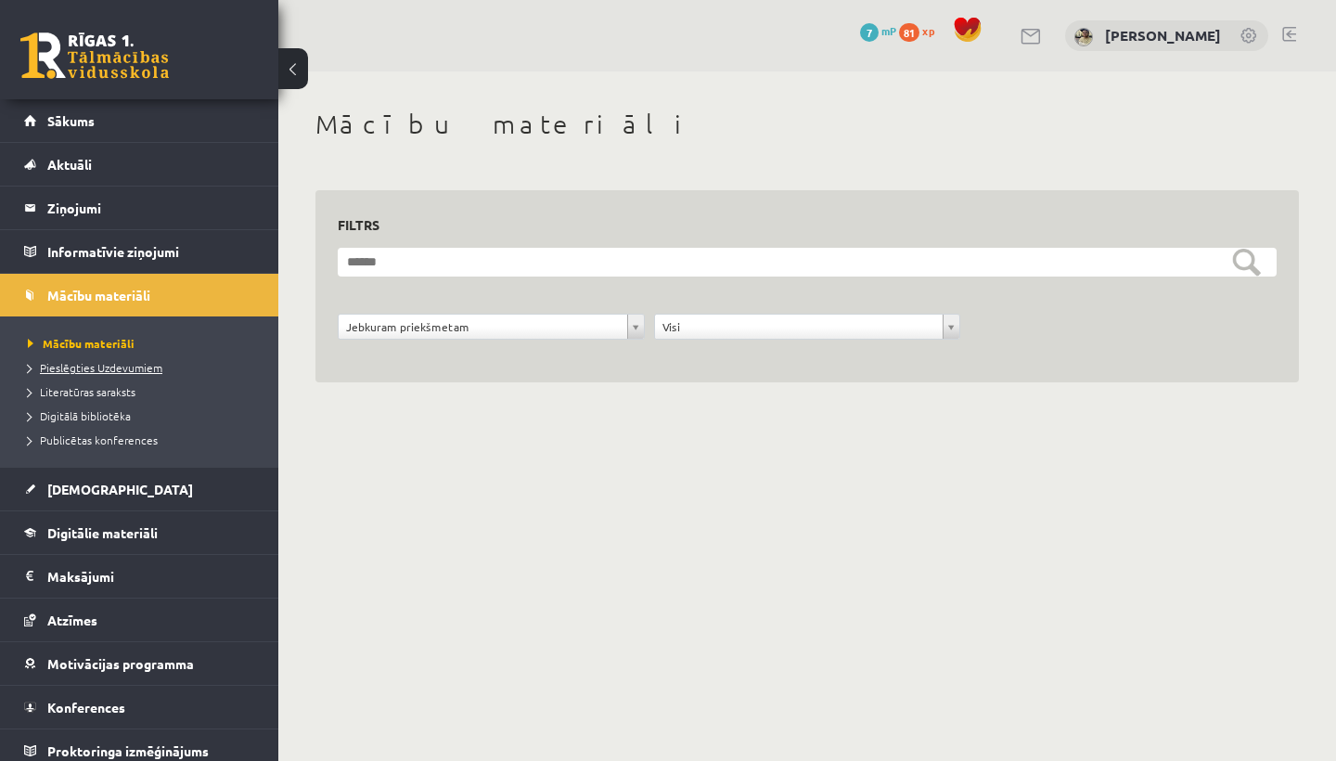
click at [84, 371] on span "Pieslēgties Uzdevumiem" at bounding box center [95, 367] width 135 height 15
